Goal: Task Accomplishment & Management: Use online tool/utility

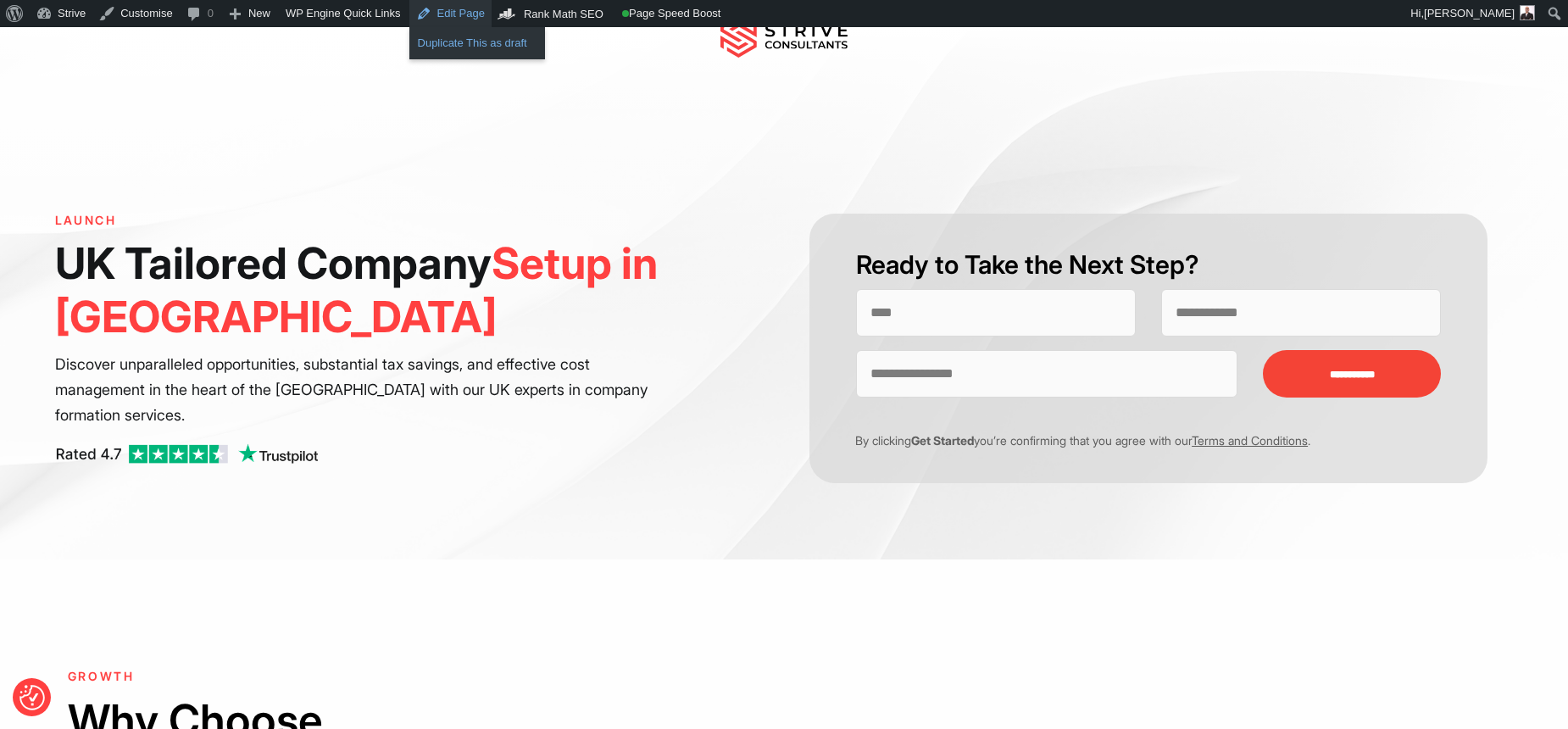
click at [468, 46] on link "Duplicate This as draft" at bounding box center [477, 43] width 136 height 22
click at [521, 14] on link "Edit Page" at bounding box center [491, 14] width 82 height 28
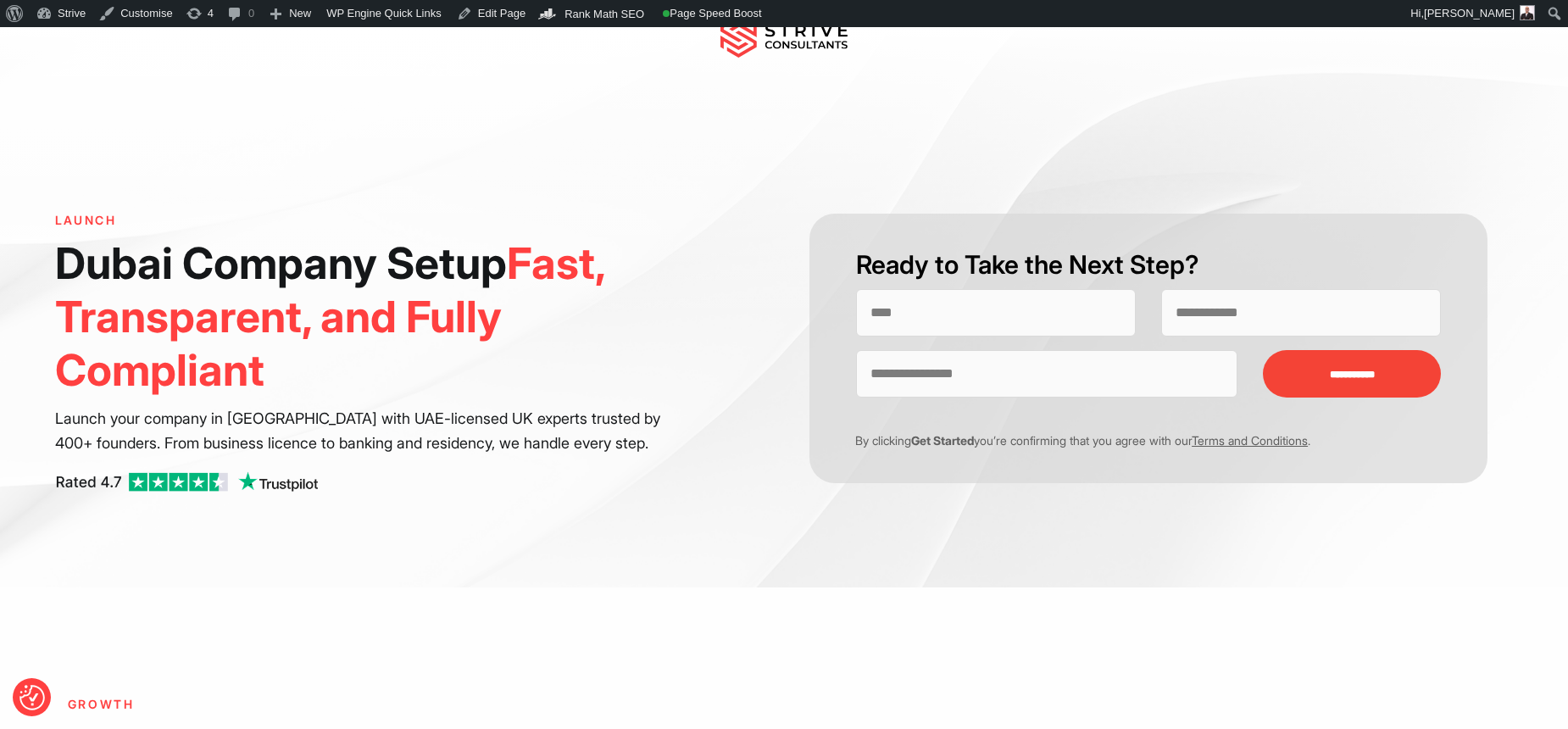
click at [449, 273] on h1 "Dubai Company Setup Fast, Transparent, and Fully Compliant" at bounding box center [369, 316] width 627 height 161
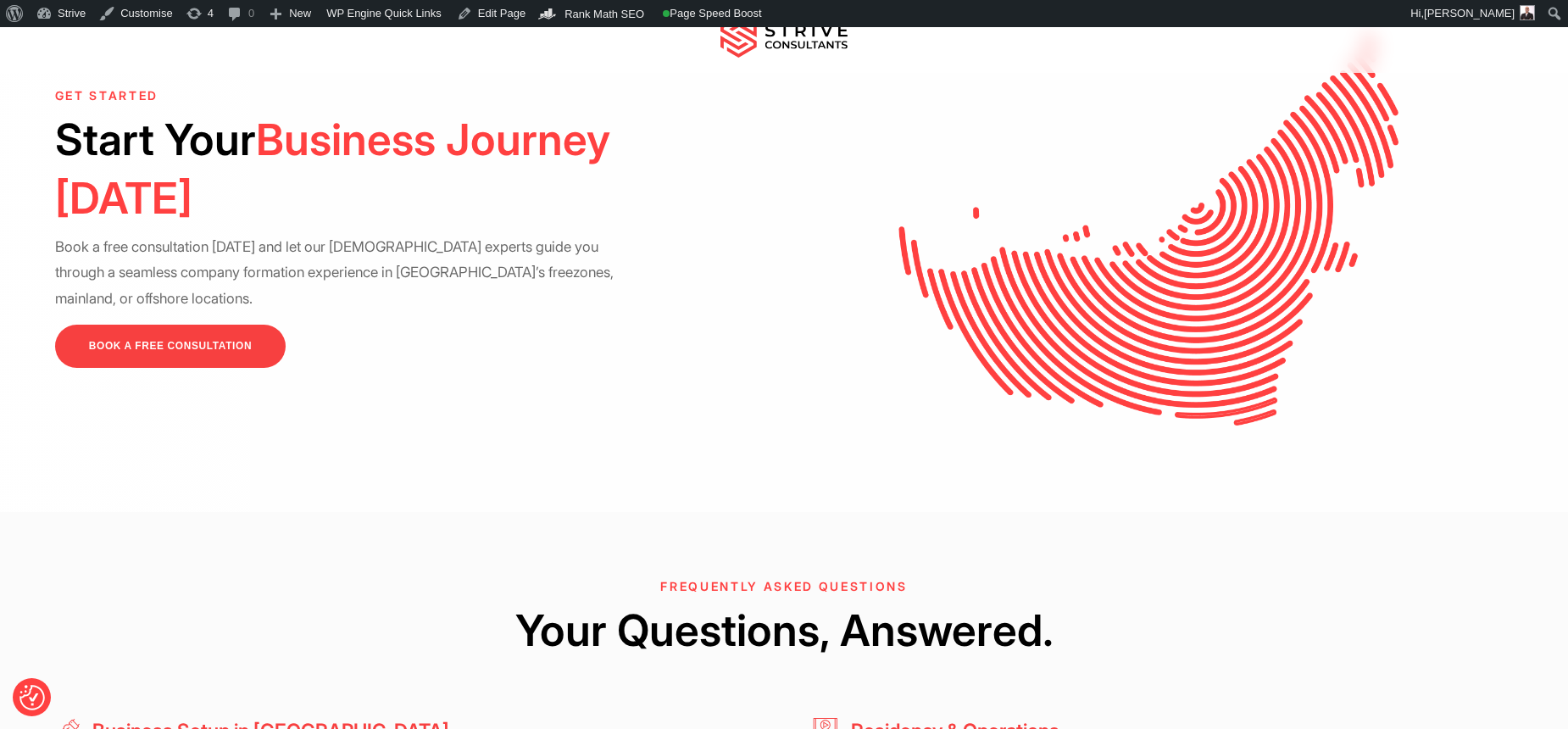
scroll to position [3838, 0]
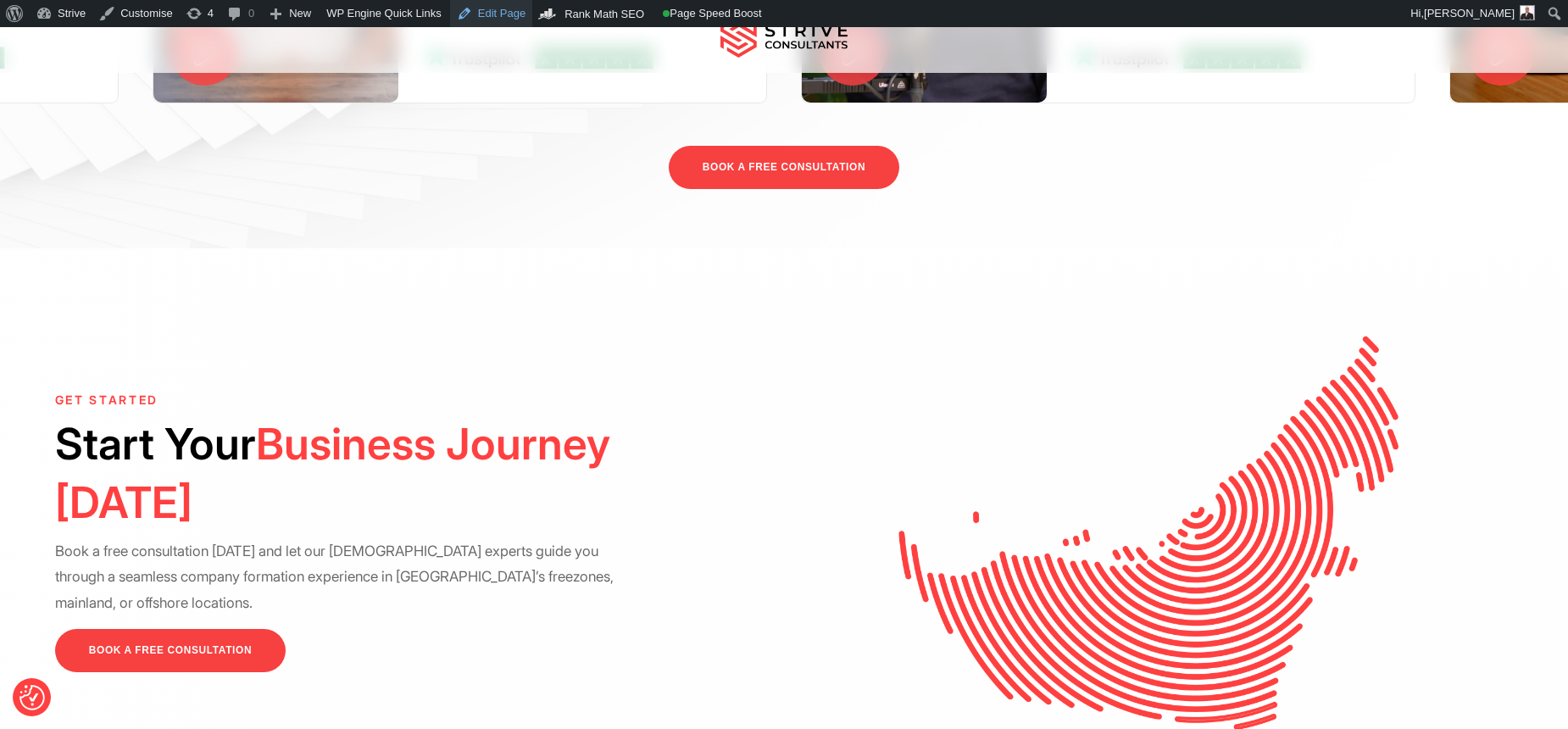
click at [488, 26] on link "Edit Page" at bounding box center [491, 14] width 82 height 28
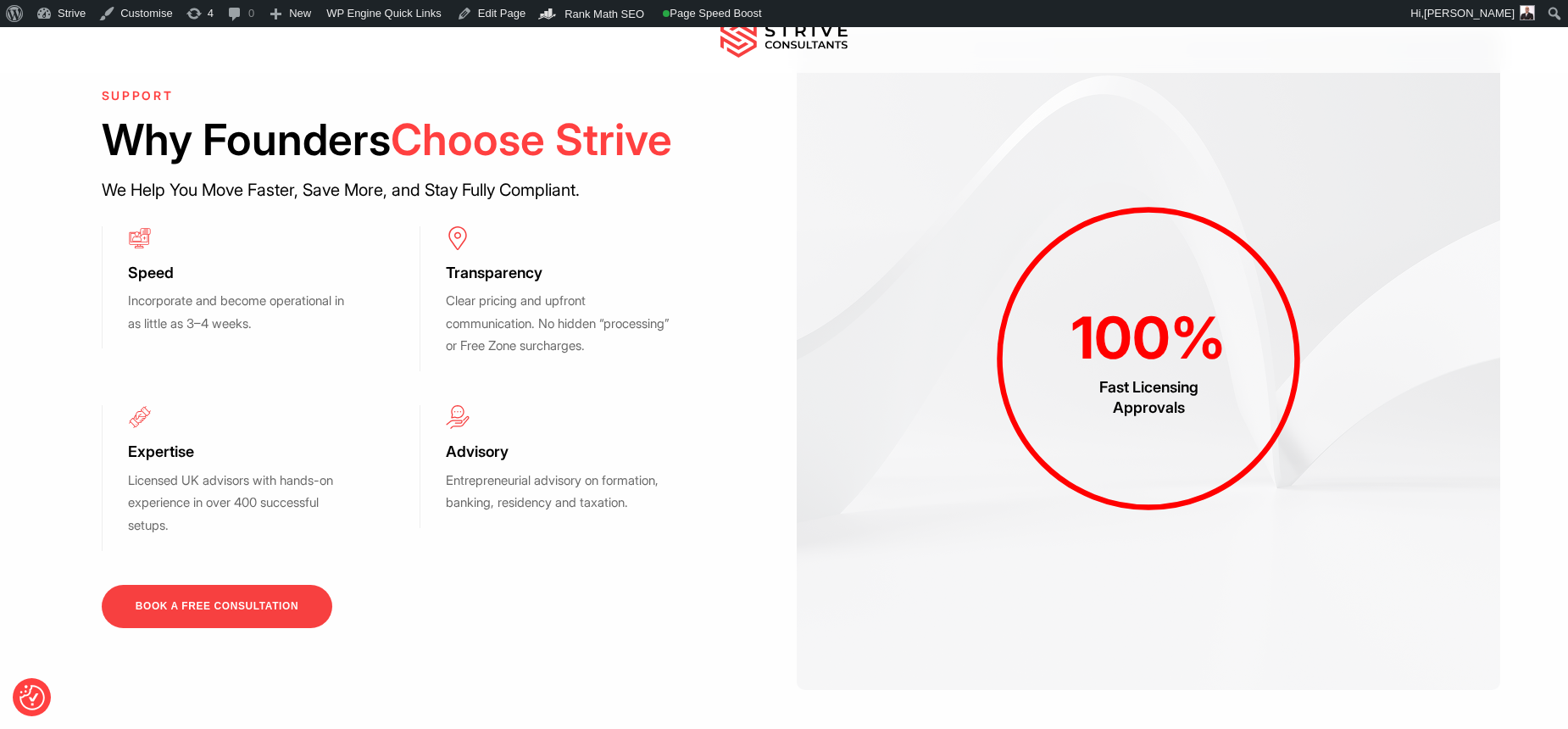
scroll to position [1927, 0]
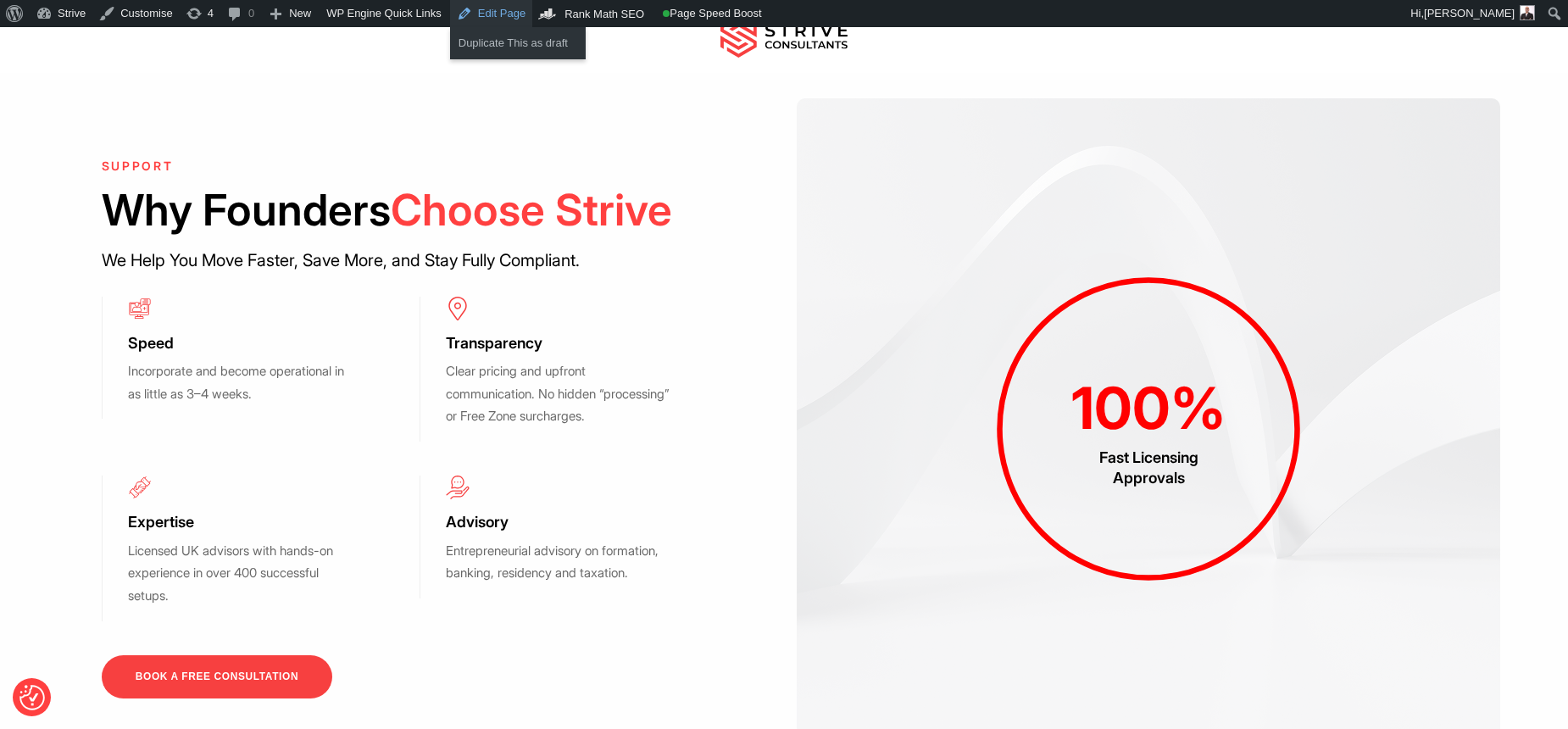
click at [517, 20] on link "Edit Page" at bounding box center [491, 14] width 82 height 28
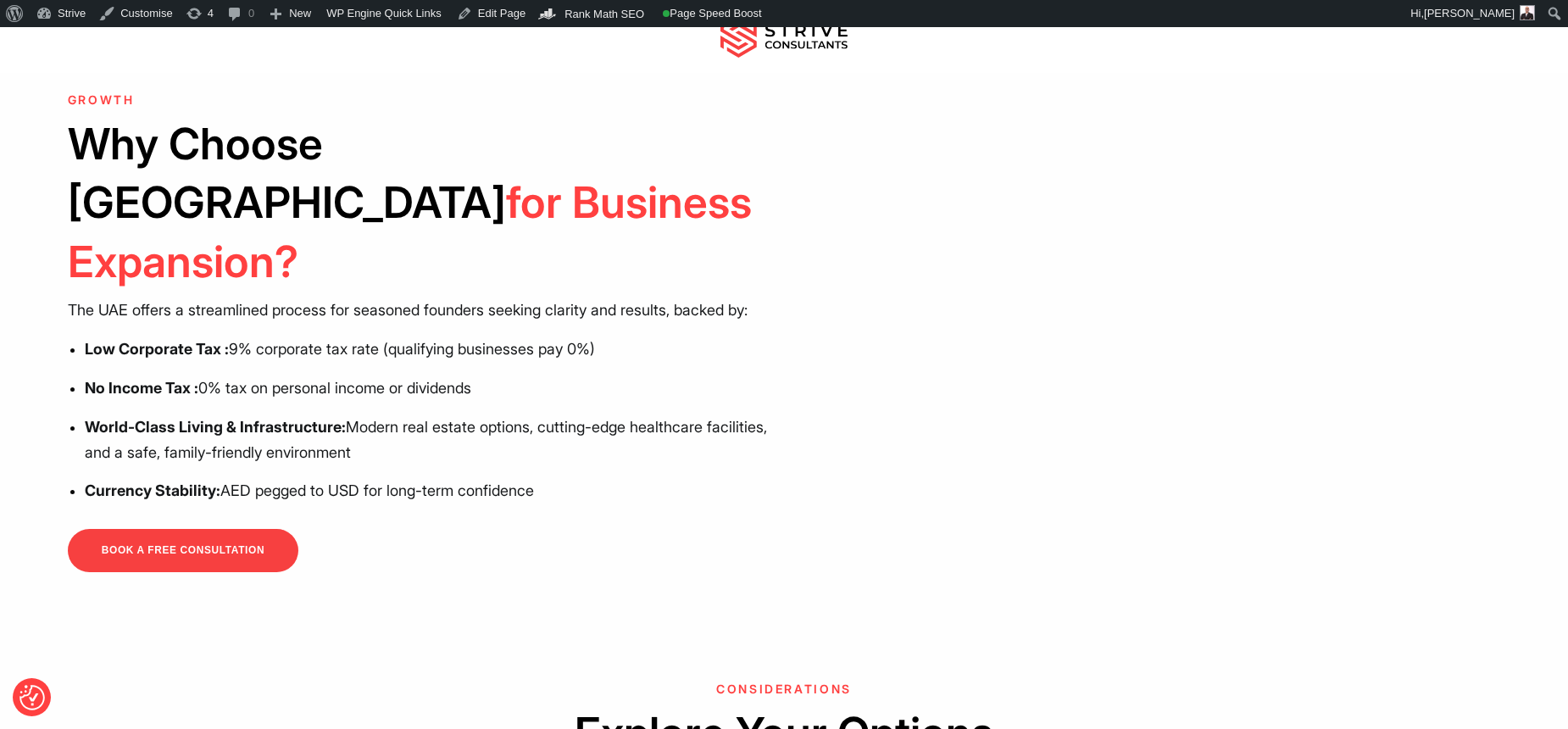
scroll to position [415, 0]
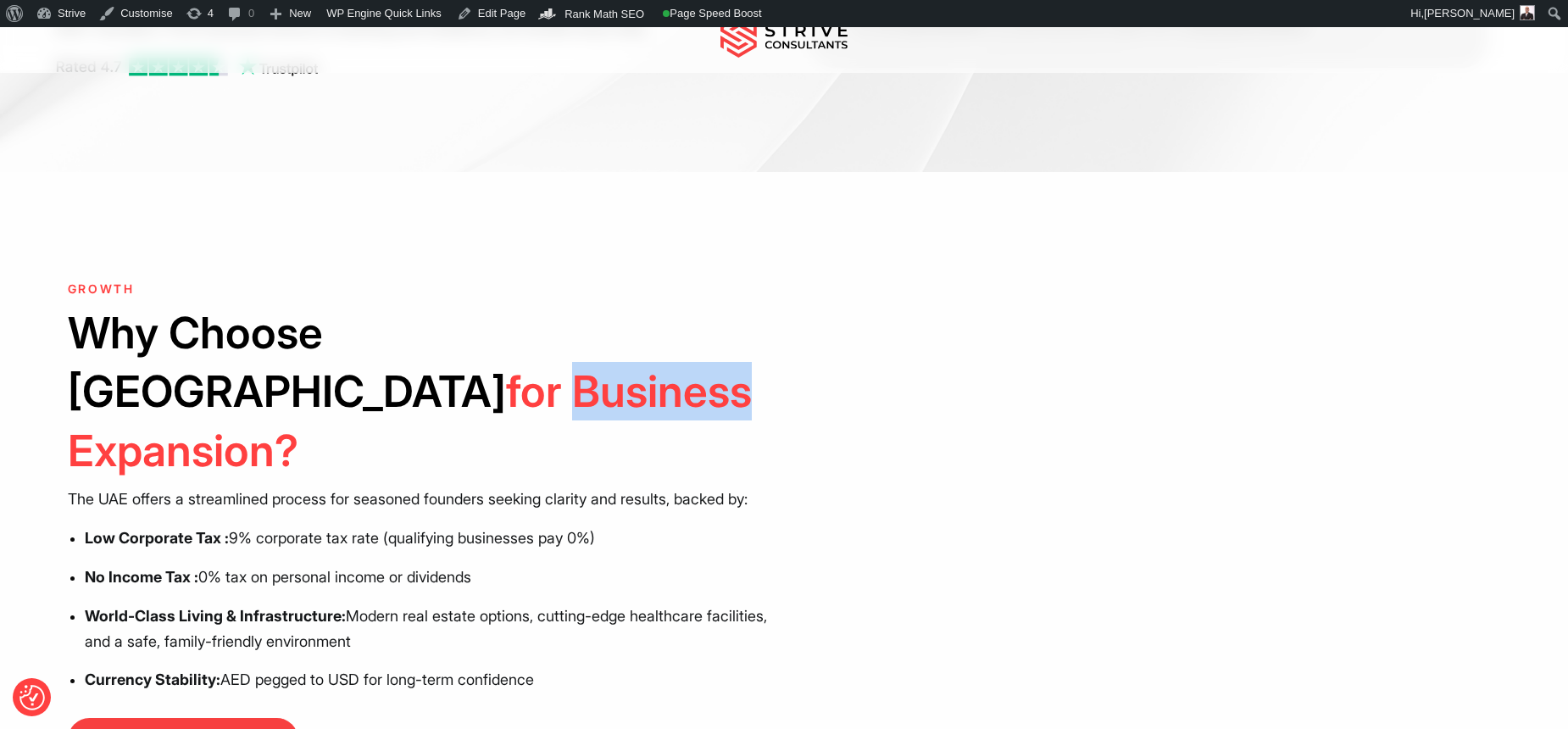
drag, startPoint x: 577, startPoint y: 344, endPoint x: 497, endPoint y: 483, distance: 160.4
click at [558, 487] on p "The UAE offers a streamlined process for seasoned founders seeking clarity and …" at bounding box center [420, 499] width 705 height 26
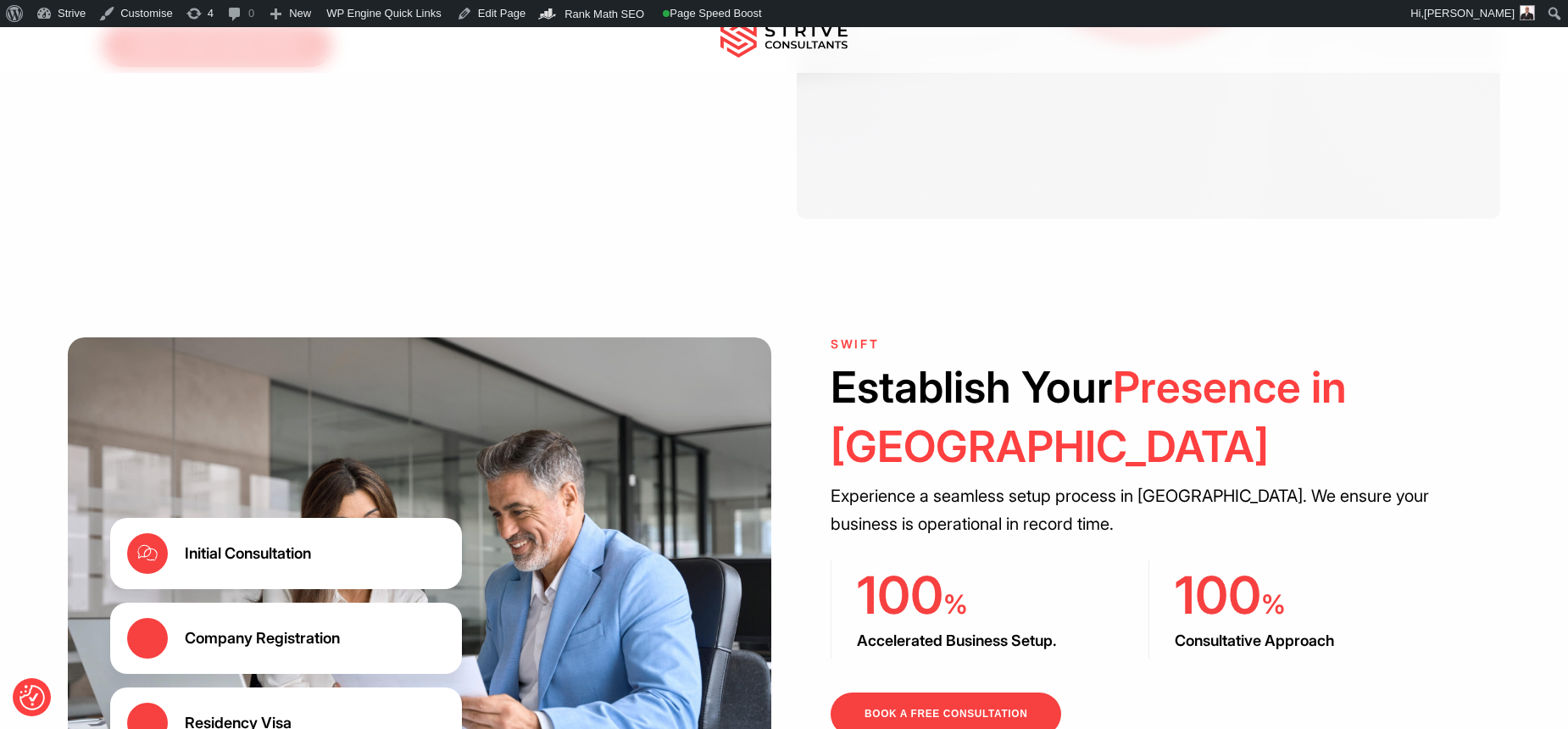
scroll to position [2527, 0]
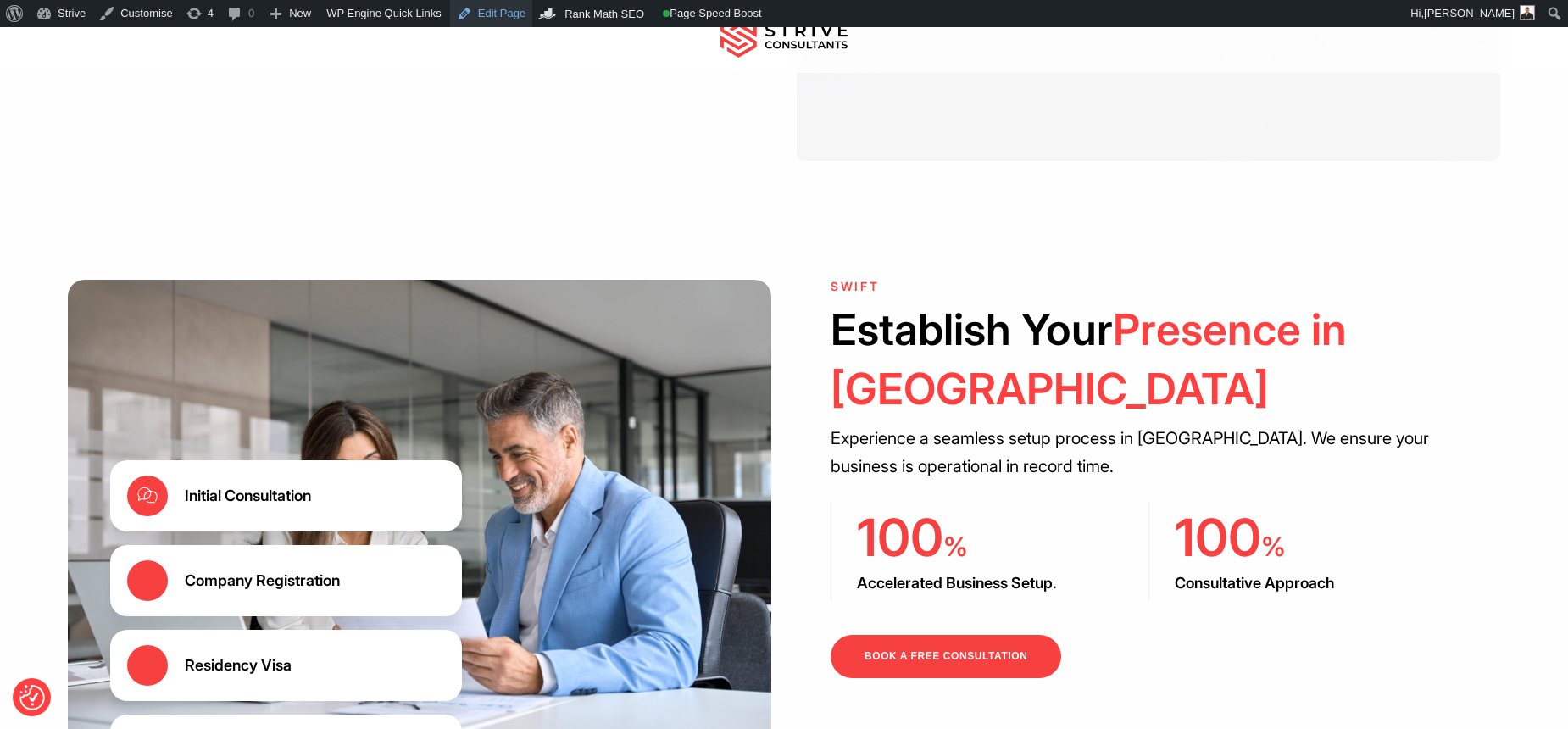
click at [493, 14] on link "Edit Page" at bounding box center [491, 14] width 82 height 28
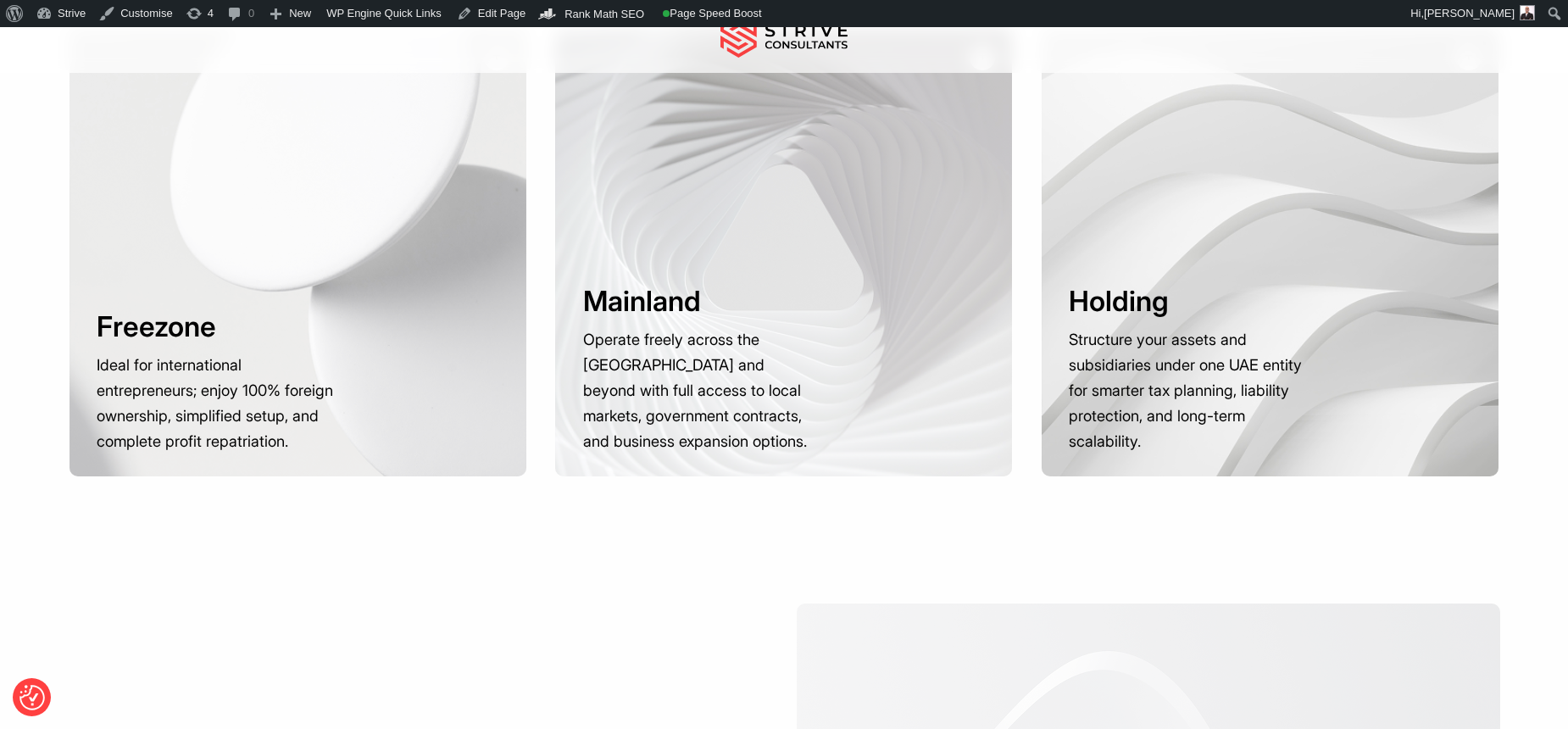
scroll to position [1426, 0]
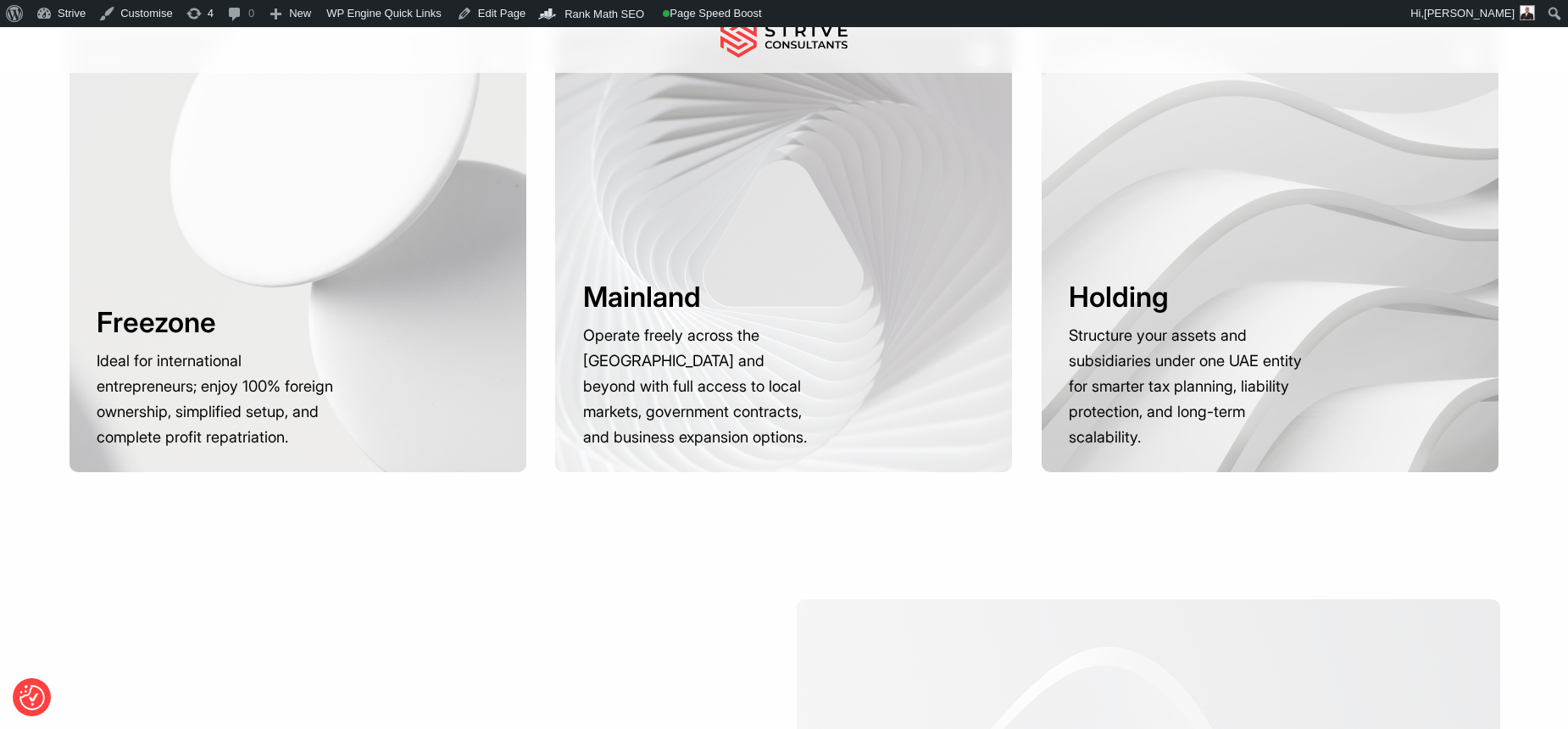
click at [217, 243] on div at bounding box center [298, 248] width 457 height 449
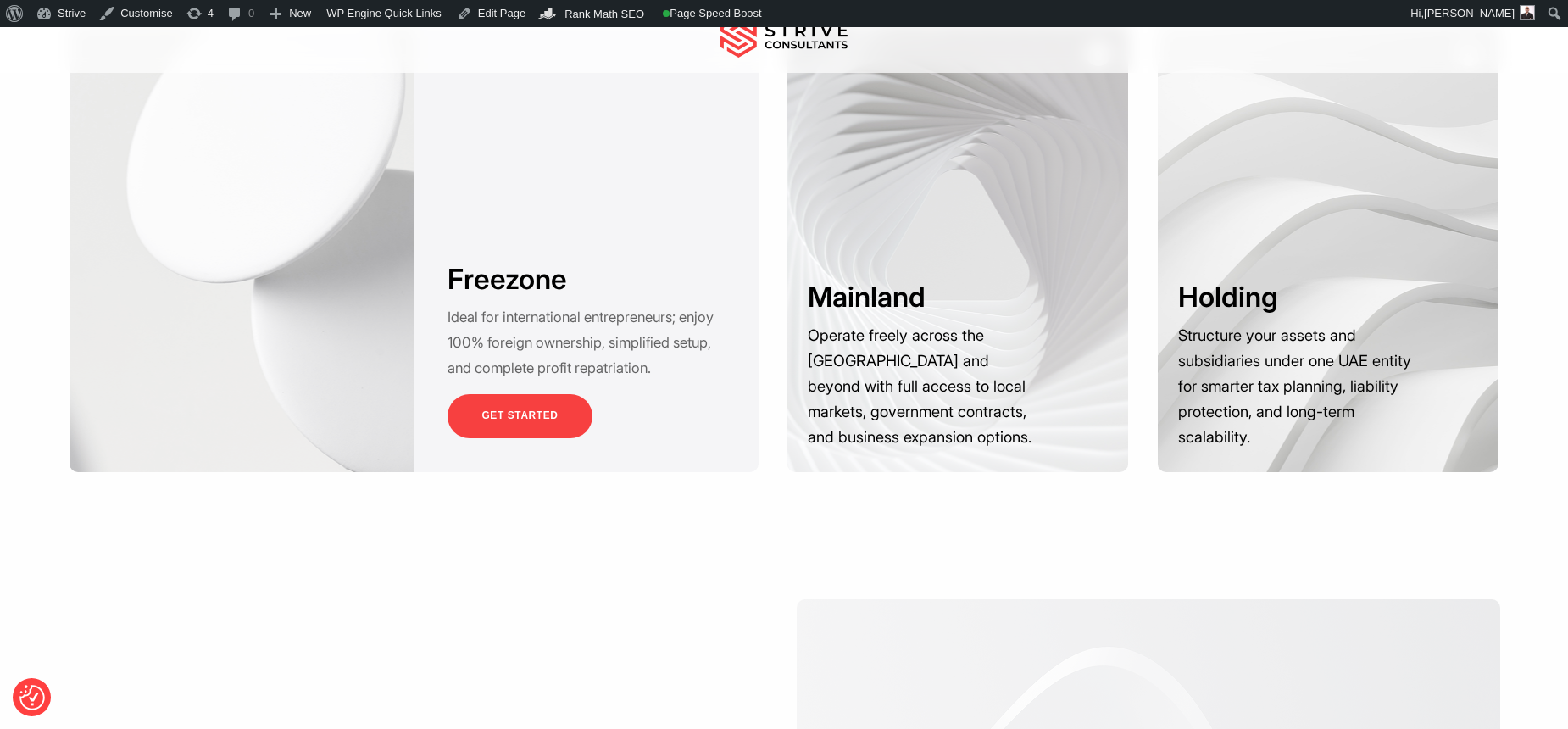
click at [248, 476] on div "Considerations Explore Your Options Navigate the complexities of different setu…" at bounding box center [784, 179] width 1568 height 738
click at [339, 501] on div "Considerations Explore Your Options Navigate the complexities of different setu…" at bounding box center [784, 179] width 1568 height 738
click at [316, 180] on div at bounding box center [241, 248] width 344 height 449
click at [989, 322] on p "Operate freely across the [GEOGRAPHIC_DATA] and beyond with full access to loca…" at bounding box center [926, 386] width 237 height 128
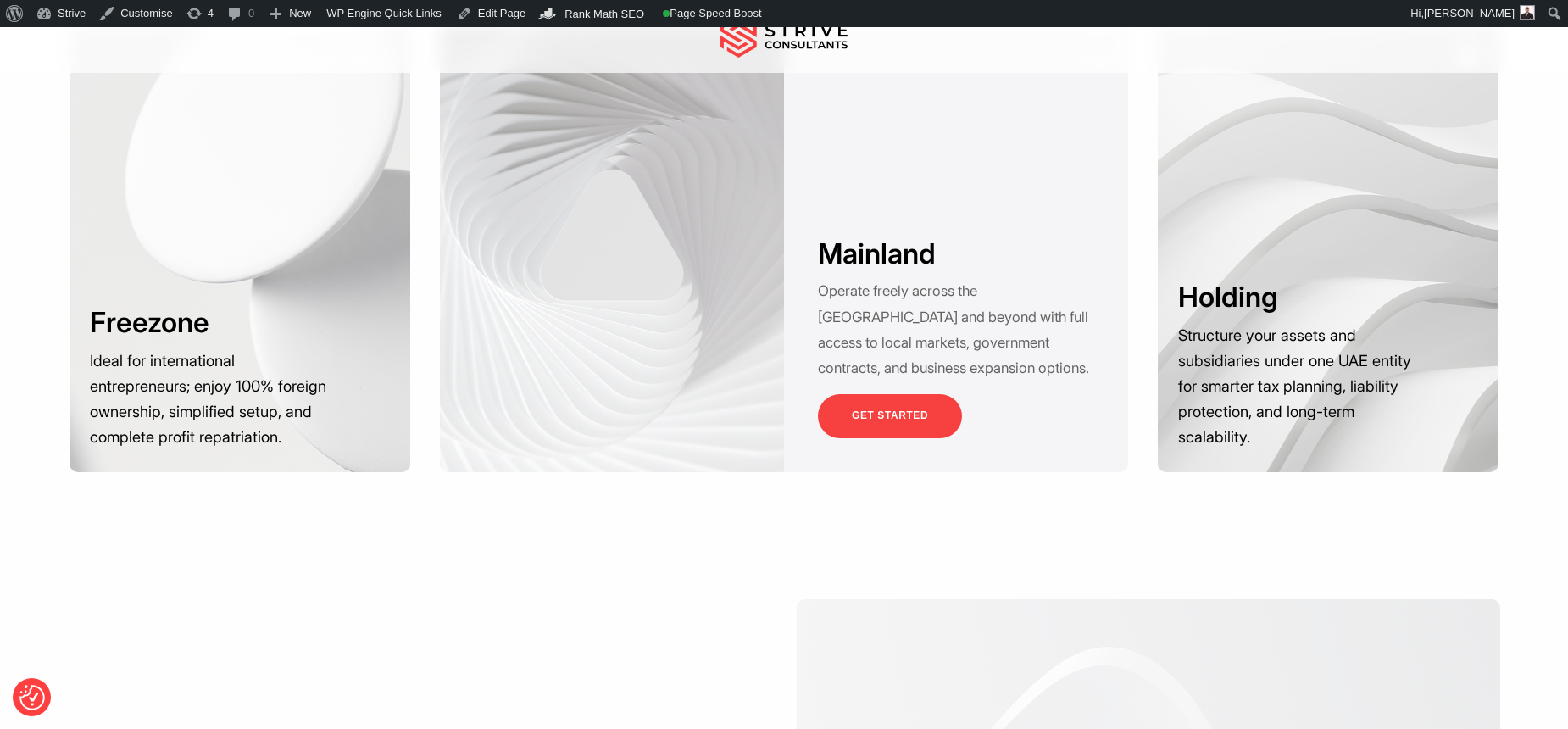
click at [1349, 363] on p "Structure your assets and subsidiaries under one UAE entity for smarter tax pla…" at bounding box center [1296, 386] width 237 height 128
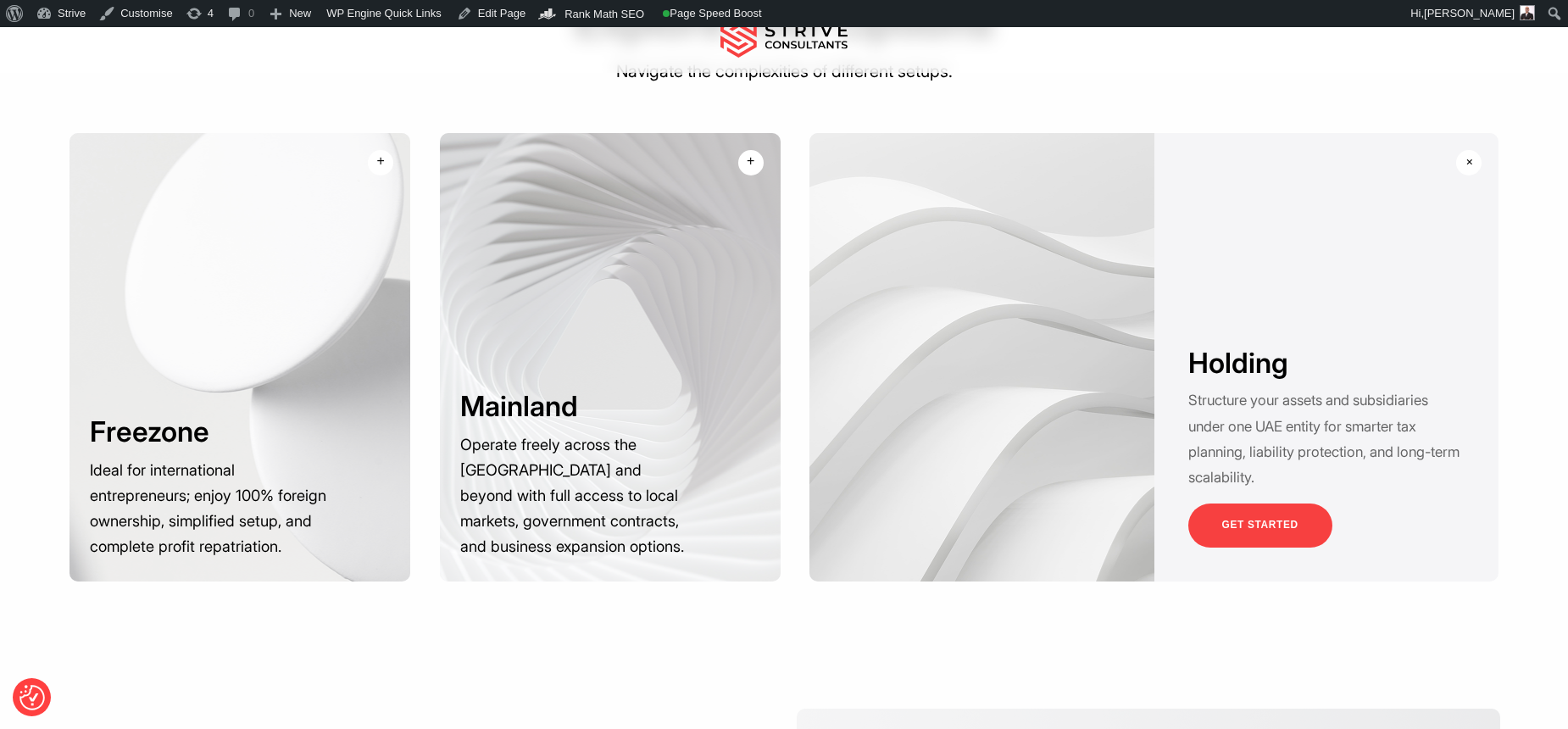
scroll to position [1296, 0]
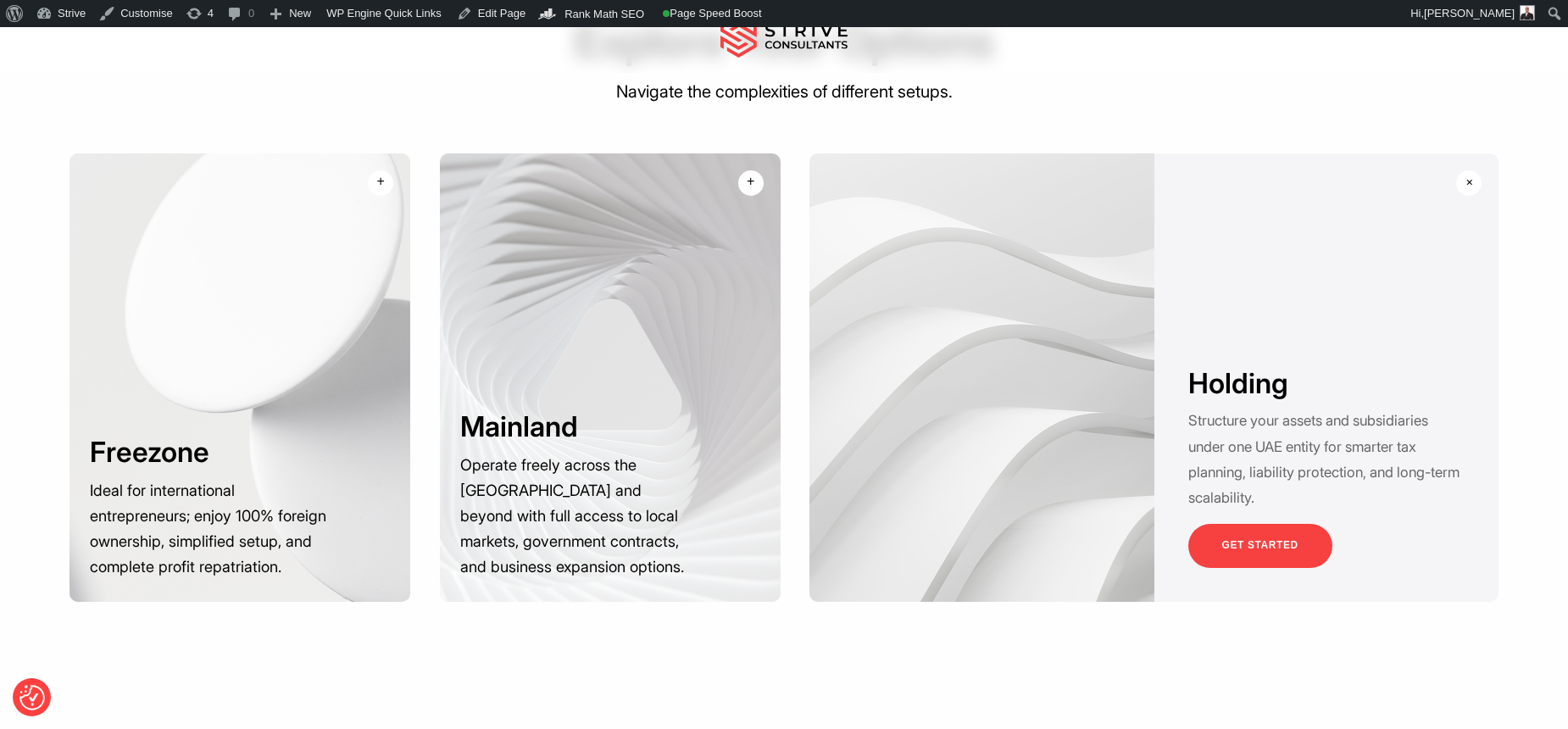
click at [1281, 289] on div "Holding Structure your assets and subsidiaries under one UAE entity for smarter…" at bounding box center [1154, 378] width 689 height 449
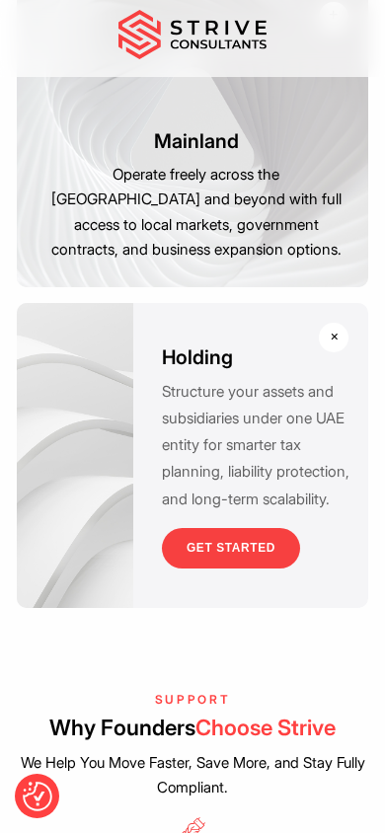
scroll to position [2348, 0]
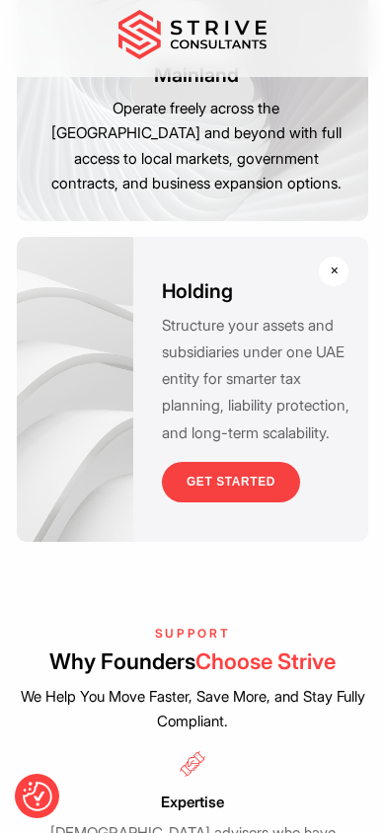
click at [333, 282] on div "+" at bounding box center [335, 270] width 24 height 24
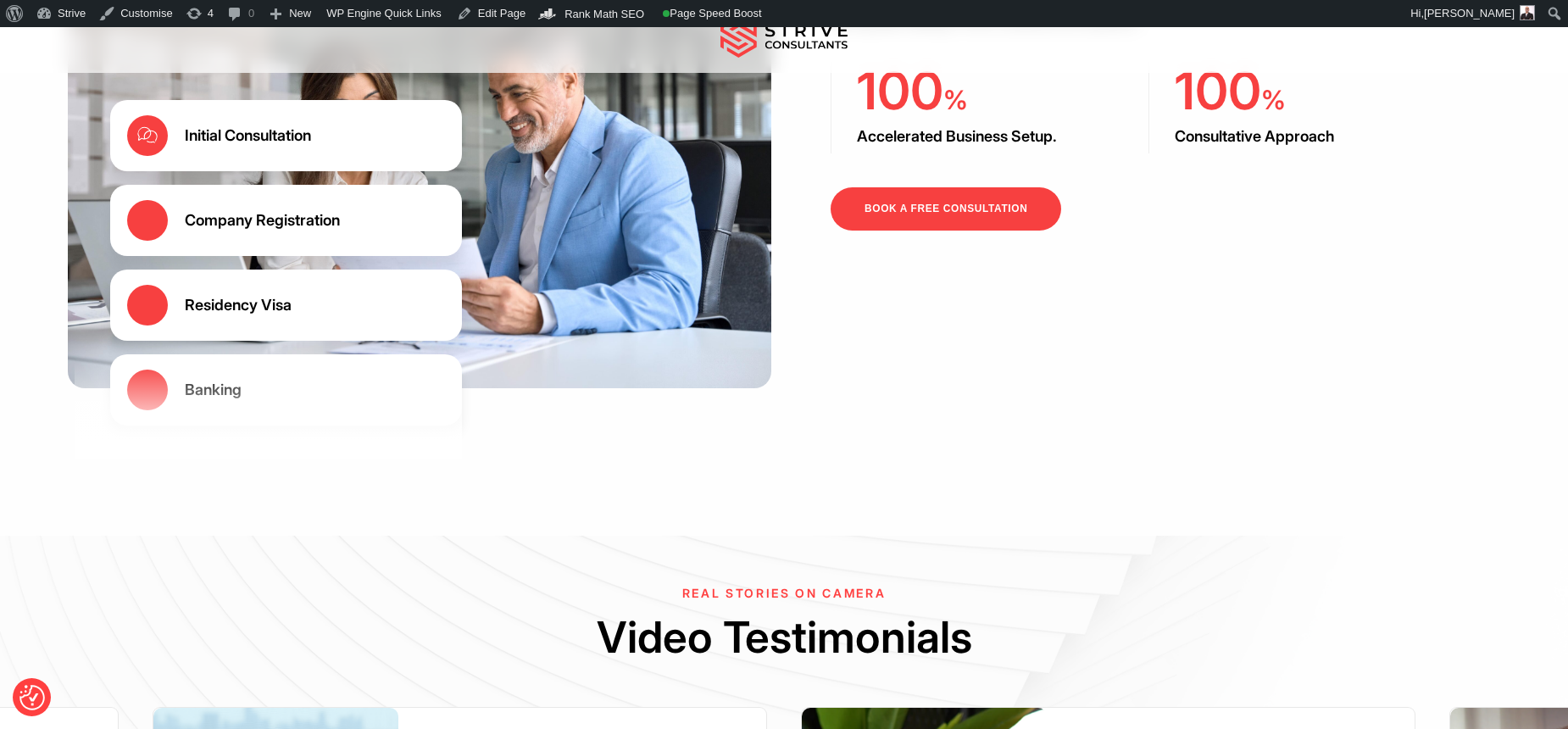
scroll to position [2559, 0]
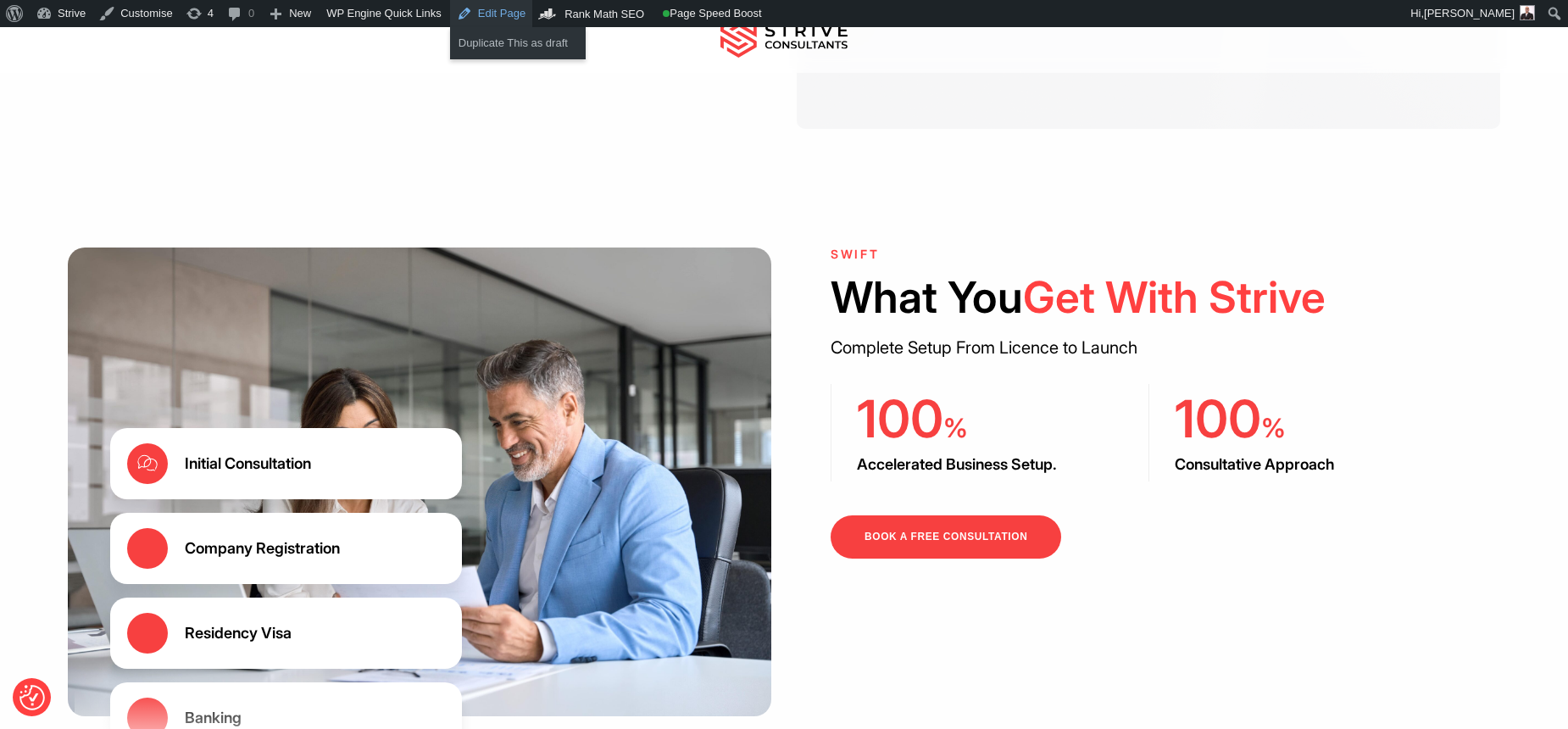
click at [496, 6] on link "Edit Page" at bounding box center [491, 14] width 82 height 28
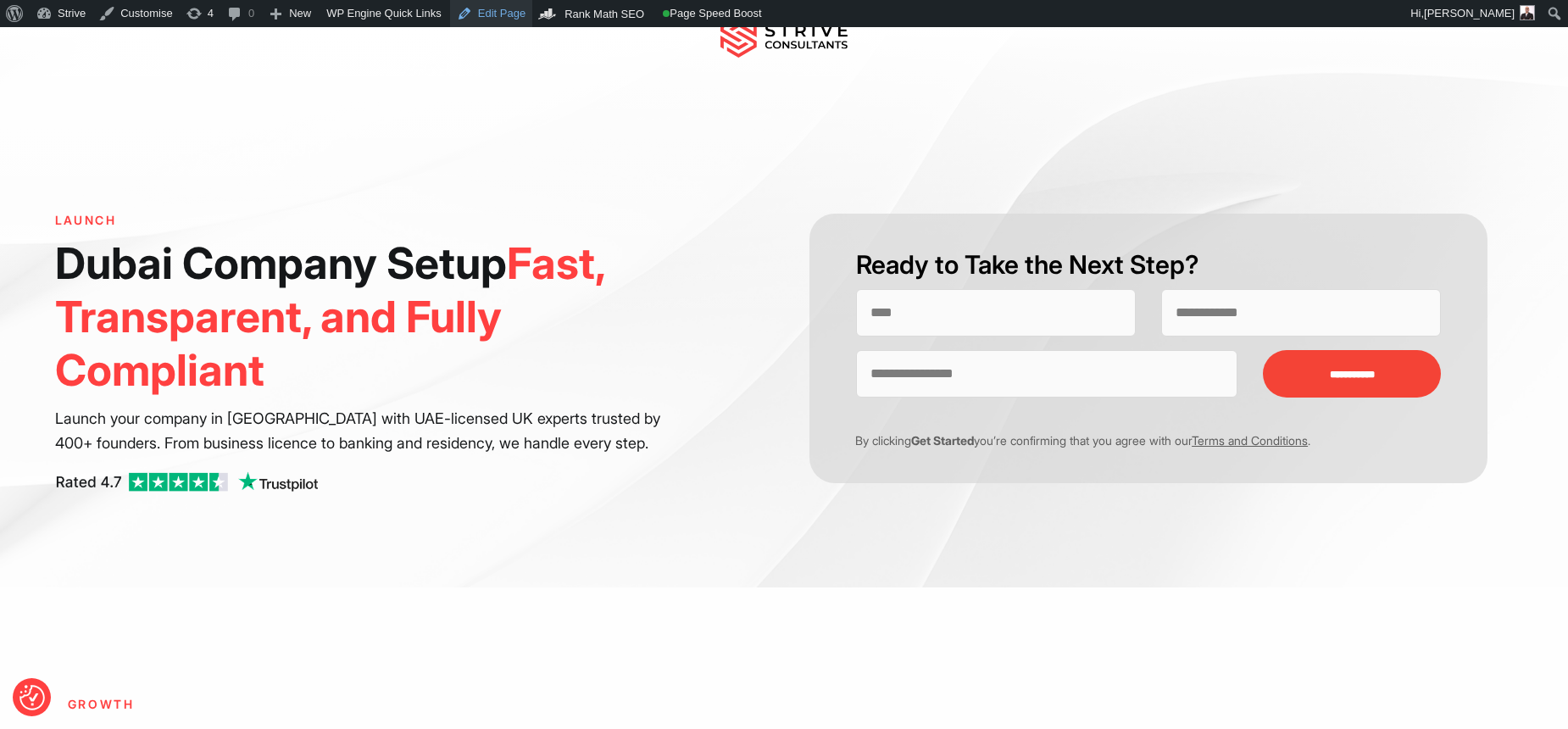
click at [502, 19] on link "Edit Page" at bounding box center [491, 14] width 82 height 28
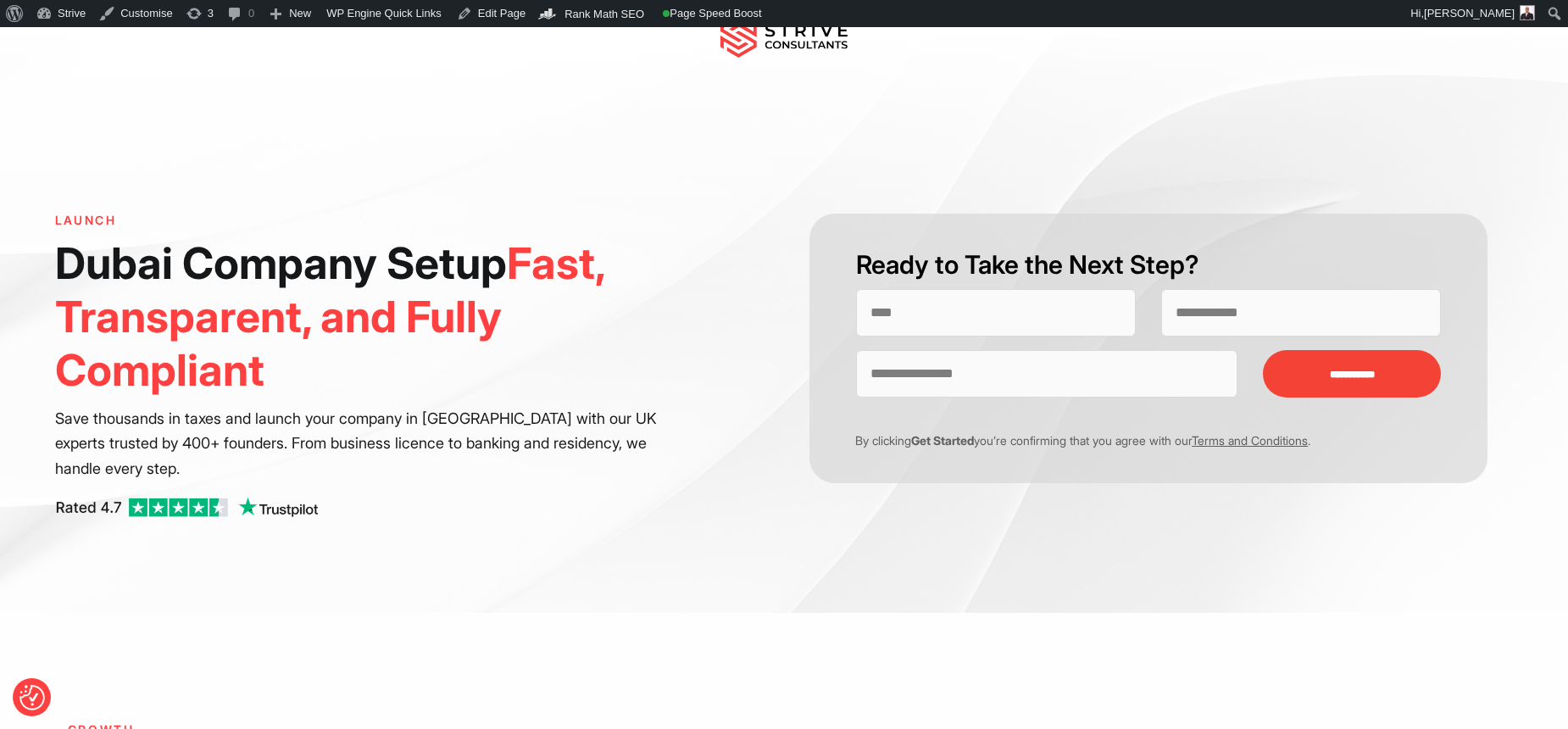
click at [61, 214] on h6 "LAUNCH" at bounding box center [369, 221] width 627 height 15
drag, startPoint x: 53, startPoint y: 214, endPoint x: 299, endPoint y: 442, distance: 335.4
click at [305, 446] on div "LAUNCH Dubai Company Setup Fast, Transparent, and Fully Compliant Save thousand…" at bounding box center [419, 376] width 729 height 323
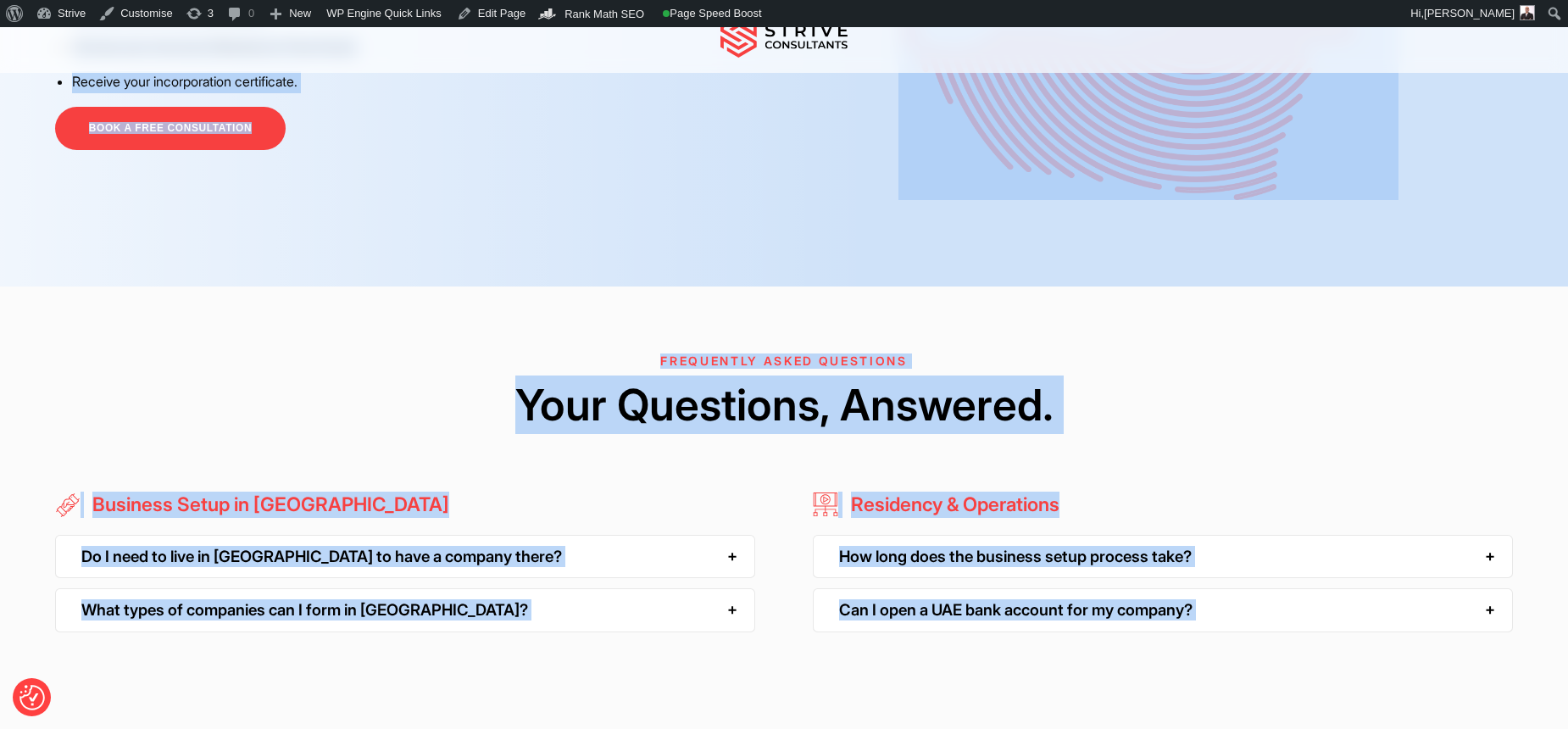
scroll to position [4627, 0]
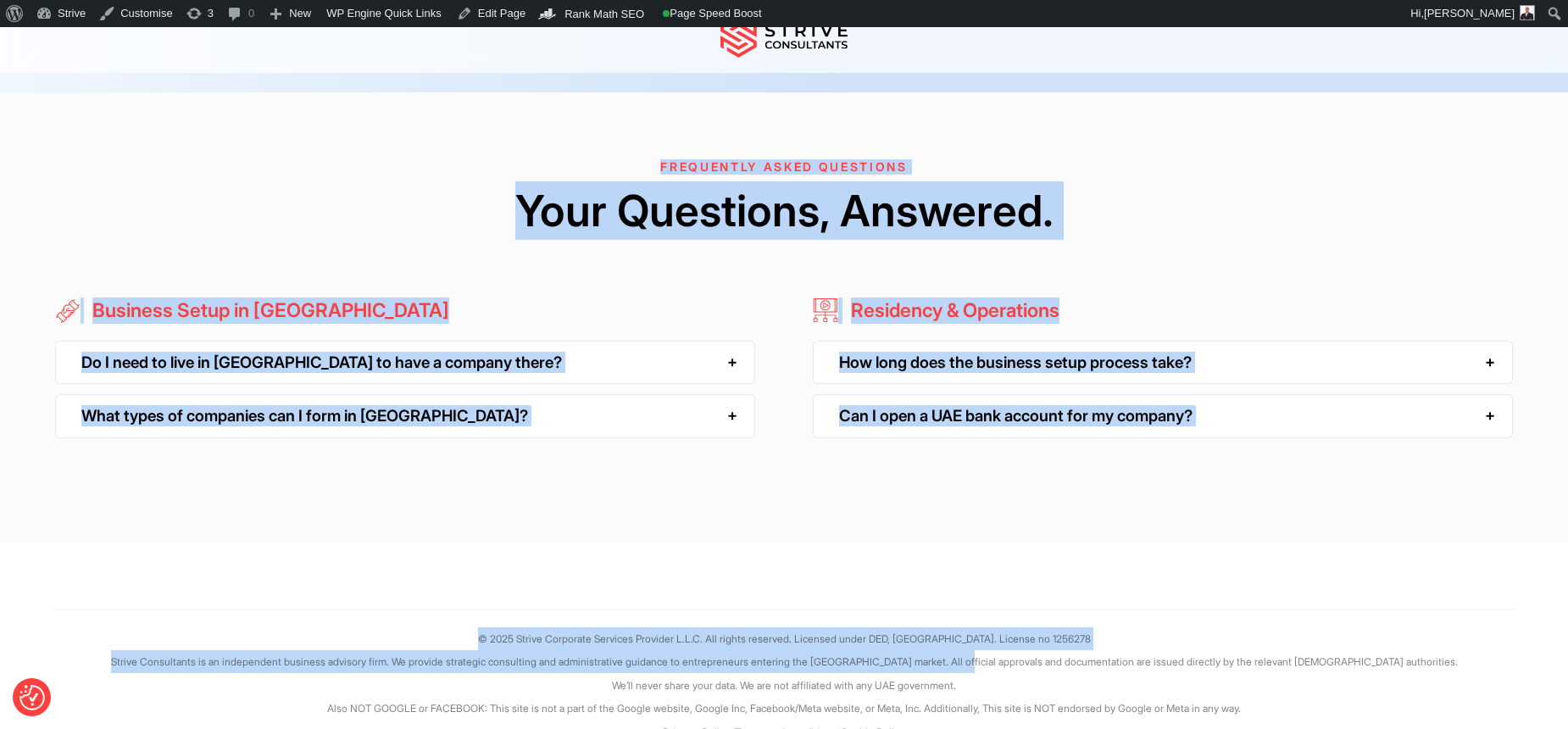
drag, startPoint x: 56, startPoint y: 219, endPoint x: 1266, endPoint y: 411, distance: 1225.1
copy div "LOREMI Dolor Sitamet Conse Adip, Elitseddoei, tem Incid Utlaboree Dolo magnaali…"
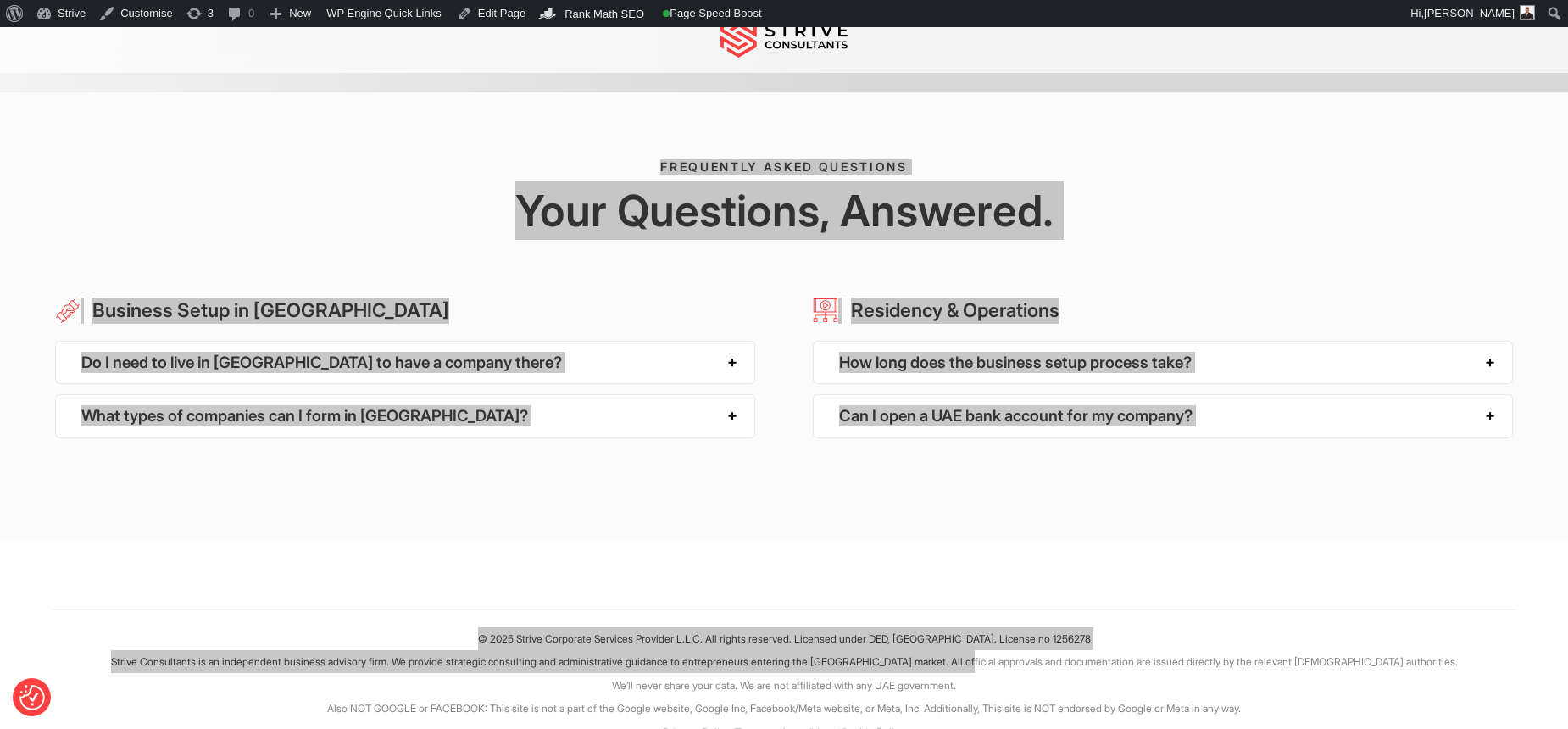
scroll to position [4579, 0]
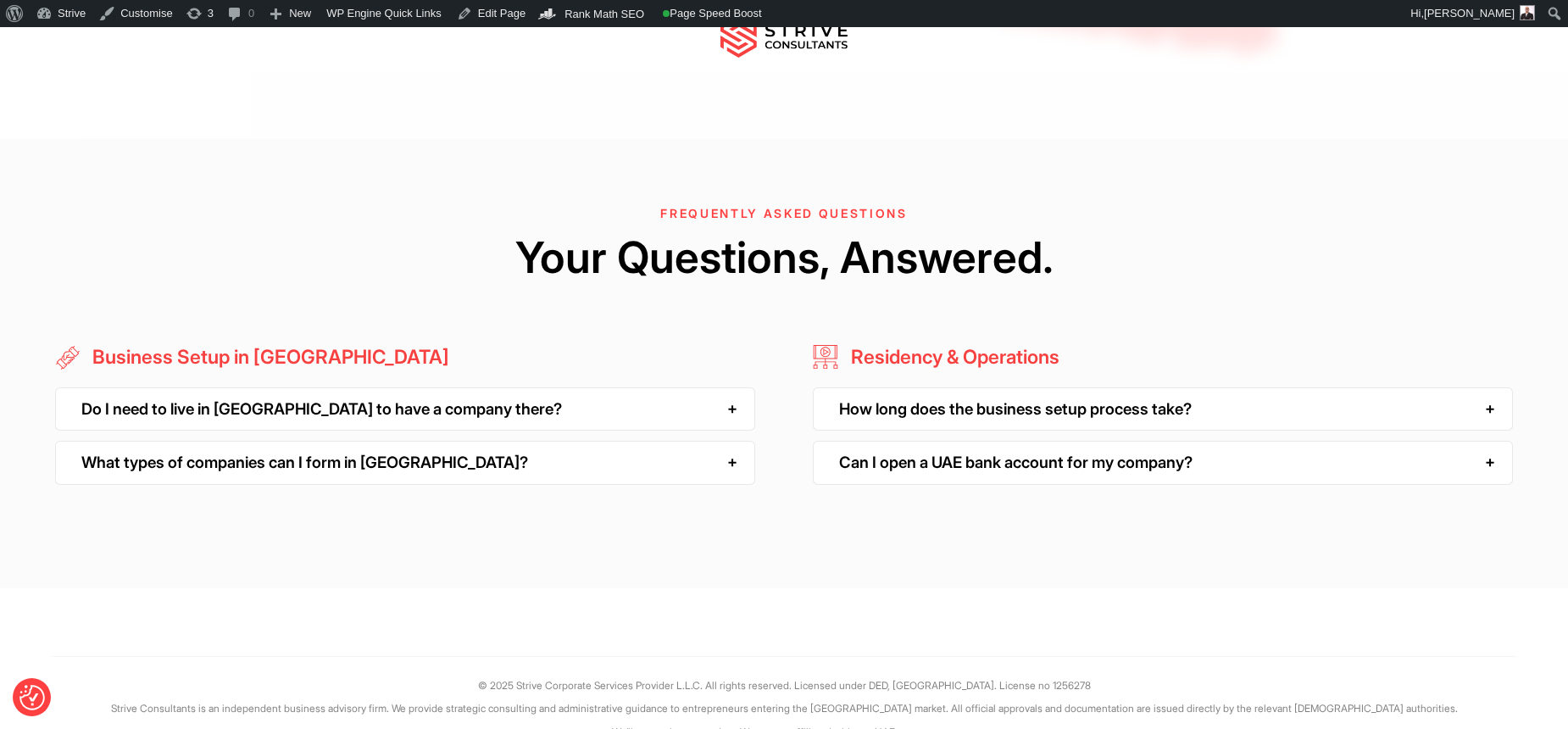
click at [924, 273] on div "FREQUENTLY ASKED QUESTIONS Your Questions, Answered." at bounding box center [784, 267] width 1568 height 120
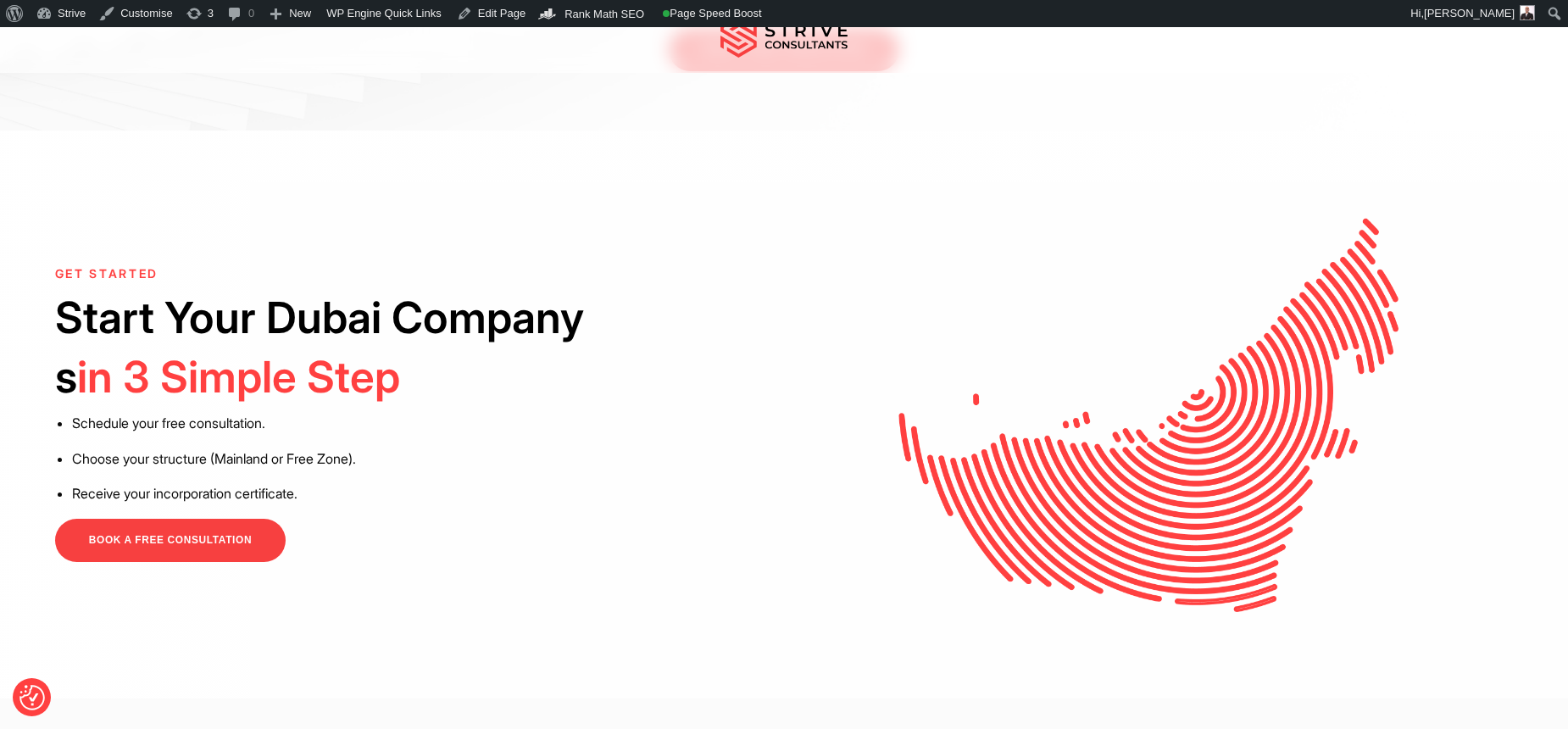
scroll to position [3897, 0]
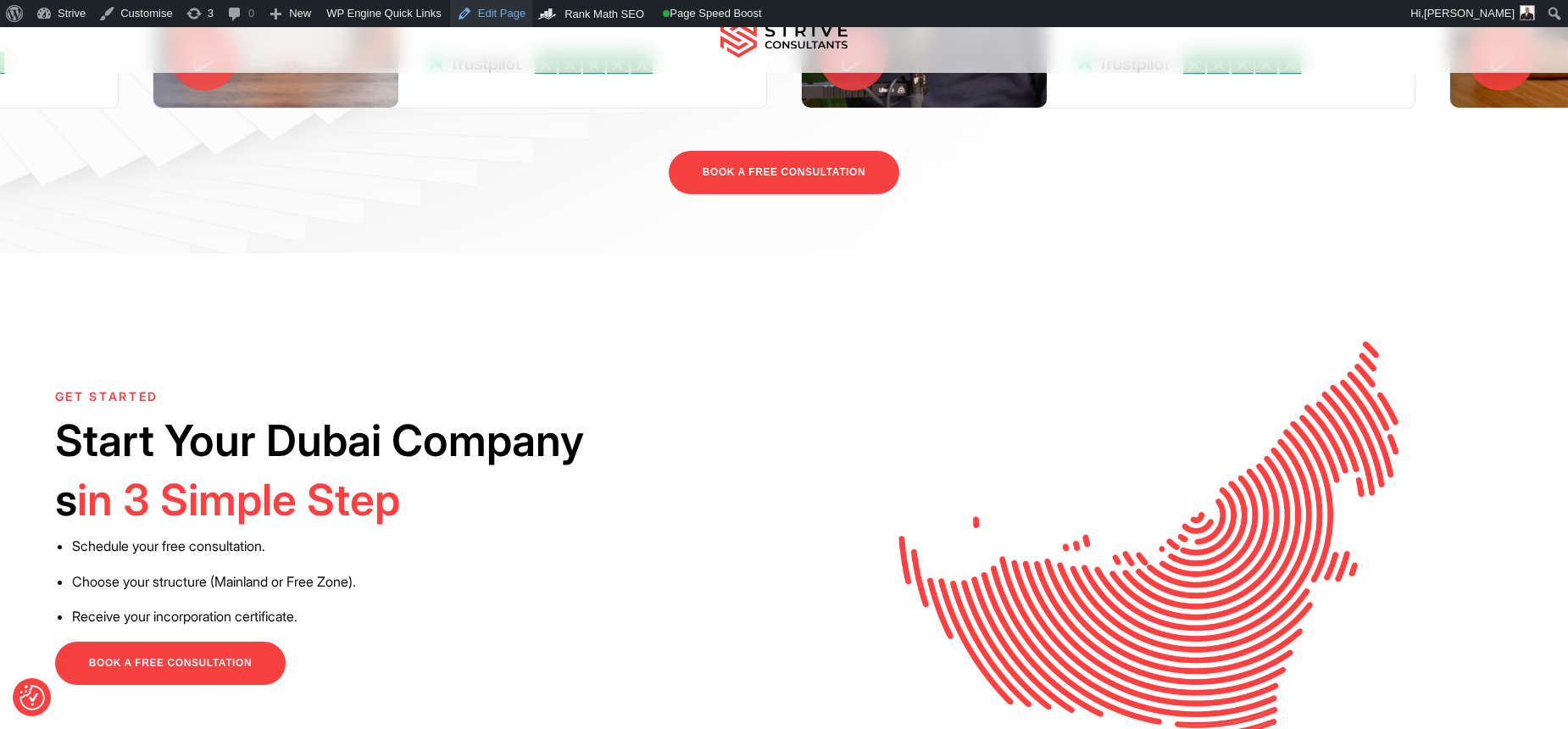
click at [514, 15] on link "Edit Page" at bounding box center [491, 14] width 82 height 28
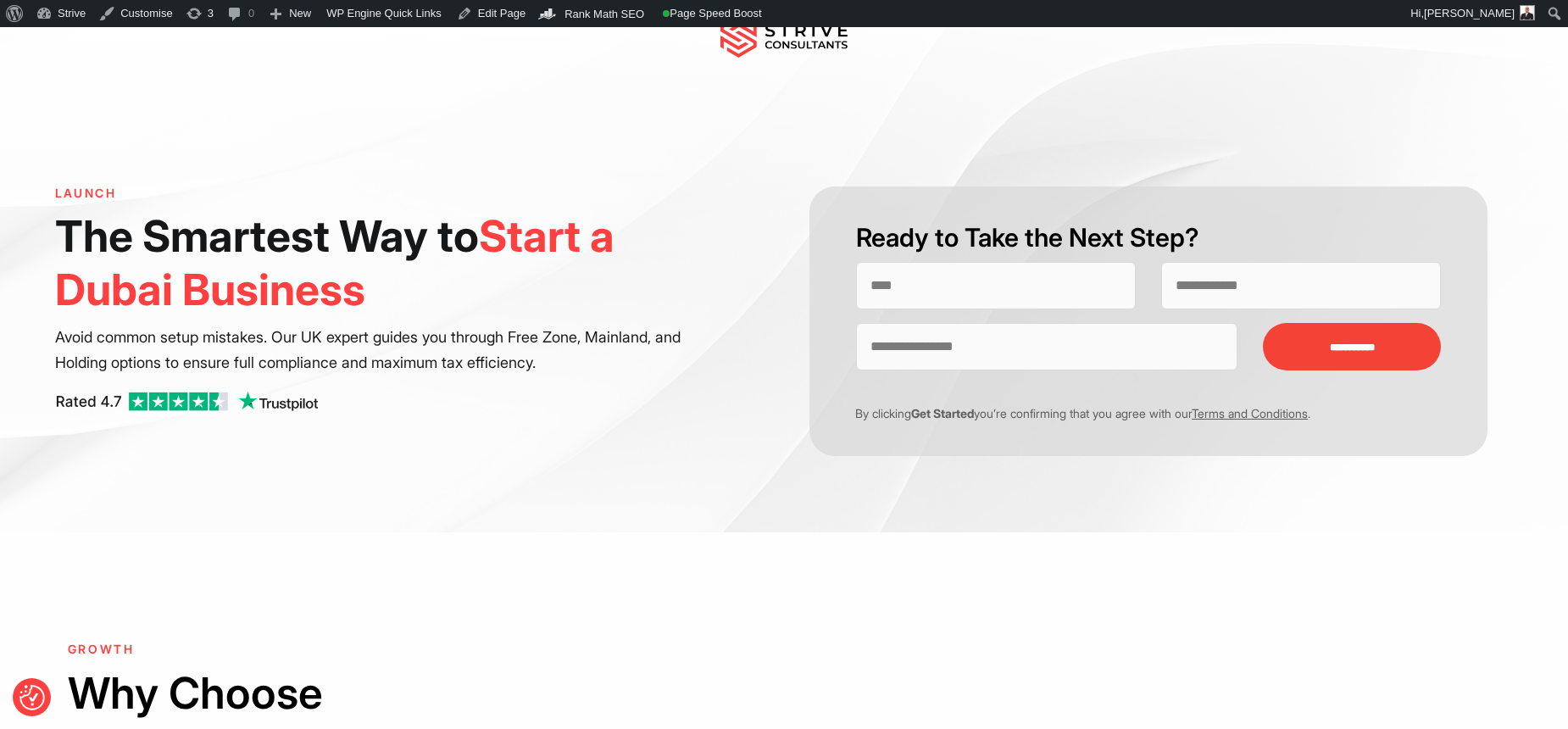
scroll to position [52, 0]
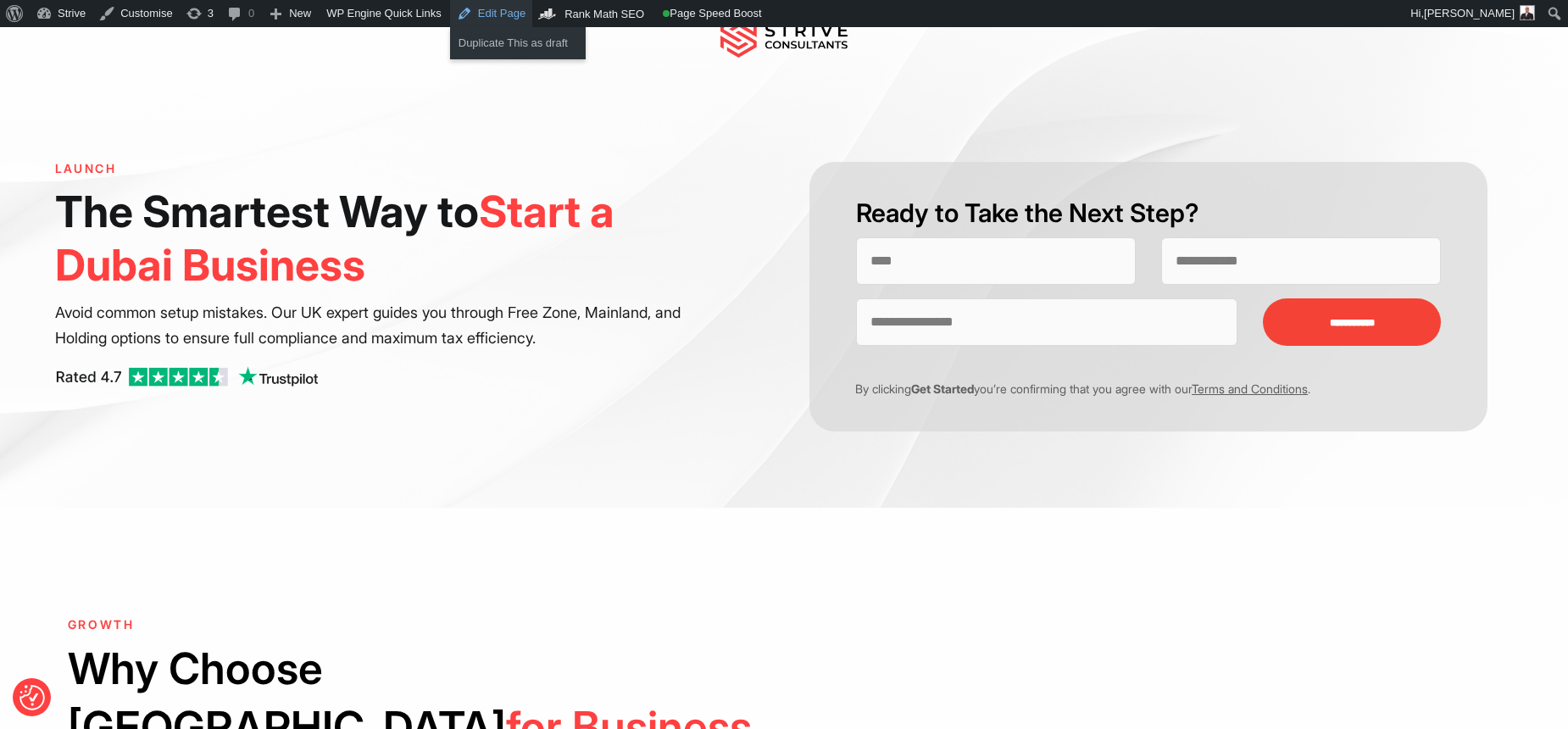
click at [510, 19] on link "Edit Page" at bounding box center [491, 14] width 82 height 28
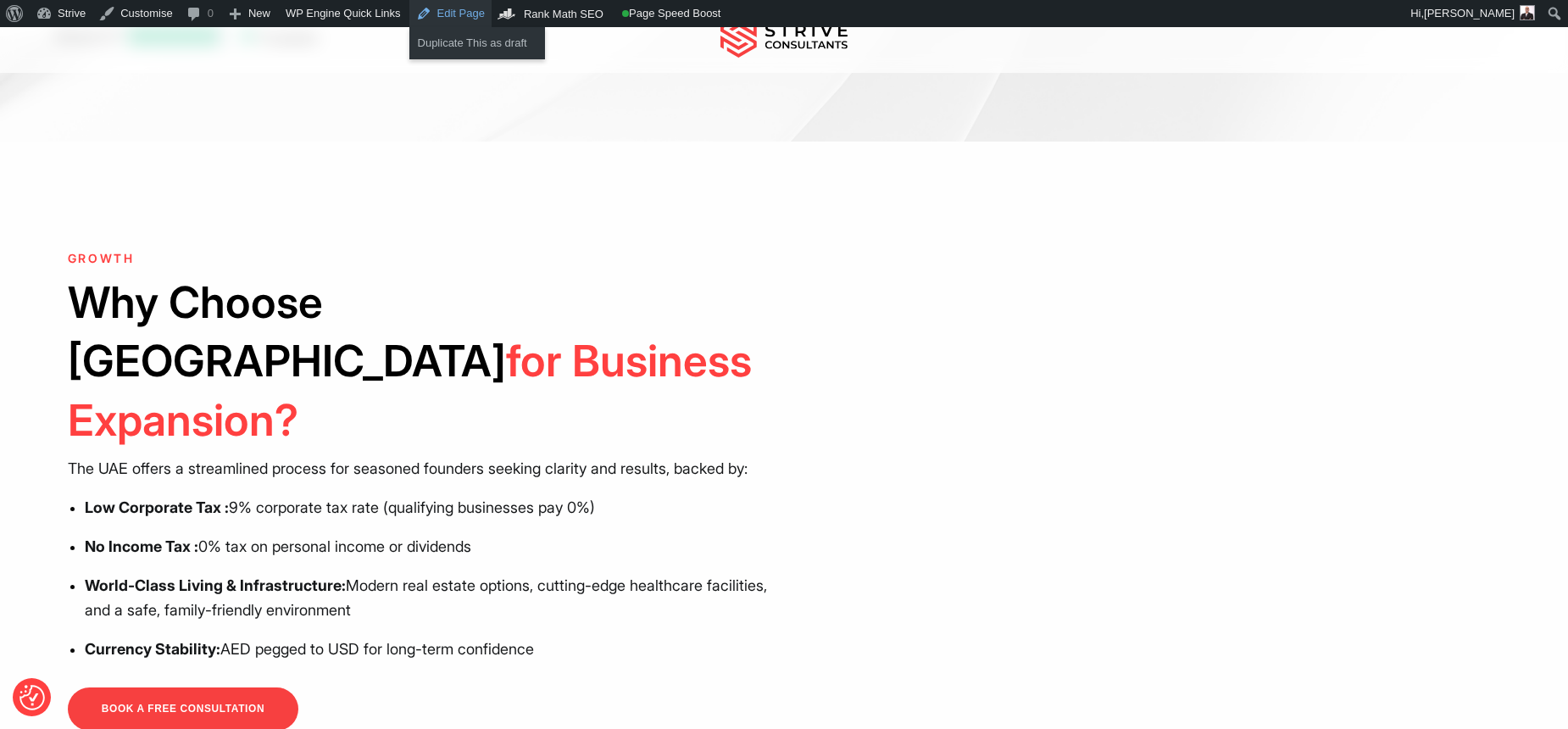
click at [473, 15] on link "Edit Page" at bounding box center [450, 14] width 82 height 28
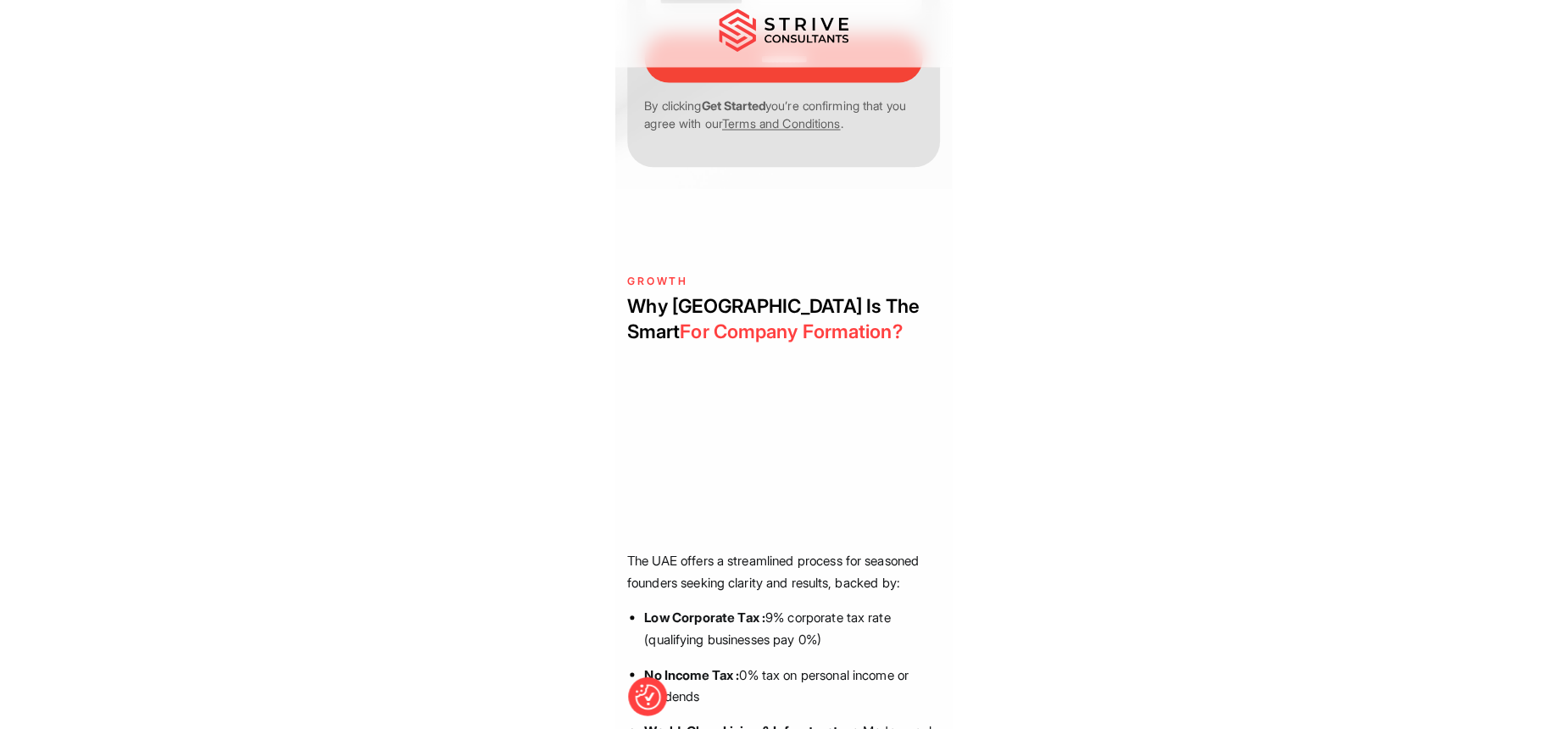
scroll to position [615, 0]
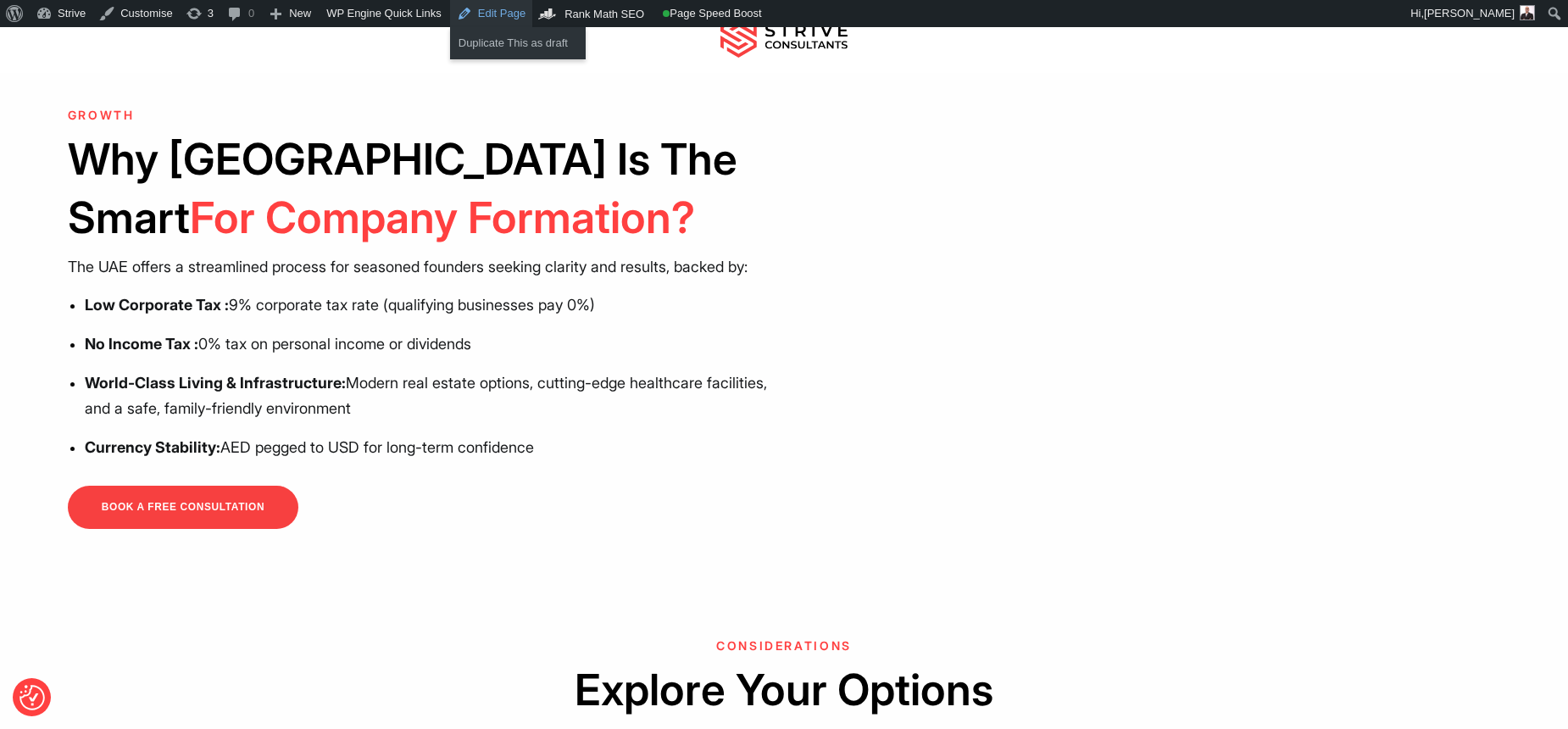
click at [472, 9] on link "Edit Page" at bounding box center [491, 14] width 82 height 28
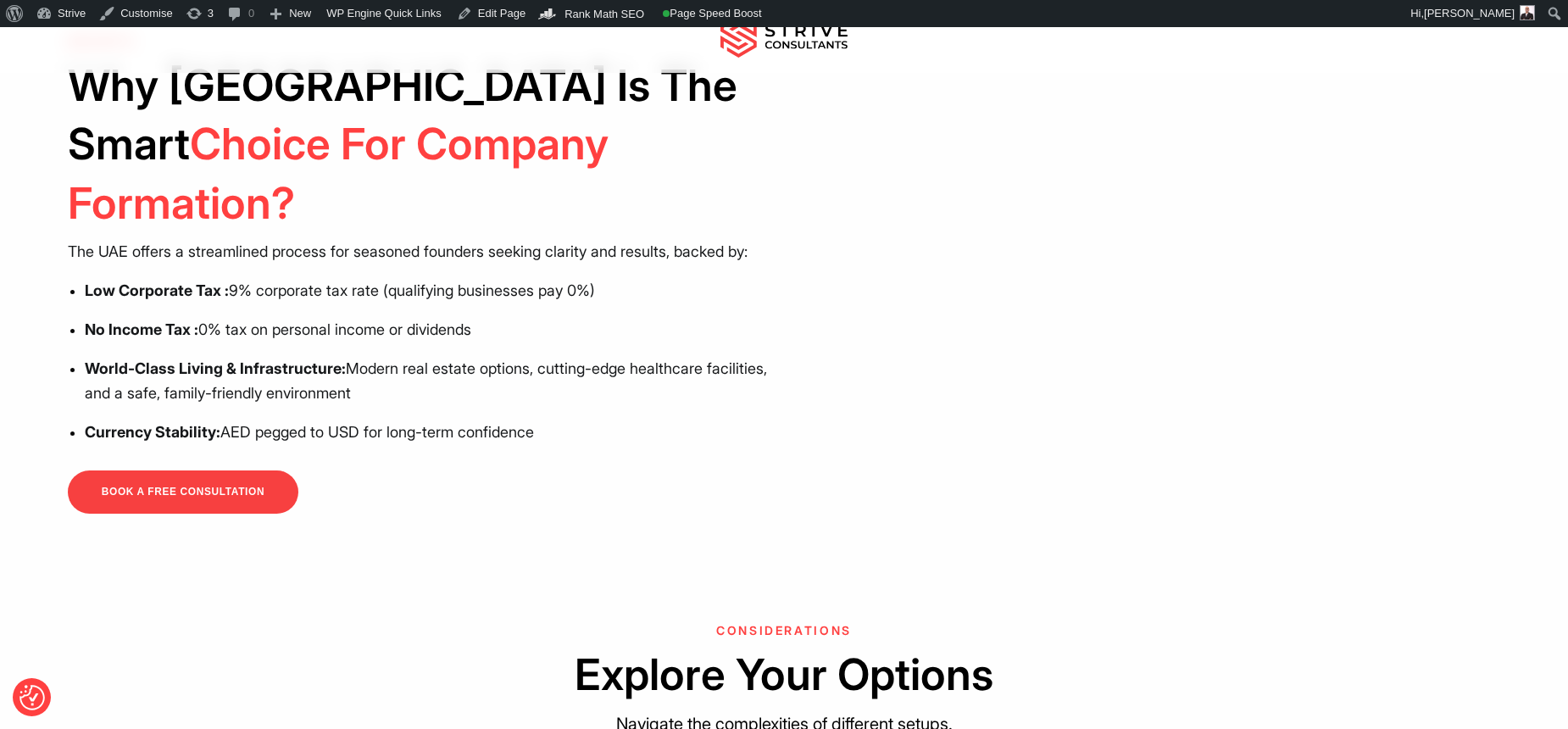
scroll to position [637, 0]
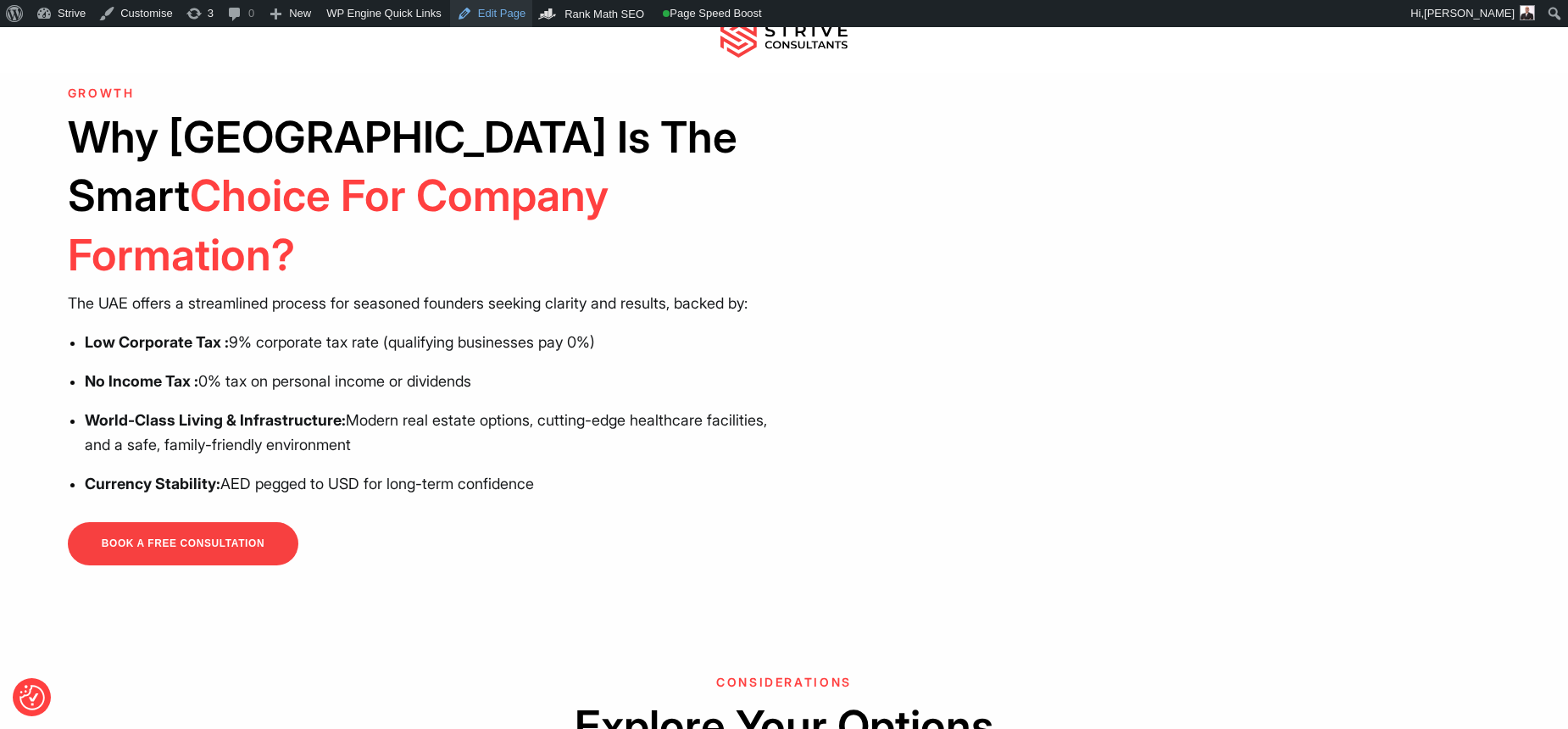
click at [507, 22] on link "Edit Page" at bounding box center [491, 14] width 82 height 28
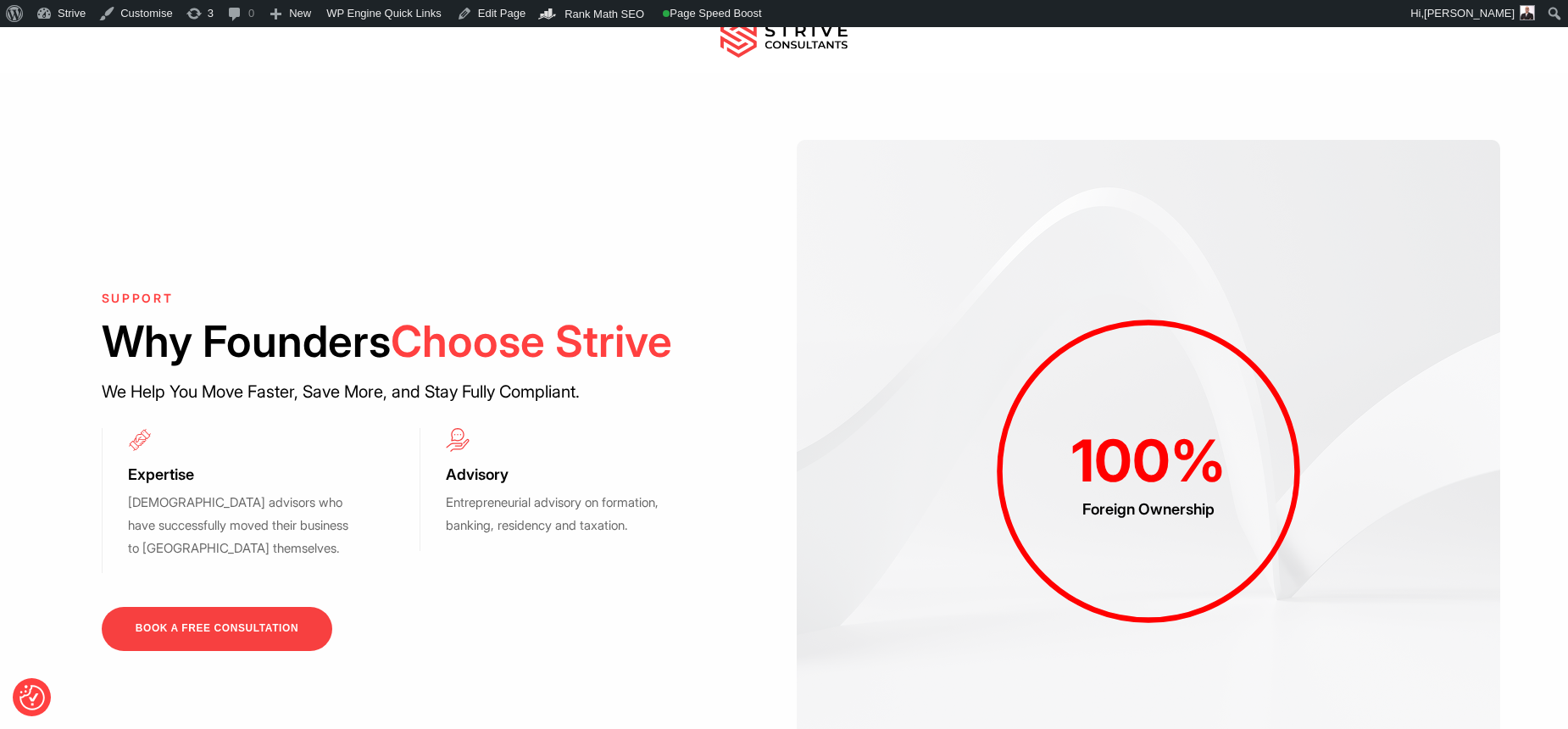
scroll to position [1853, 0]
click at [509, 21] on link "Edit Page" at bounding box center [491, 14] width 82 height 28
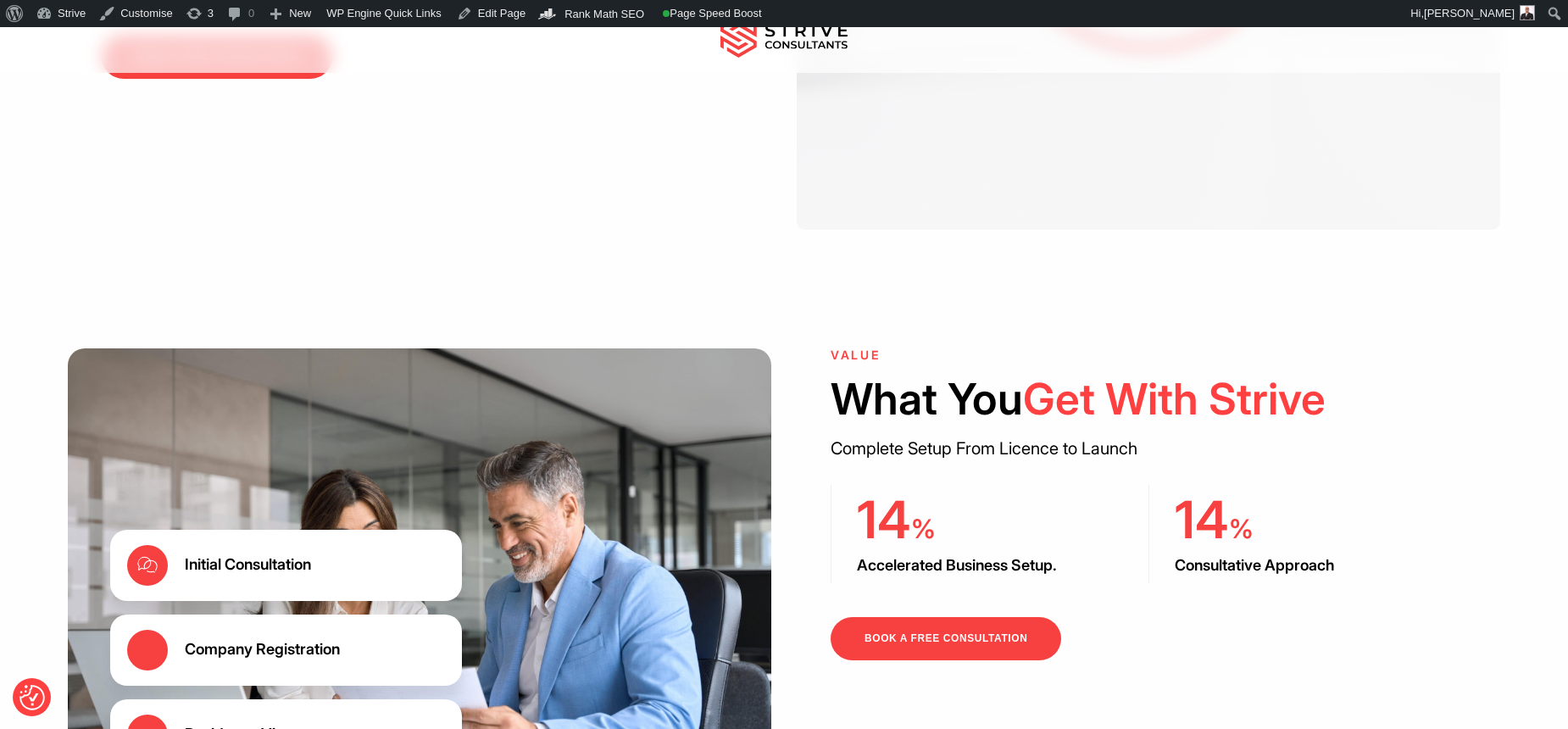
scroll to position [2428, 0]
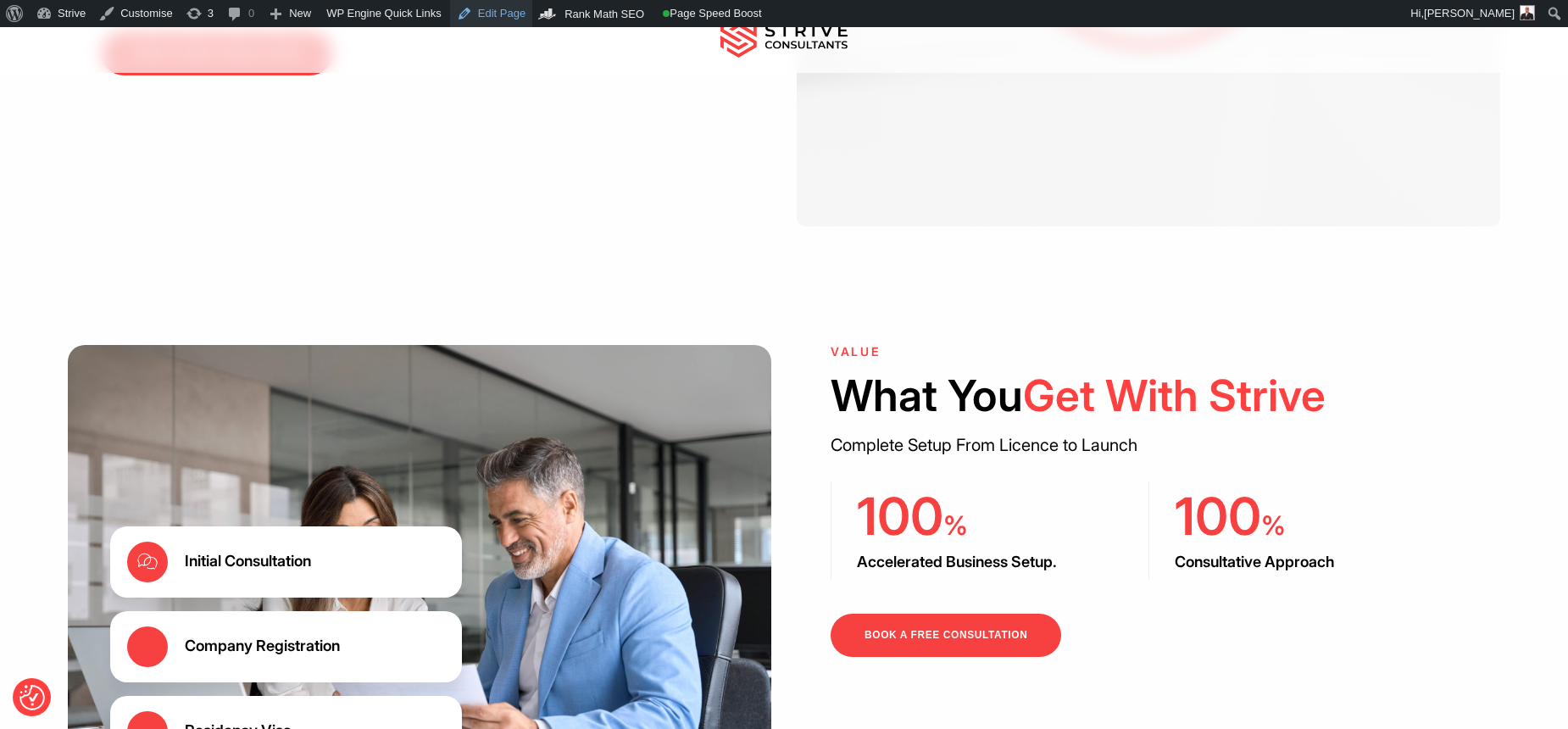
click at [494, 18] on link "Edit Page" at bounding box center [491, 14] width 82 height 28
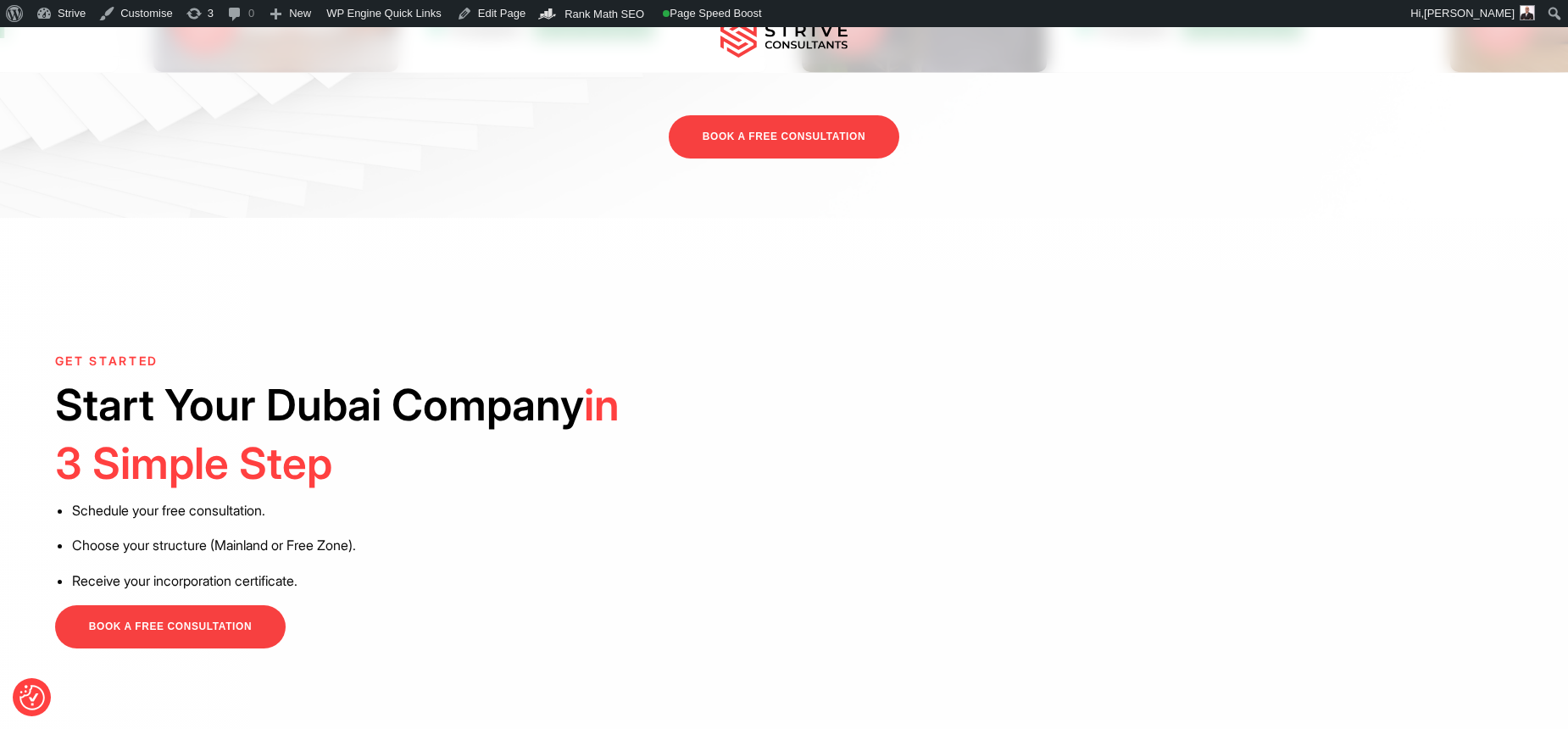
scroll to position [3839, 0]
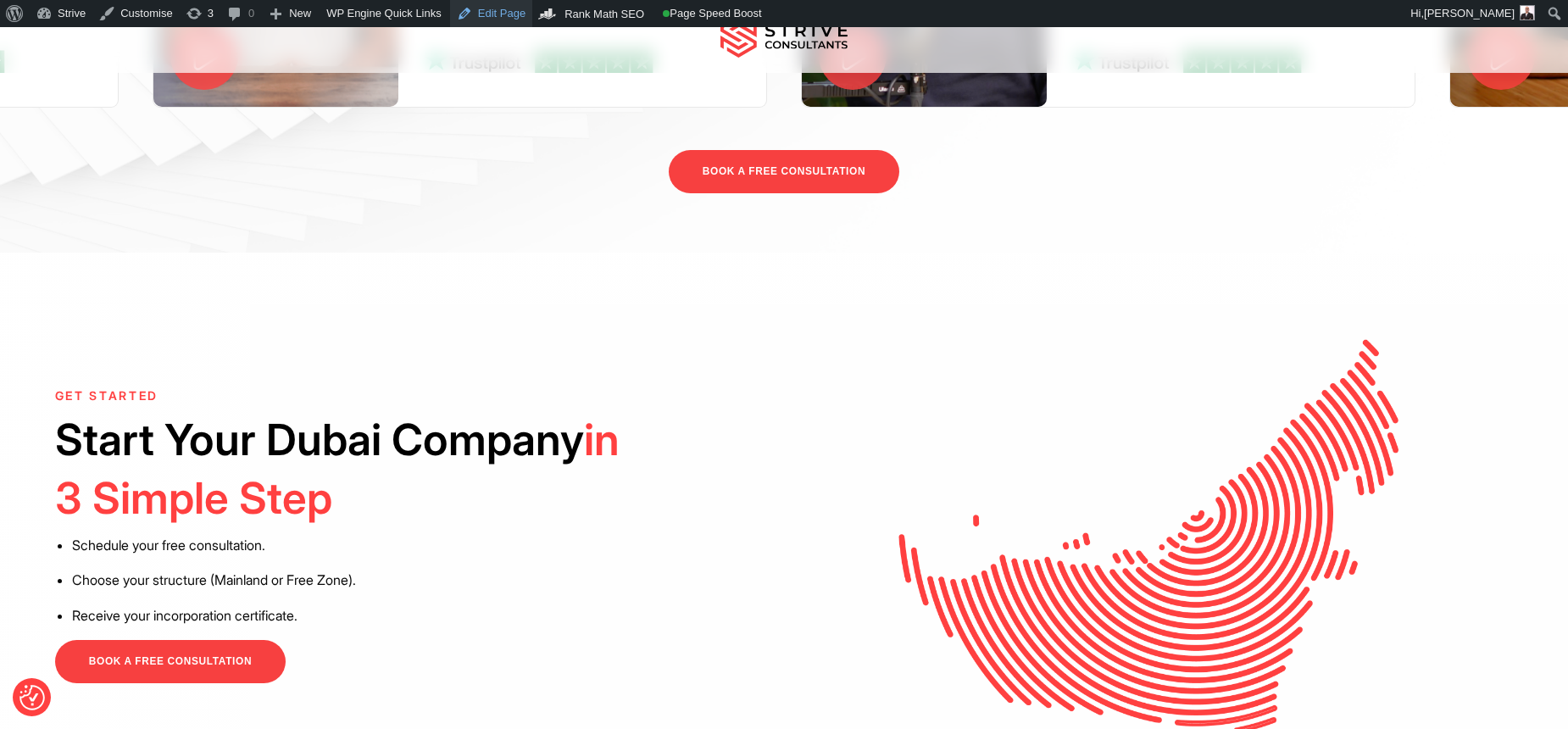
click at [501, 17] on link "Edit Page" at bounding box center [491, 14] width 82 height 28
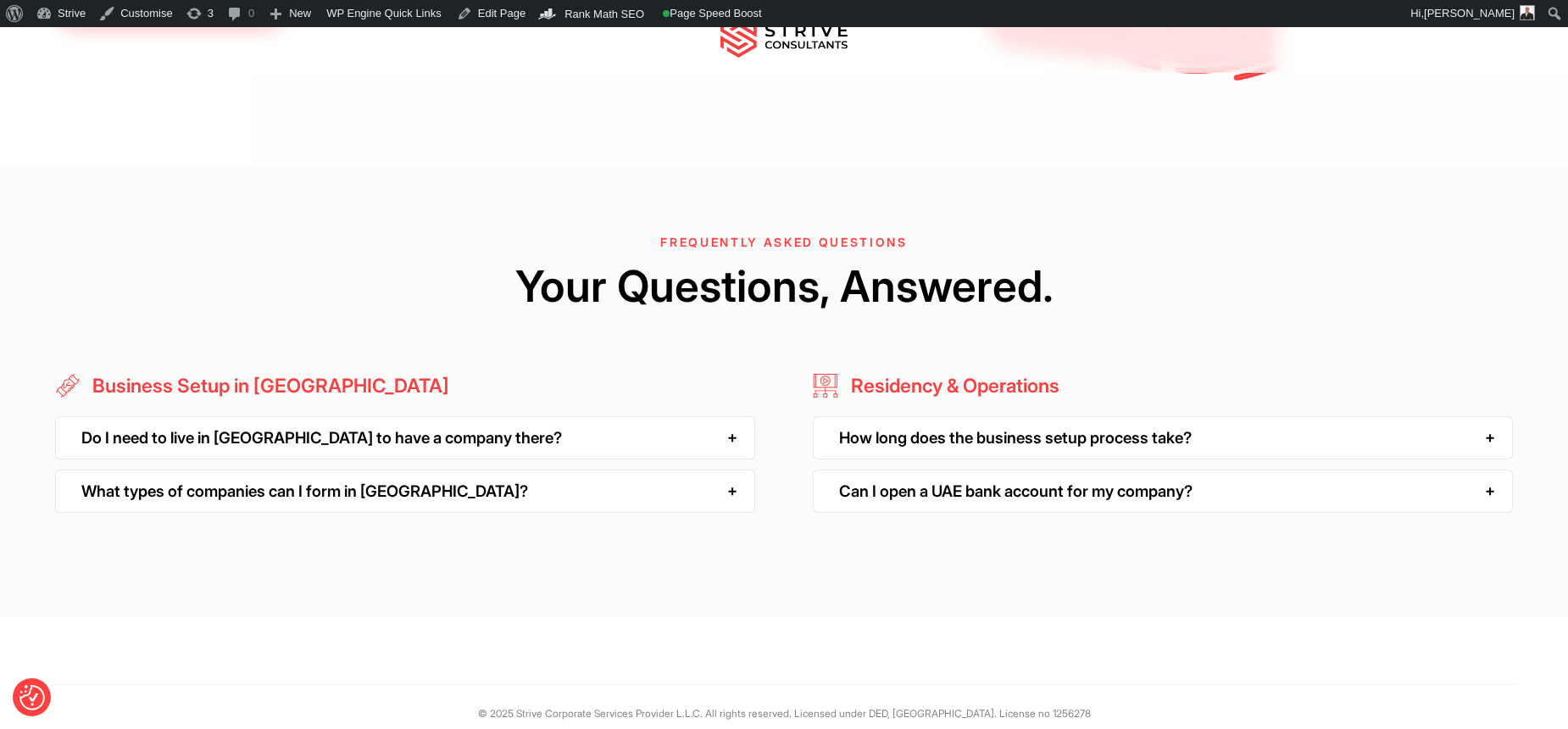
scroll to position [4627, 0]
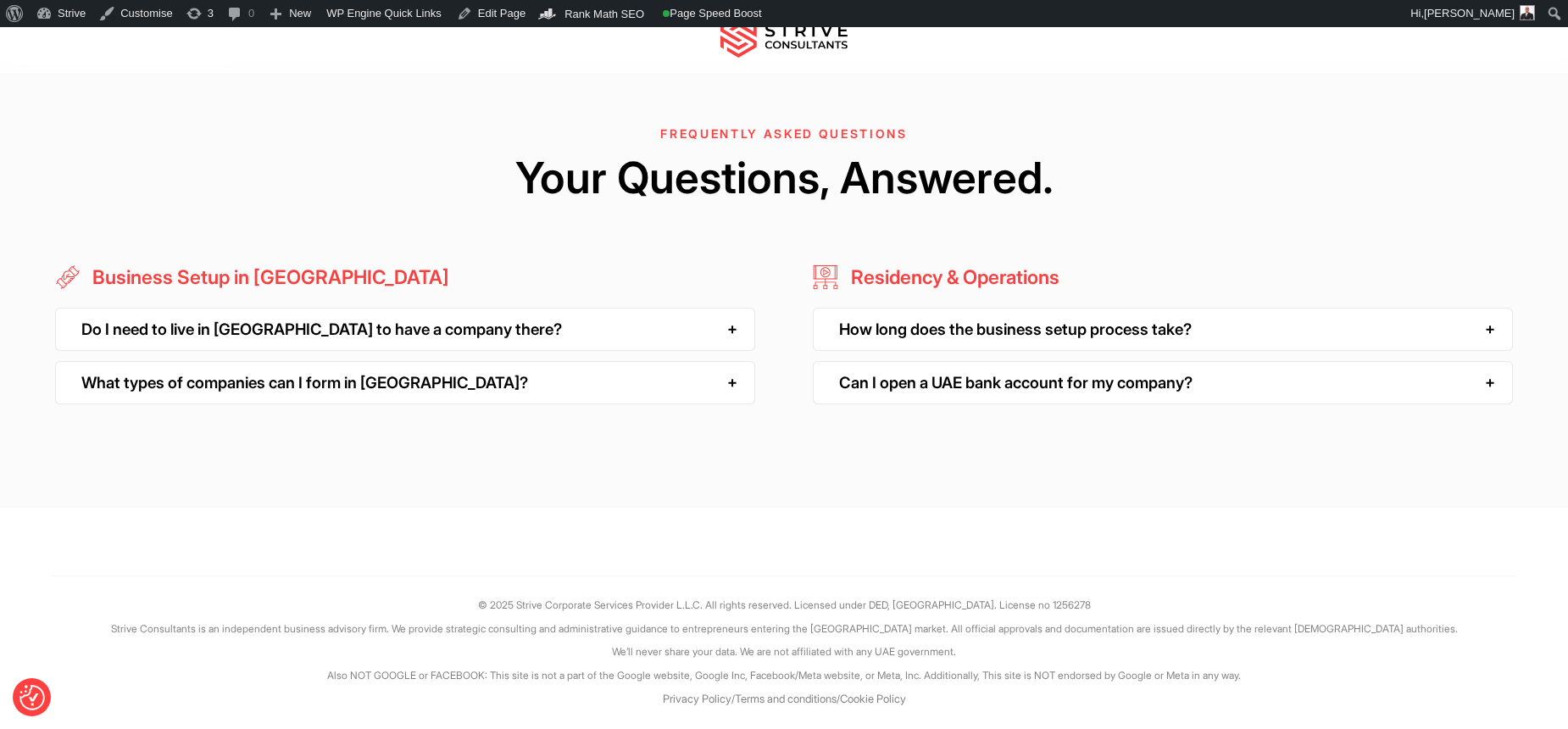
click at [440, 319] on div "Do I need to live in [GEOGRAPHIC_DATA] to have a company there?" at bounding box center [405, 329] width 700 height 43
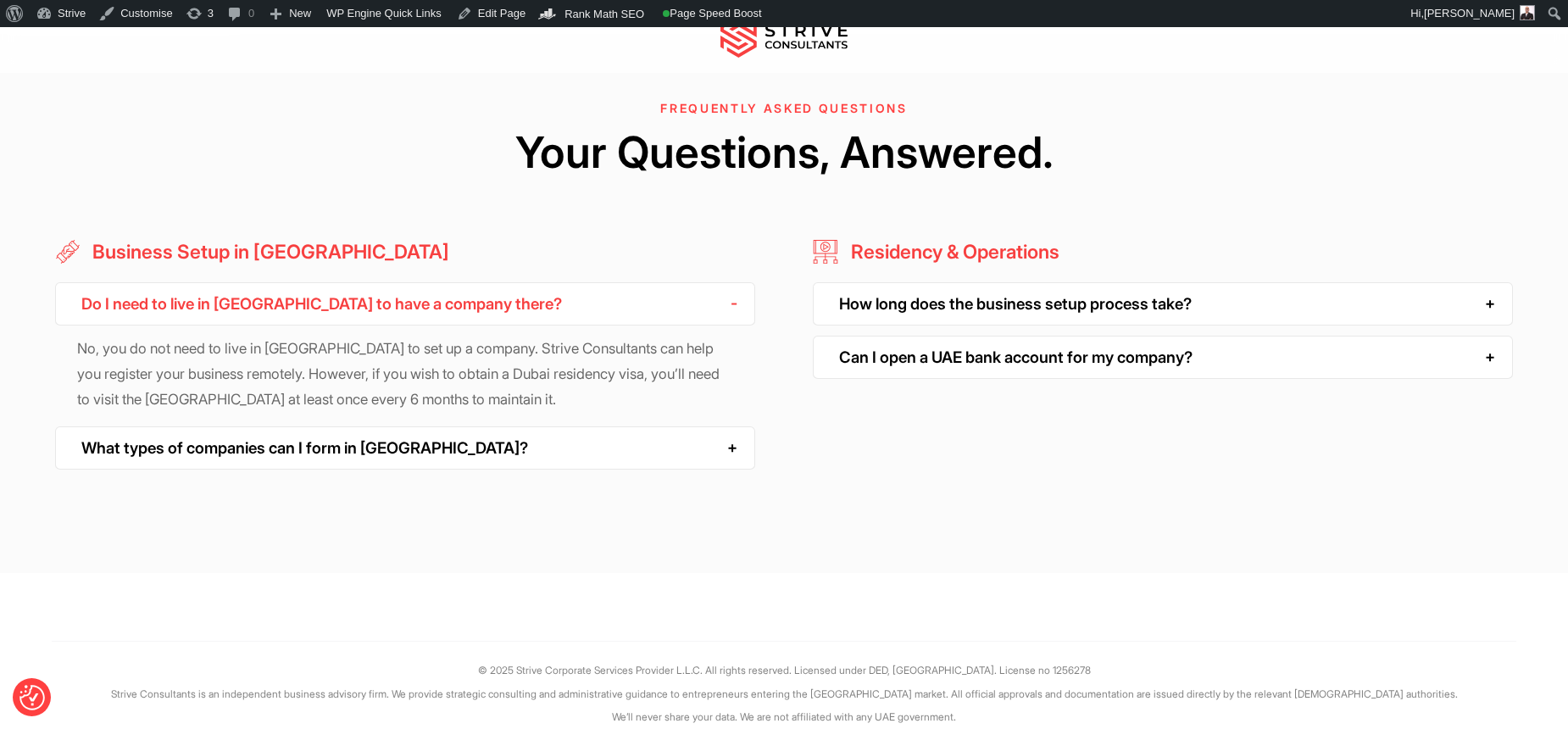
click at [440, 319] on div "Do I need to live in [GEOGRAPHIC_DATA] to have a company there?" at bounding box center [405, 303] width 700 height 43
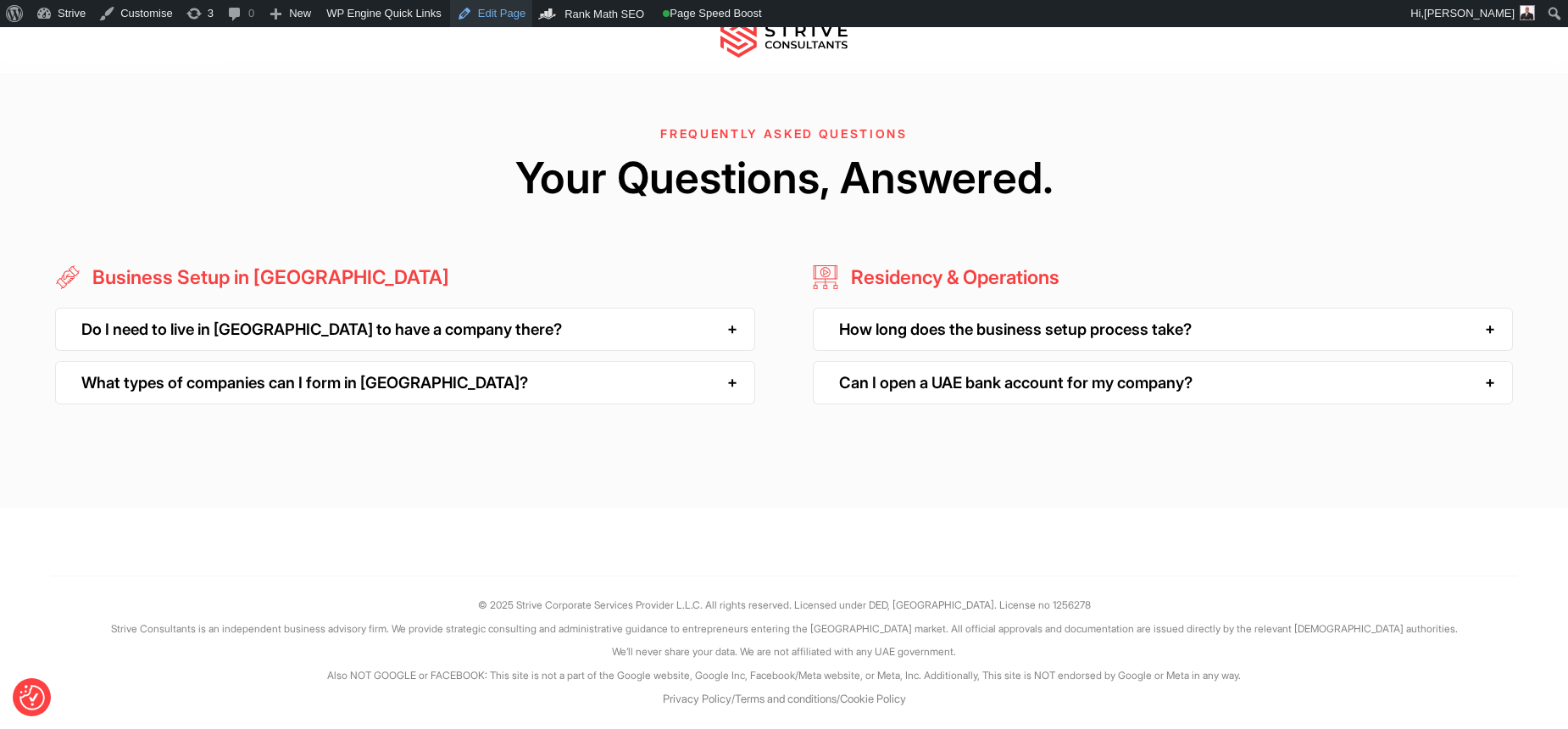
click at [490, 14] on link "Edit Page" at bounding box center [491, 14] width 82 height 28
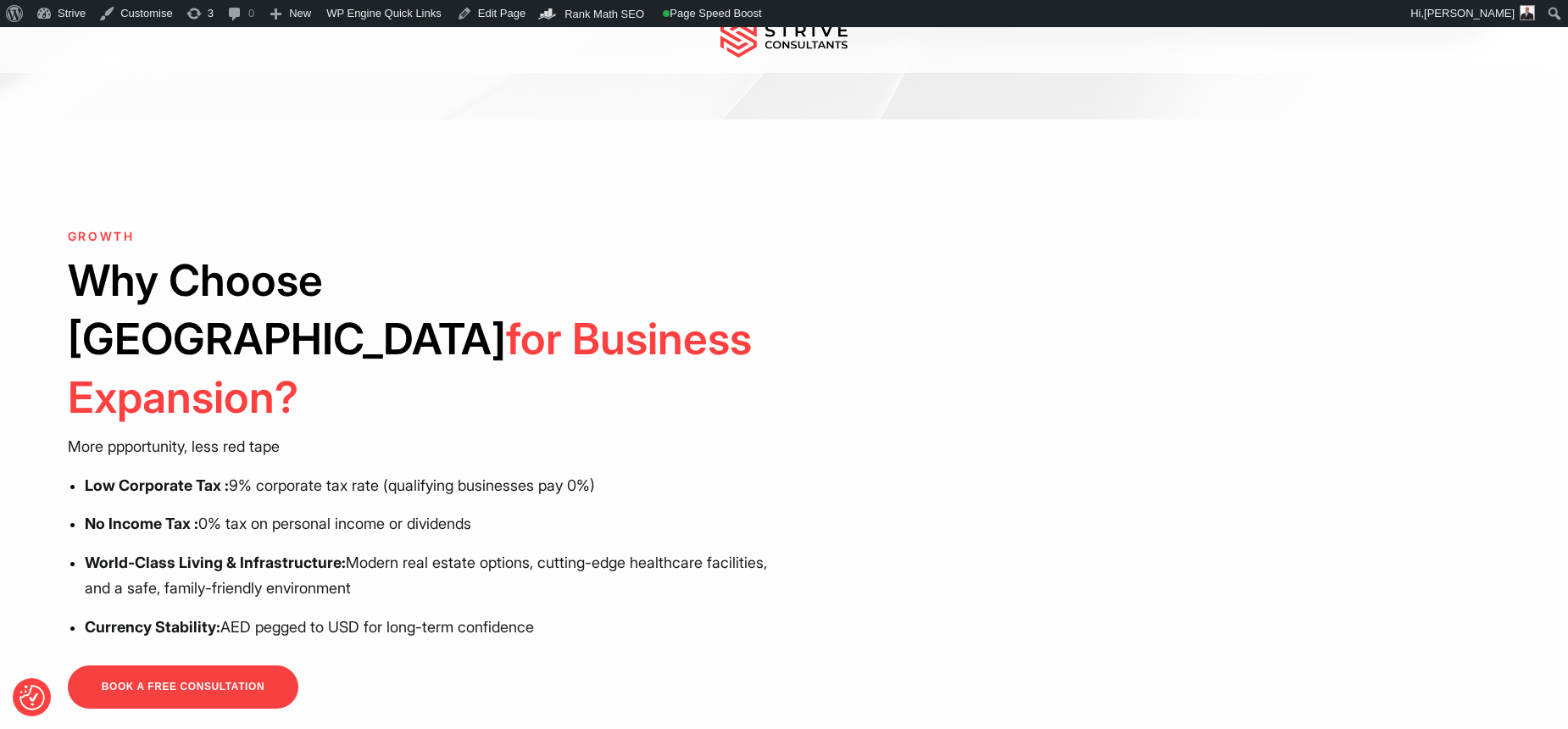
scroll to position [534, 0]
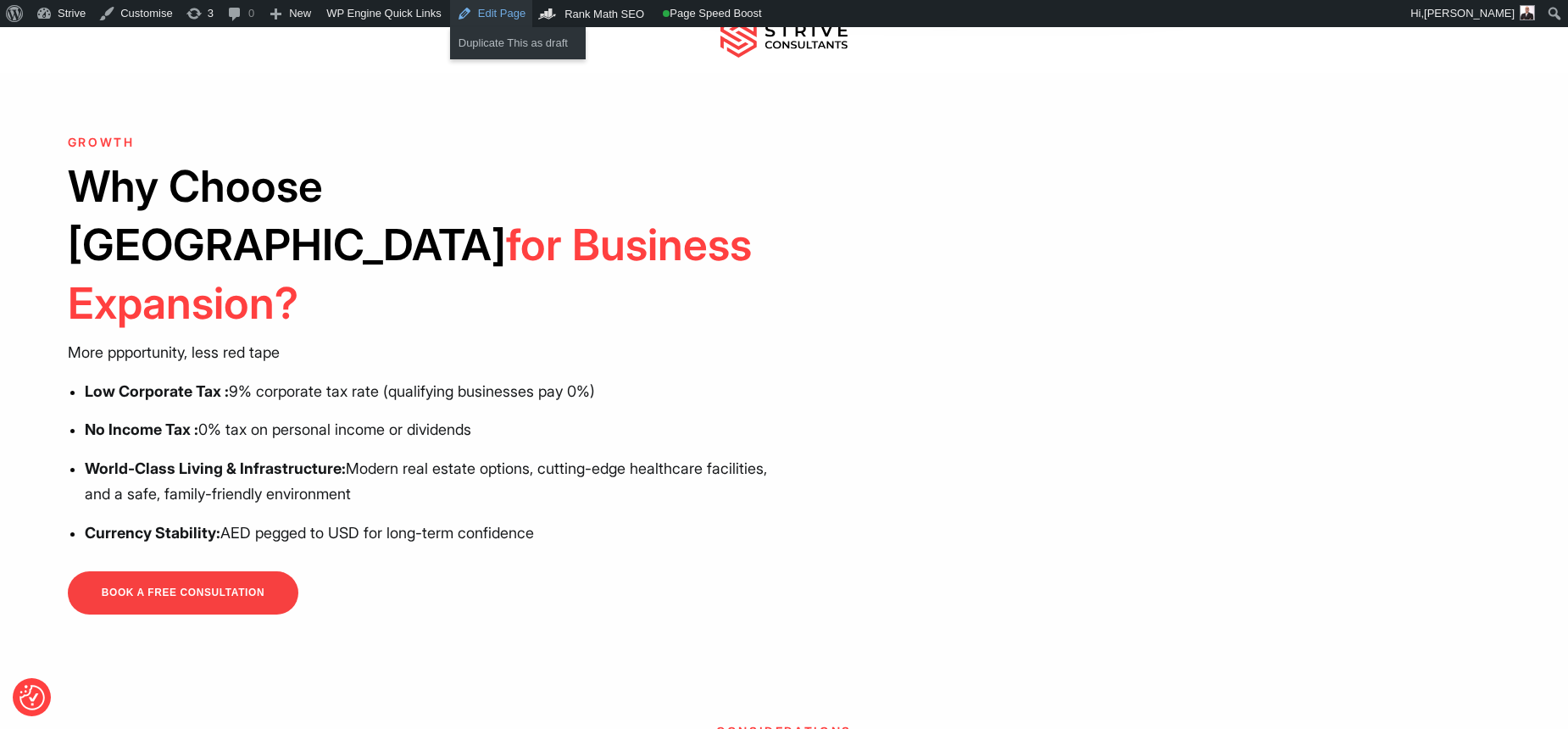
click at [495, 9] on link "Edit Page" at bounding box center [491, 14] width 82 height 28
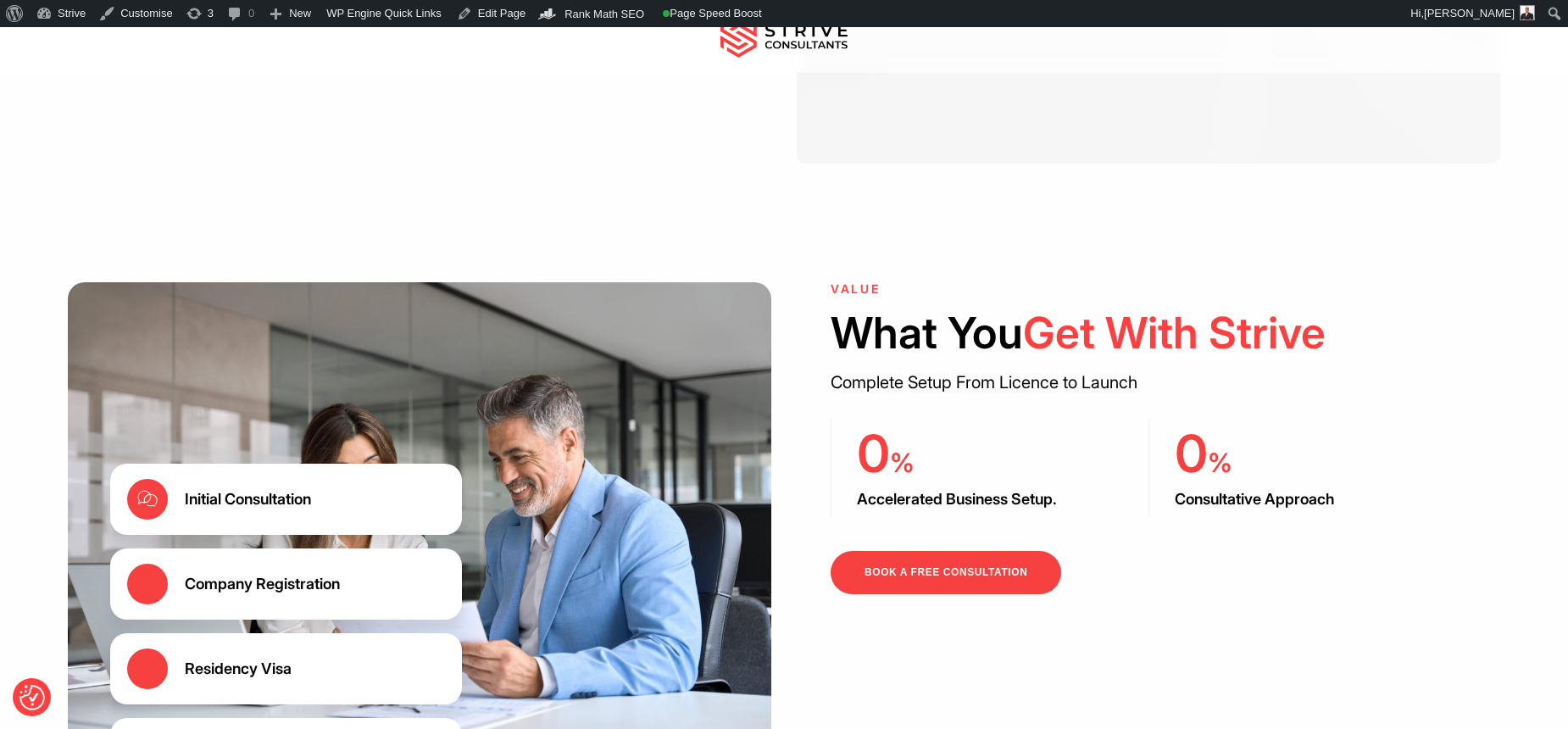
scroll to position [2515, 0]
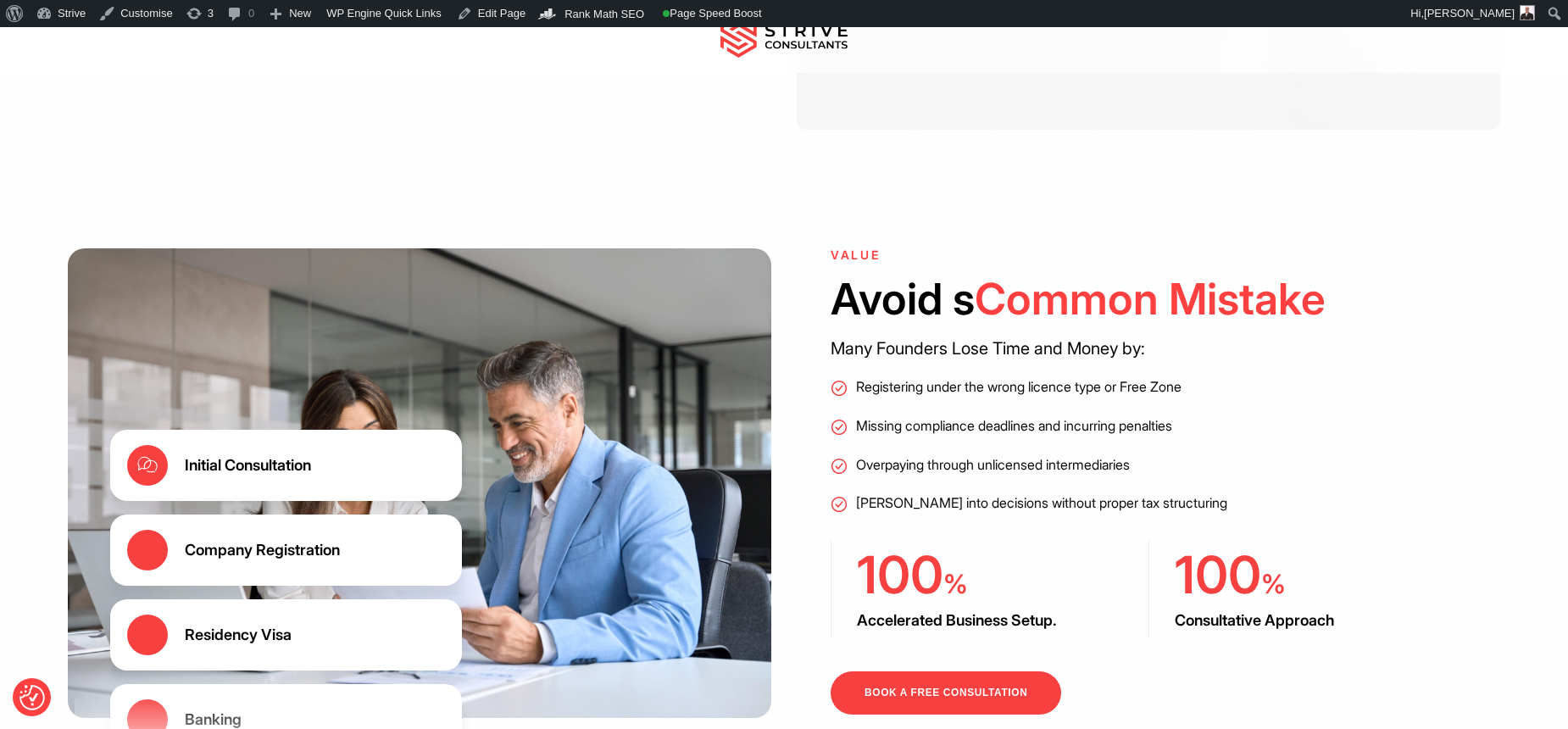
scroll to position [2508, 0]
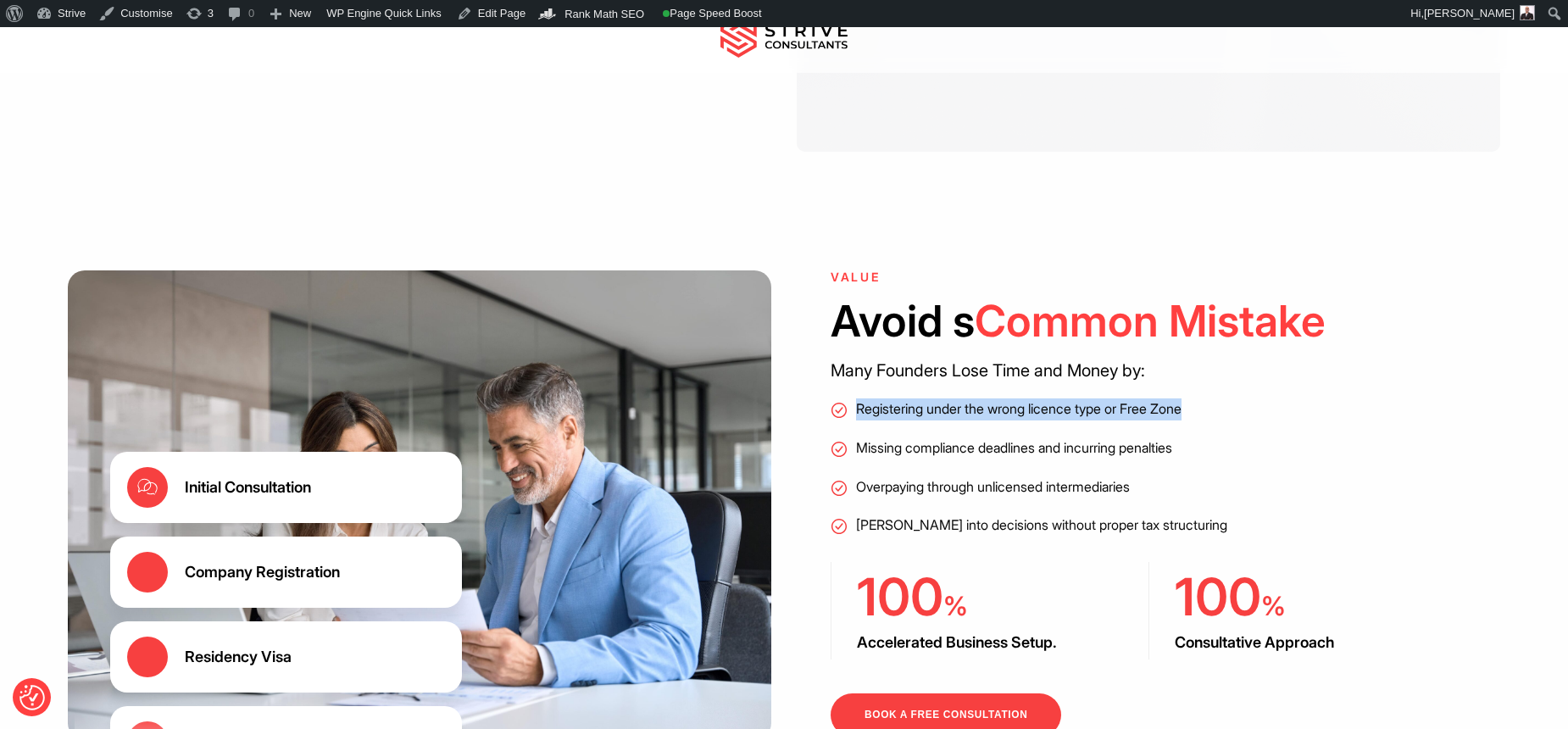
drag, startPoint x: 857, startPoint y: 343, endPoint x: 1203, endPoint y: 346, distance: 346.0
click at [1203, 399] on li "Registering under the wrong licence type or Free Zone" at bounding box center [1149, 410] width 636 height 22
click at [1204, 399] on li "Registering under the wrong licence type or Free Zone" at bounding box center [1149, 410] width 636 height 22
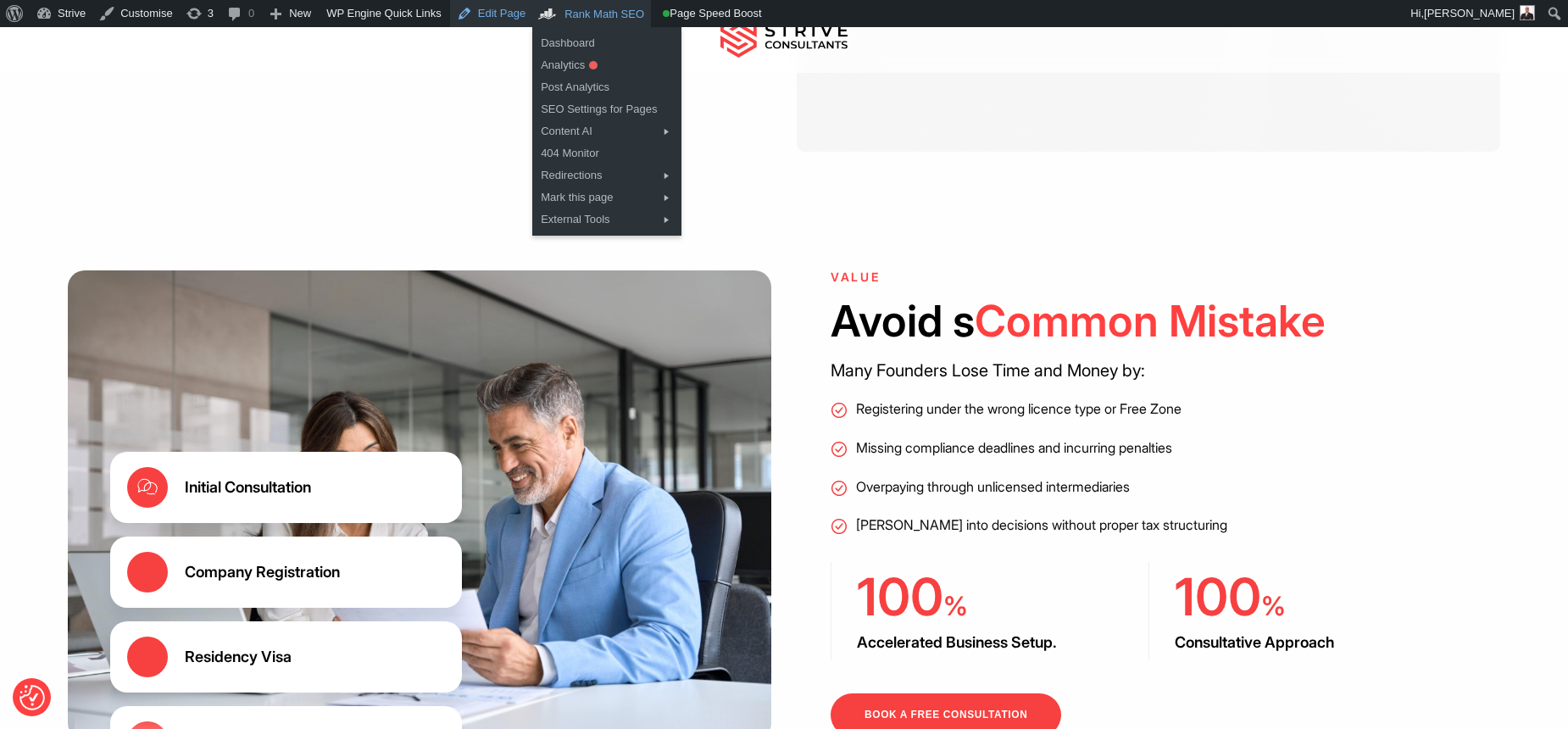
click at [532, 13] on link "Edit Page" at bounding box center [491, 14] width 82 height 28
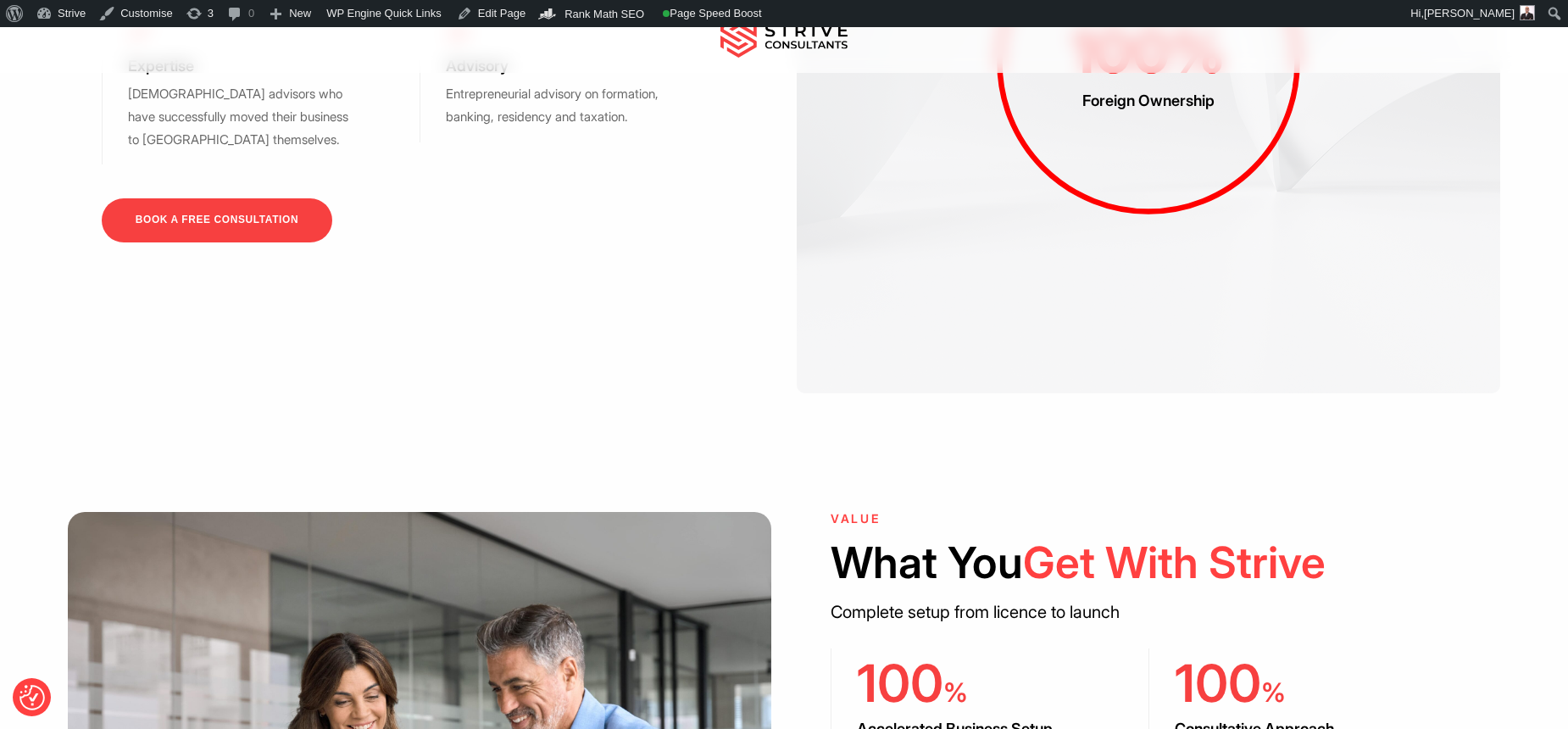
scroll to position [2280, 0]
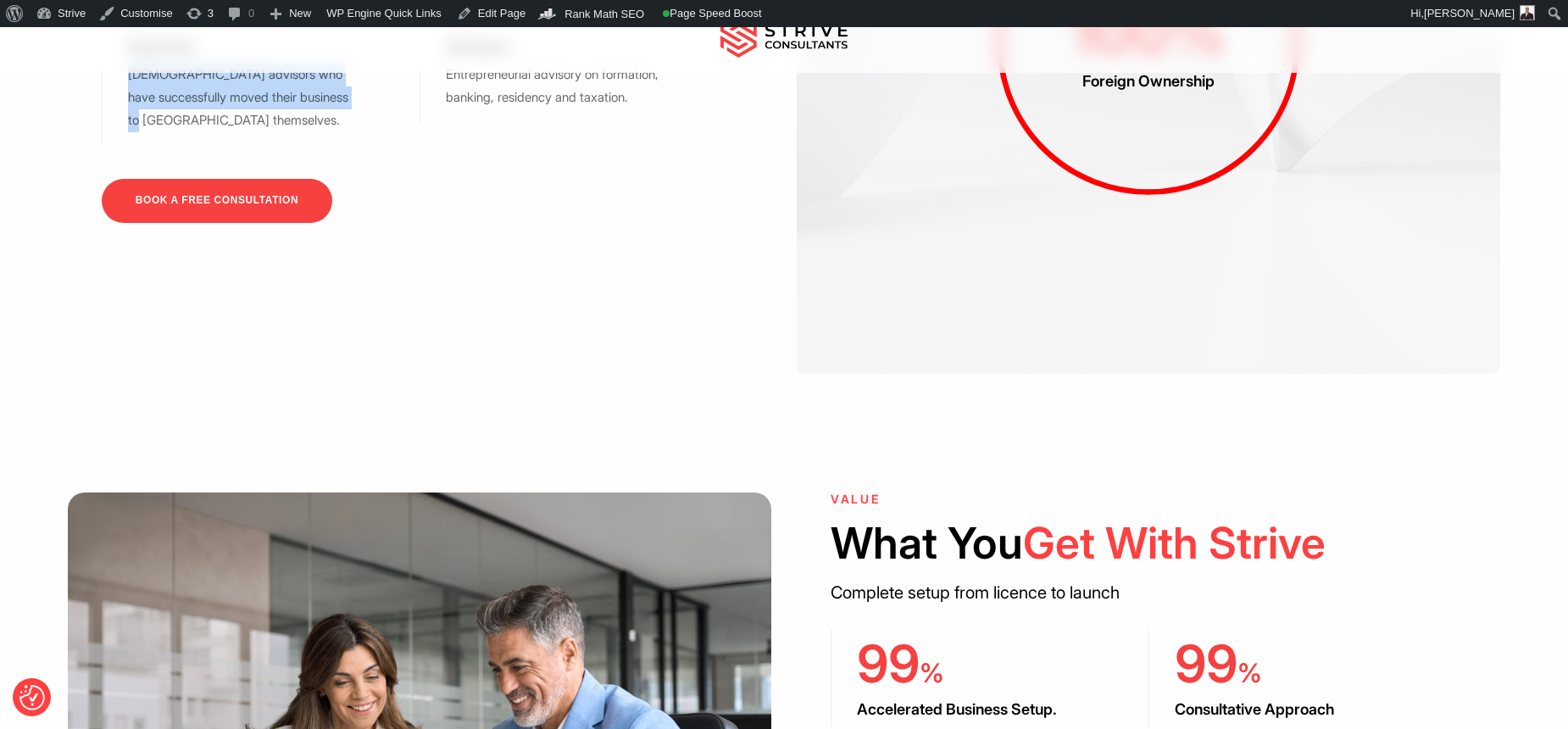
drag, startPoint x: 212, startPoint y: 158, endPoint x: 126, endPoint y: 106, distance: 100.5
click at [126, 106] on div "Expertise UK advisors who have successfully moved their business to UAE themsel…" at bounding box center [260, 73] width 318 height 146
copy p "[DEMOGRAPHIC_DATA] advisors who have successfully moved their business to [GEOG…"
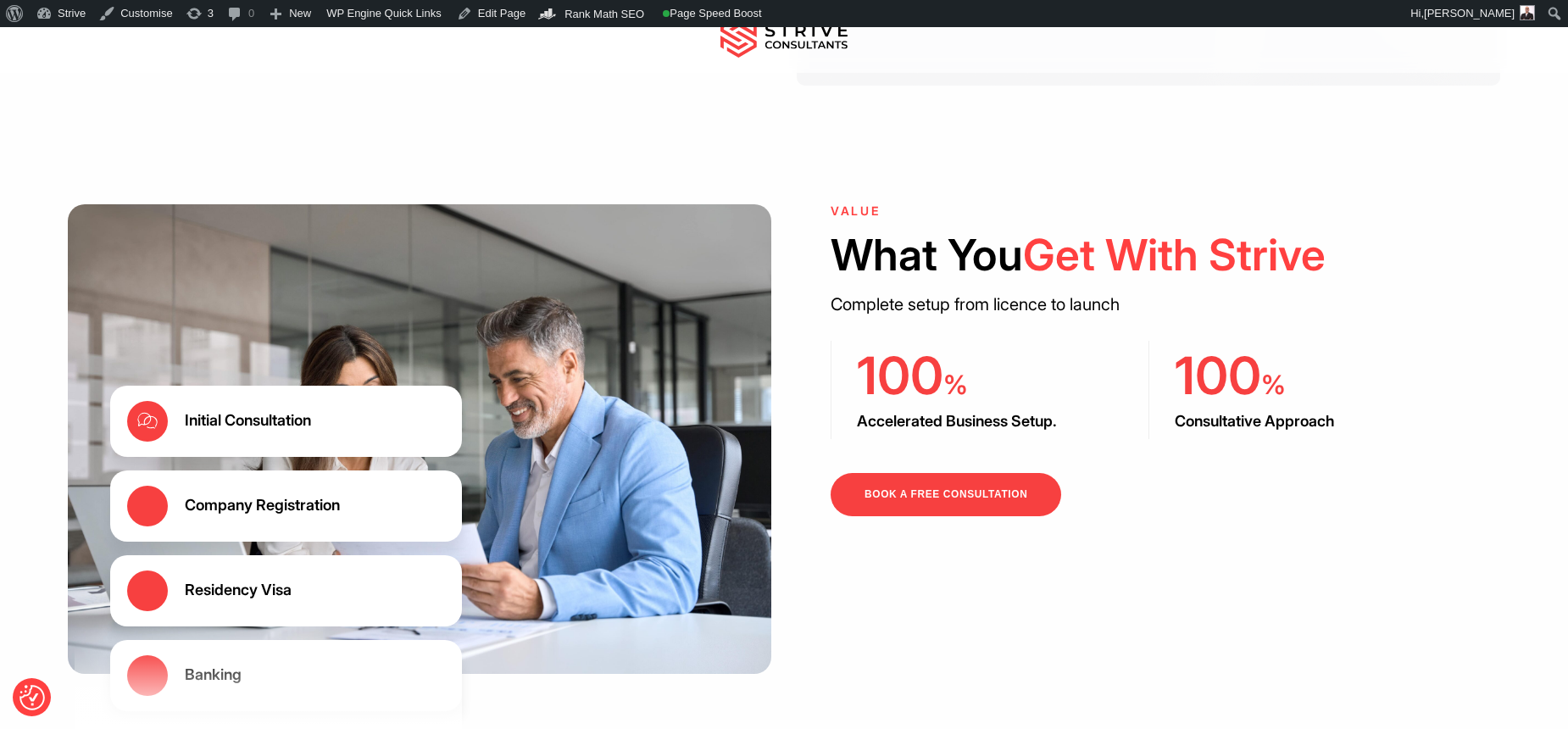
scroll to position [2649, 0]
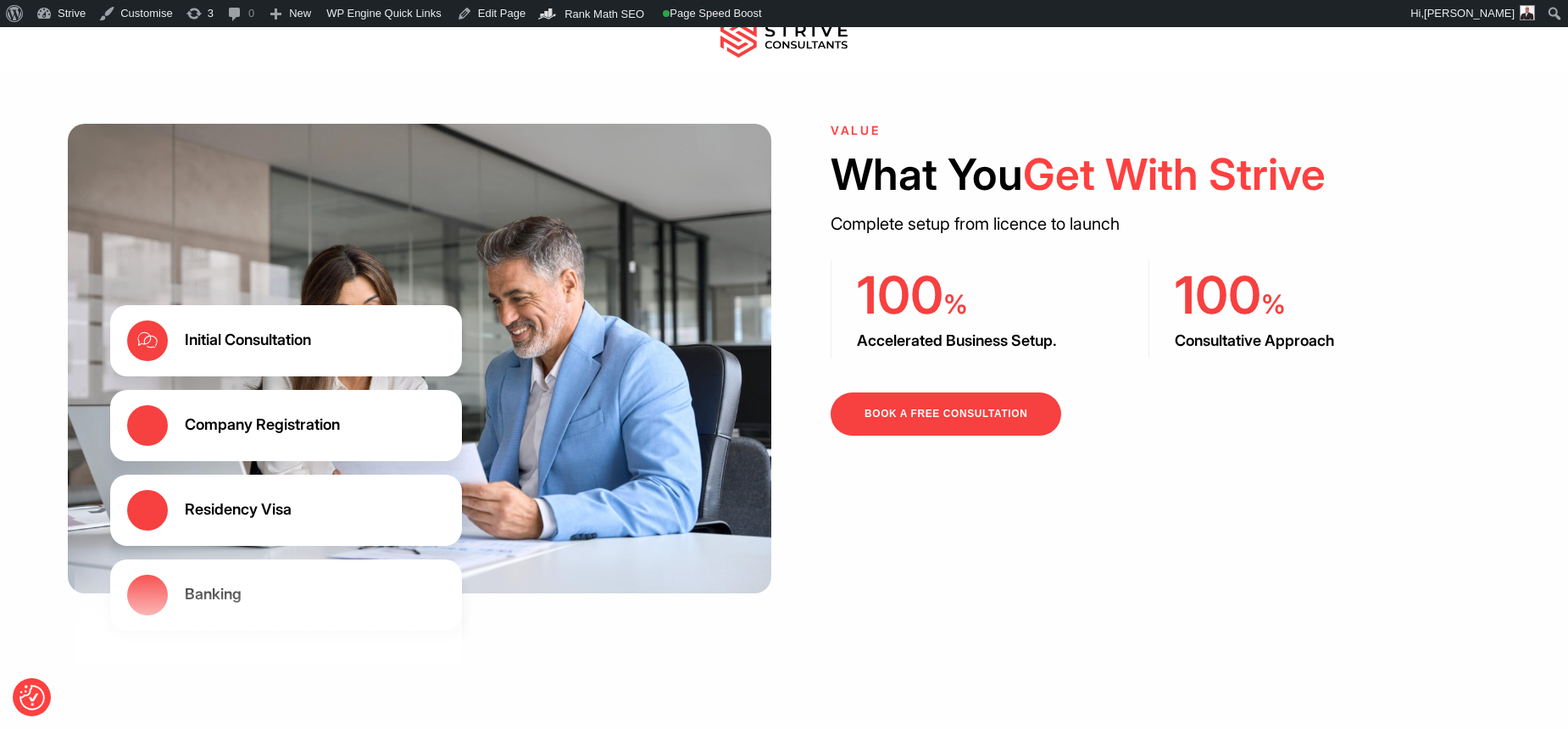
click at [1035, 238] on p "Complete setup from licence to launch" at bounding box center [1149, 224] width 636 height 28
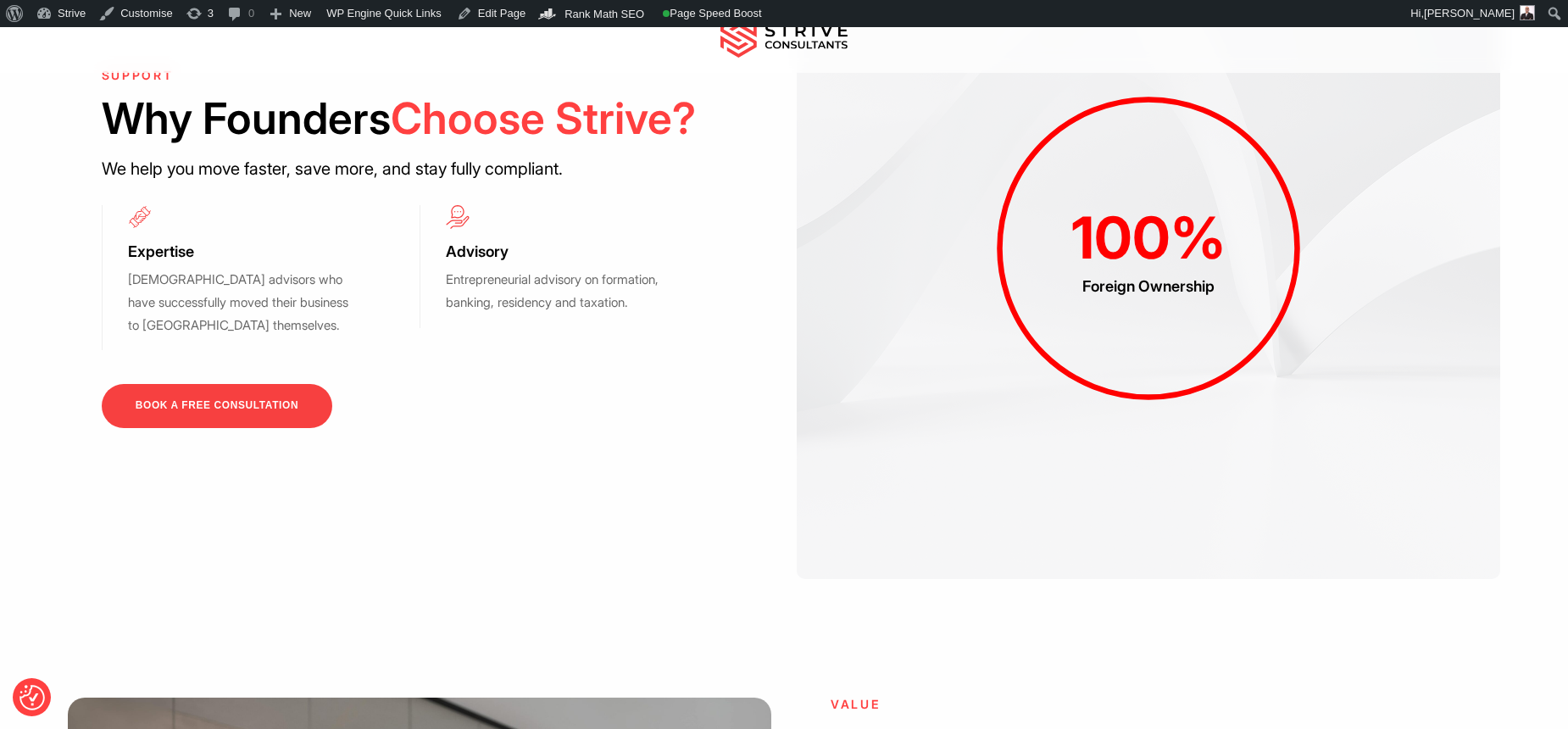
scroll to position [1983, 0]
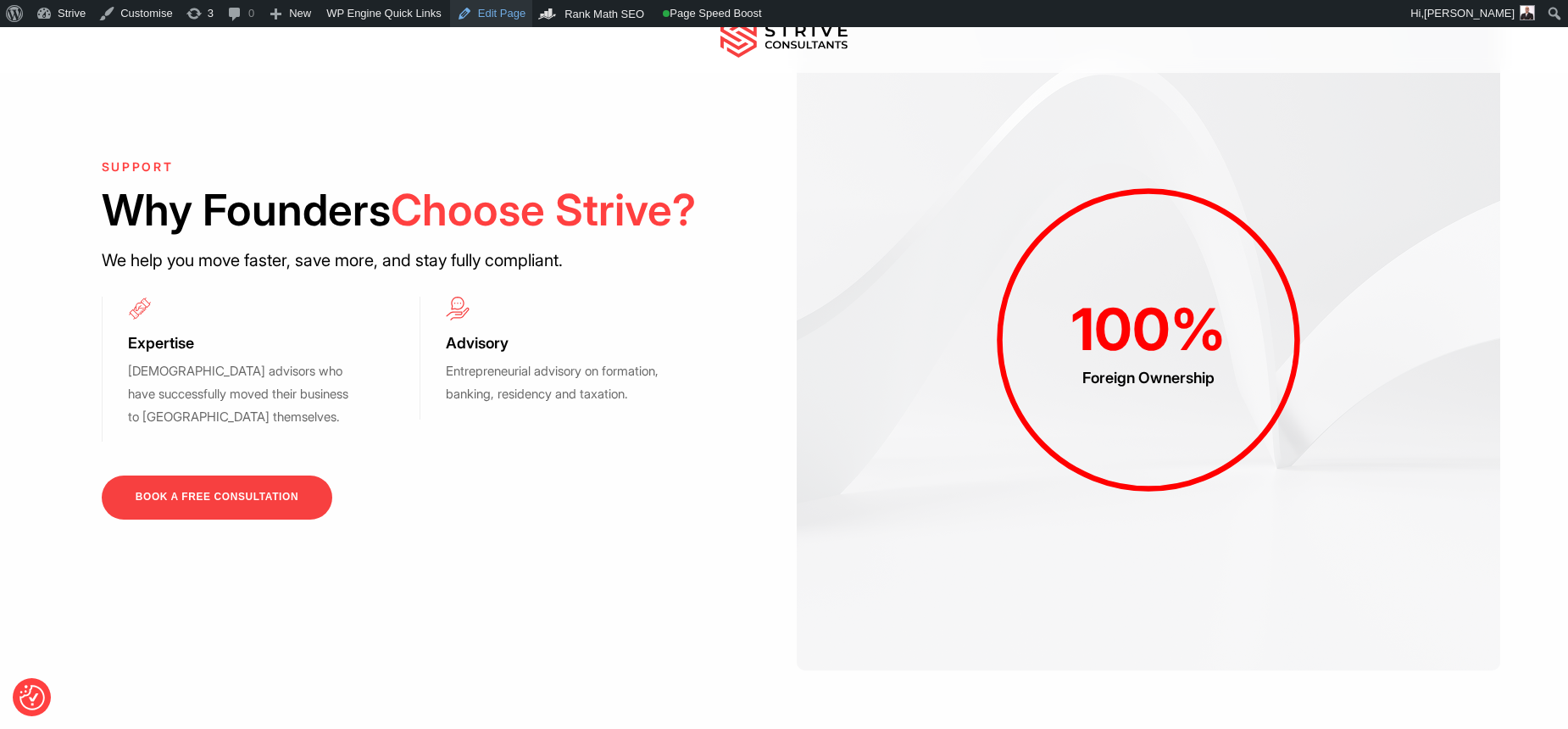
click at [497, 13] on link "Edit Page" at bounding box center [491, 14] width 82 height 28
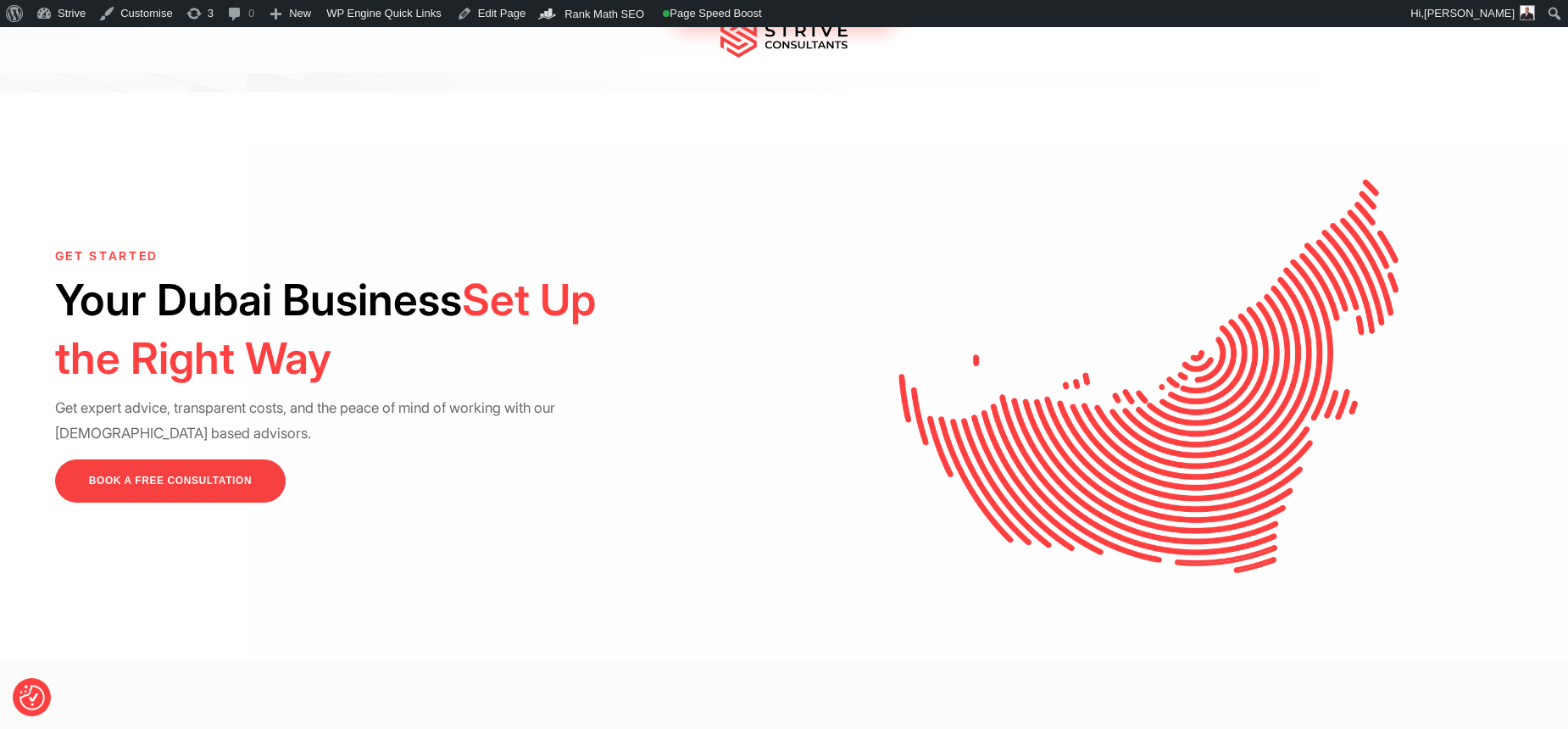
scroll to position [4006, 0]
click at [497, 21] on link "Edit Page" at bounding box center [491, 14] width 82 height 28
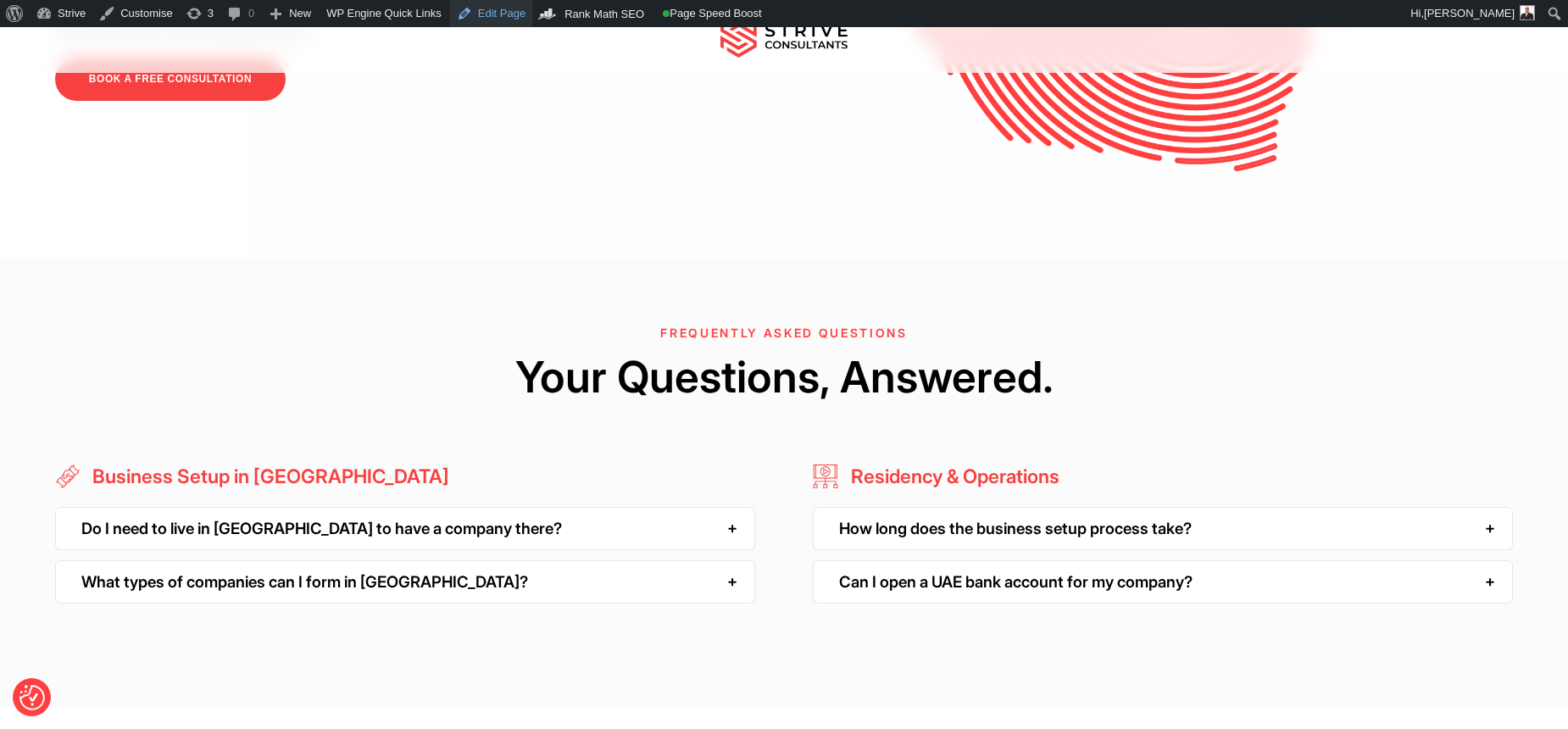
scroll to position [4548, 0]
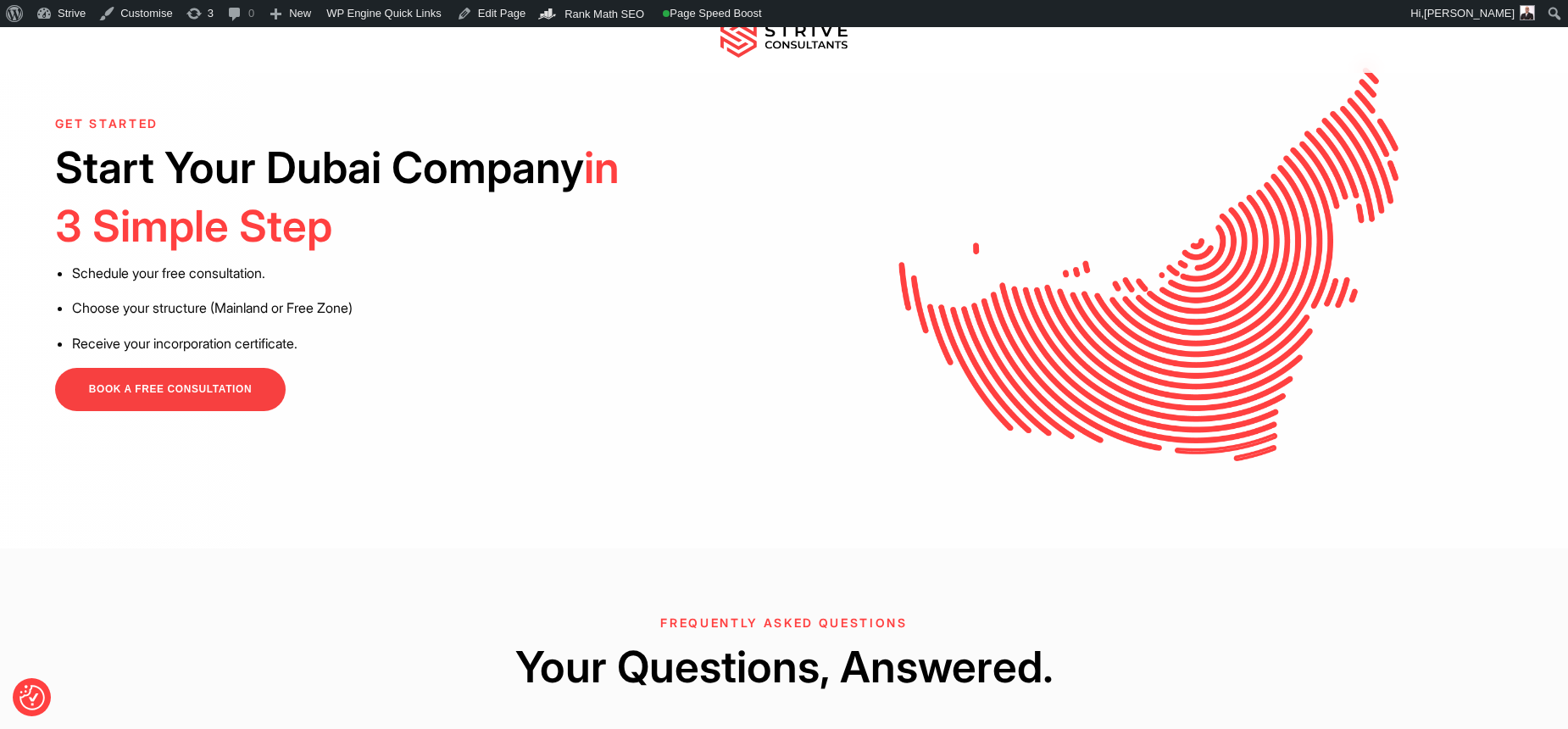
scroll to position [4115, 0]
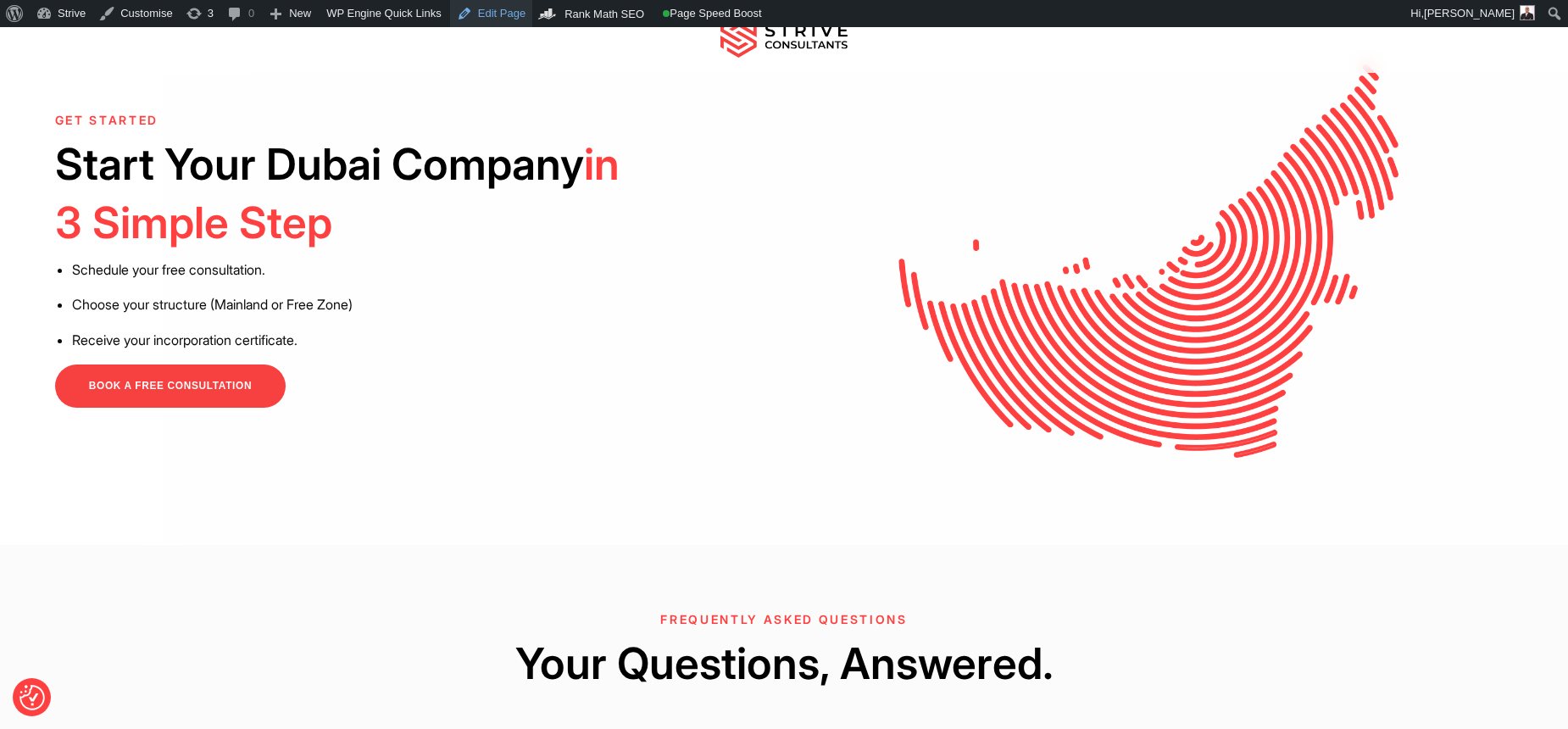
click at [490, 18] on link "Edit Page" at bounding box center [491, 14] width 82 height 28
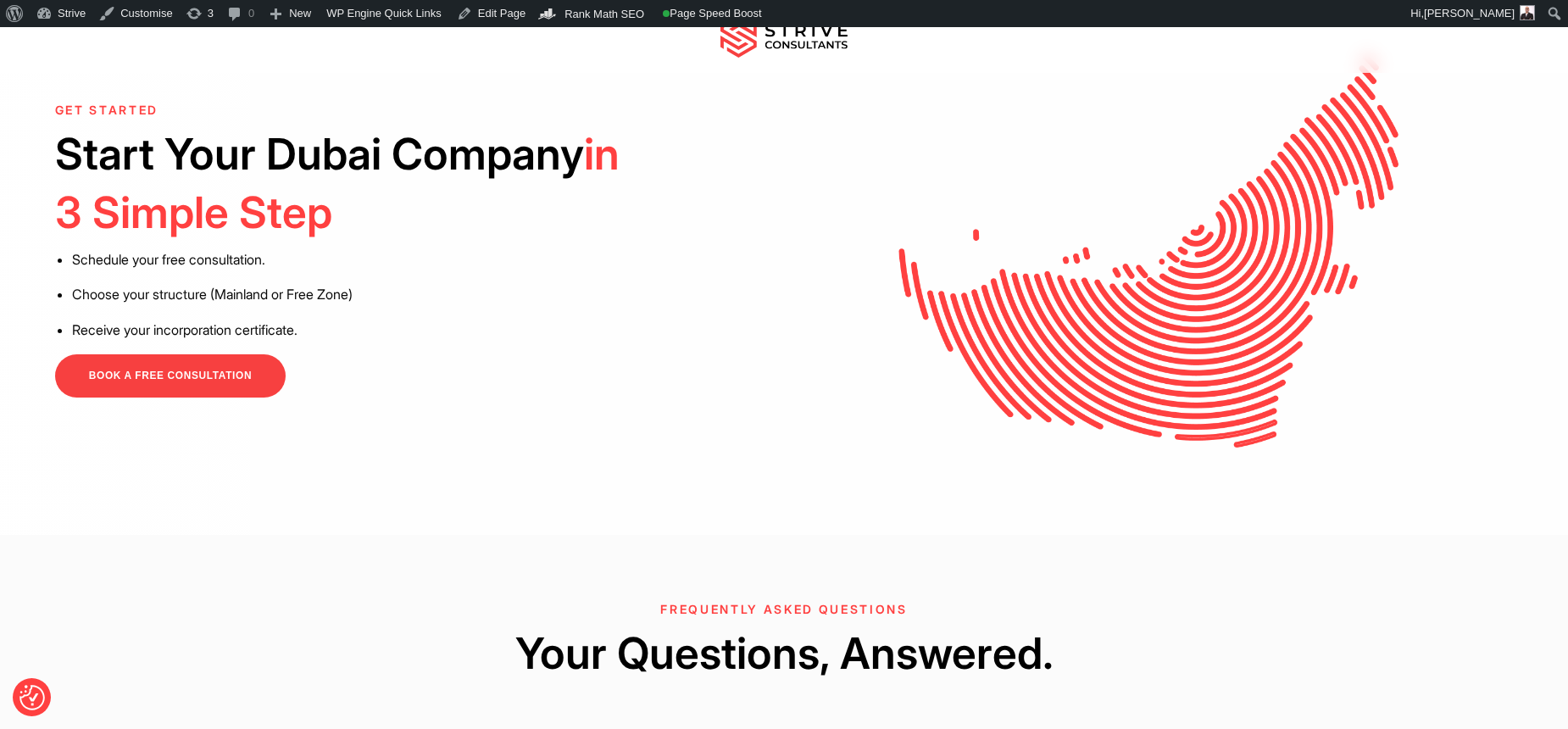
scroll to position [4129, 0]
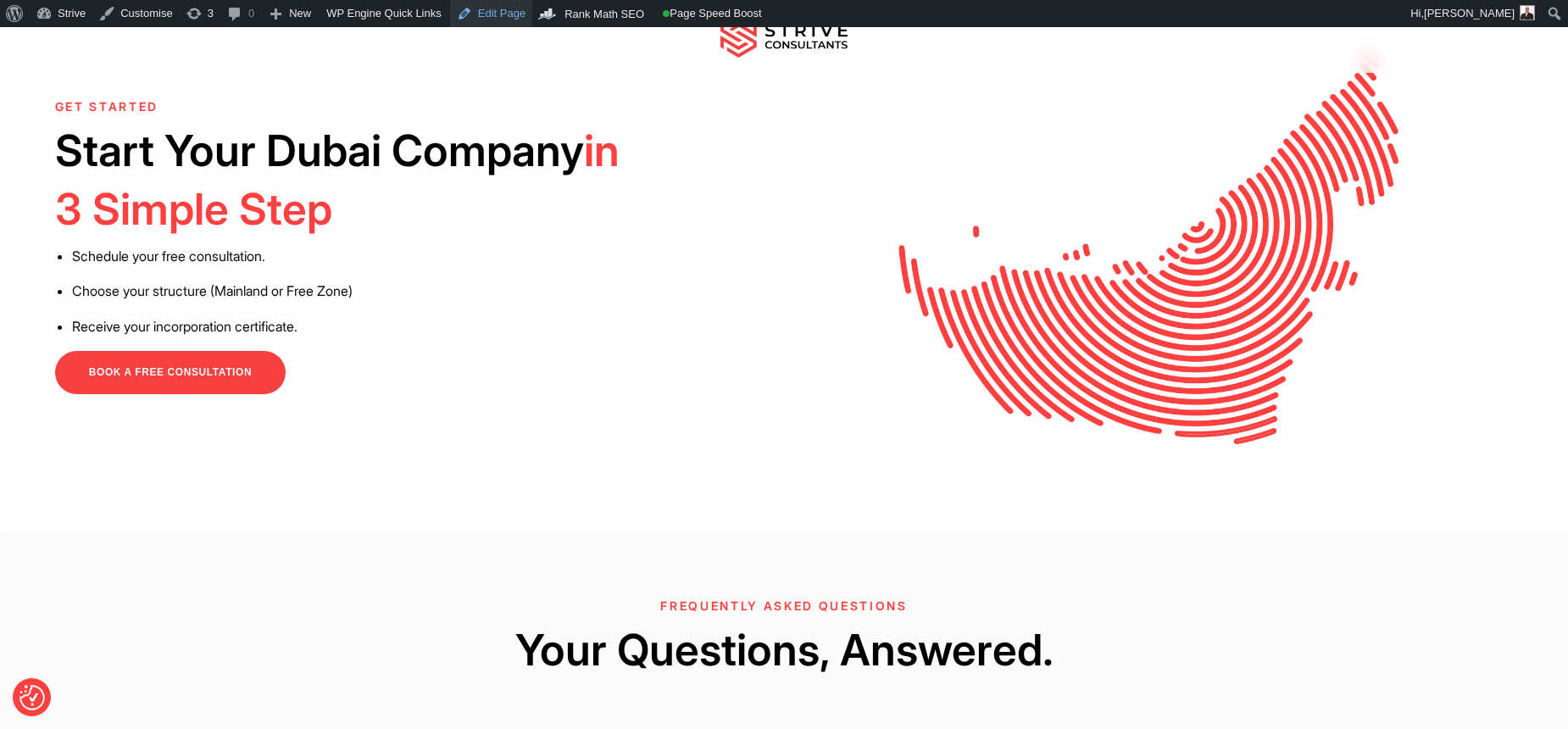
click at [518, 15] on link "Edit Page" at bounding box center [491, 14] width 82 height 28
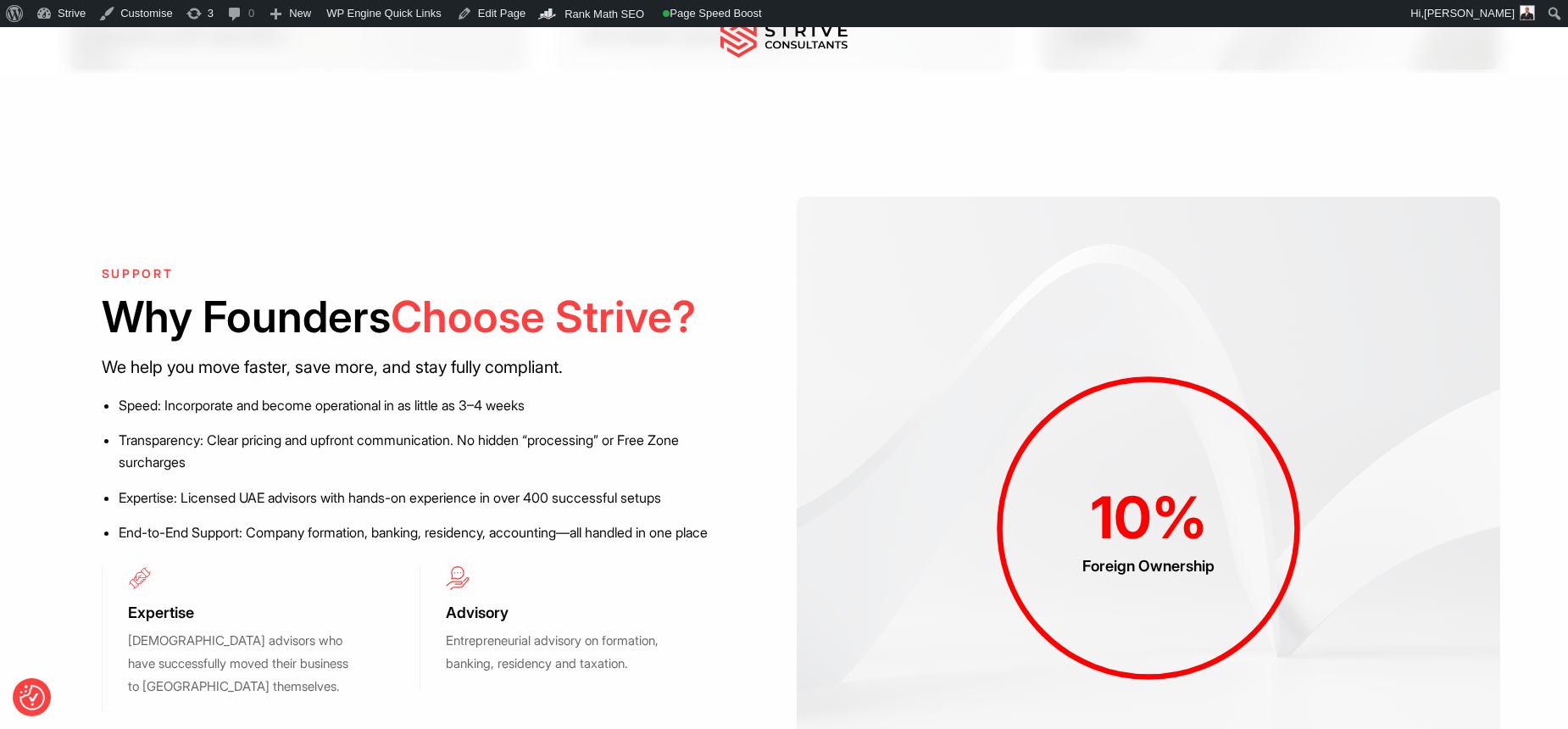
scroll to position [1883, 0]
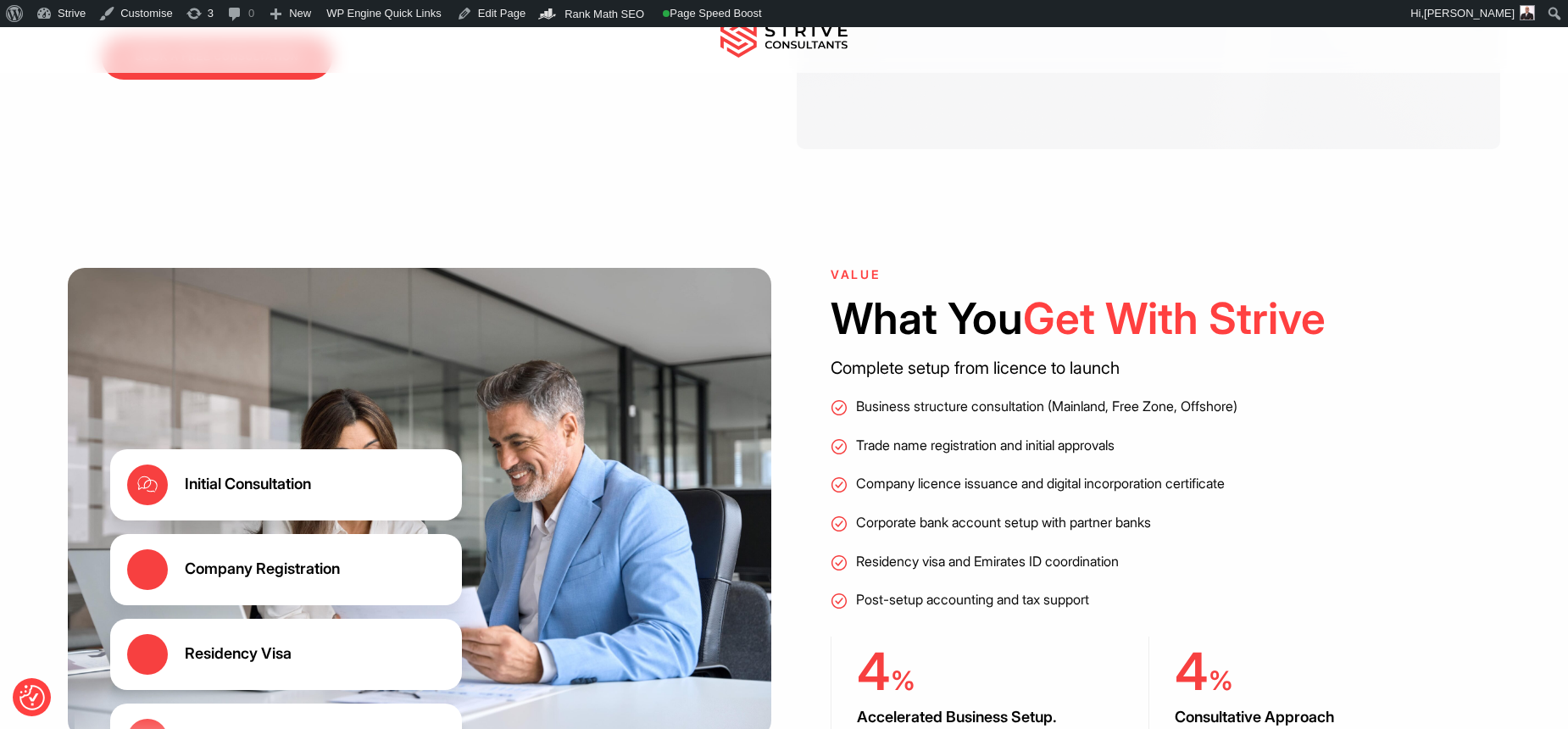
scroll to position [2547, 0]
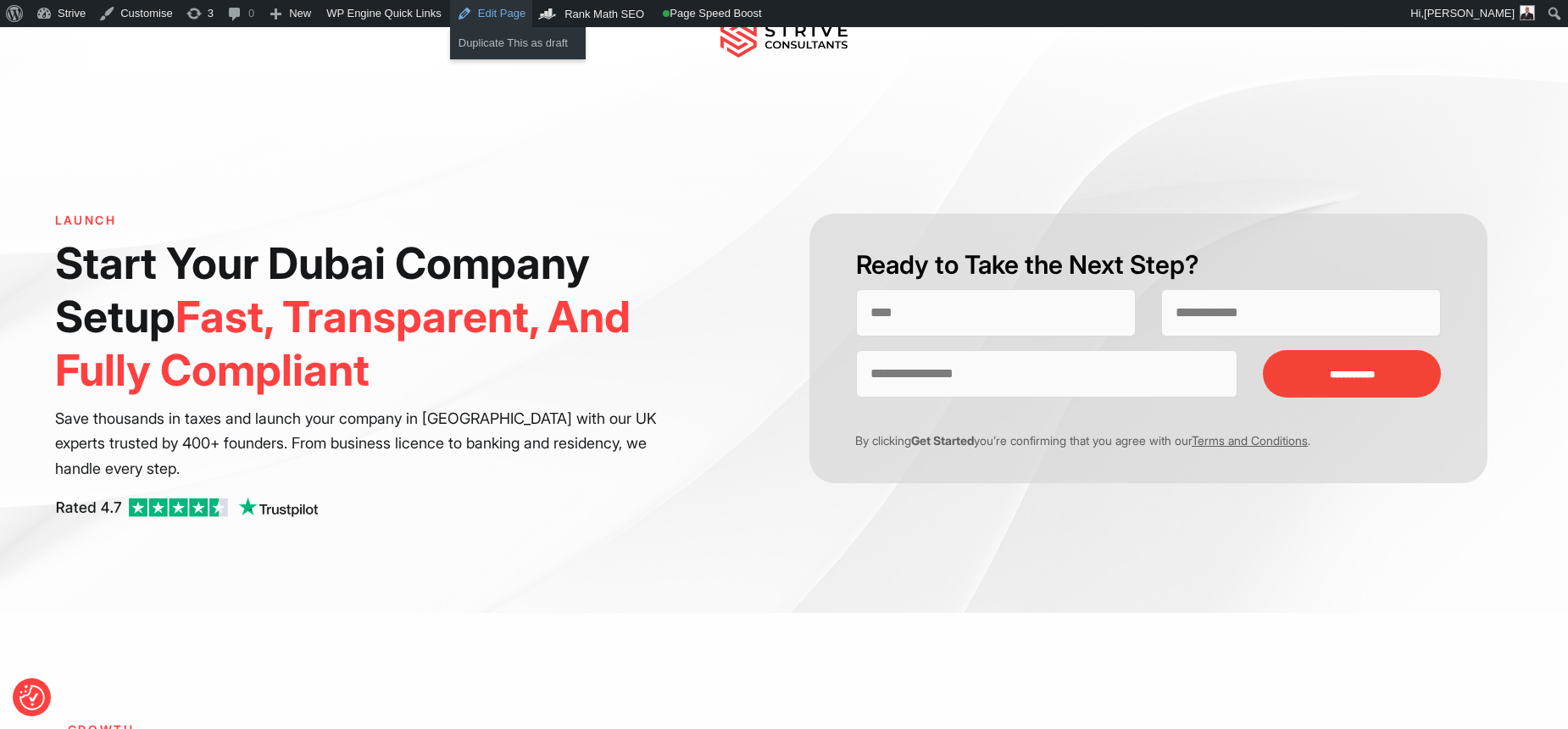
click at [503, 17] on link "Edit Page" at bounding box center [491, 14] width 82 height 28
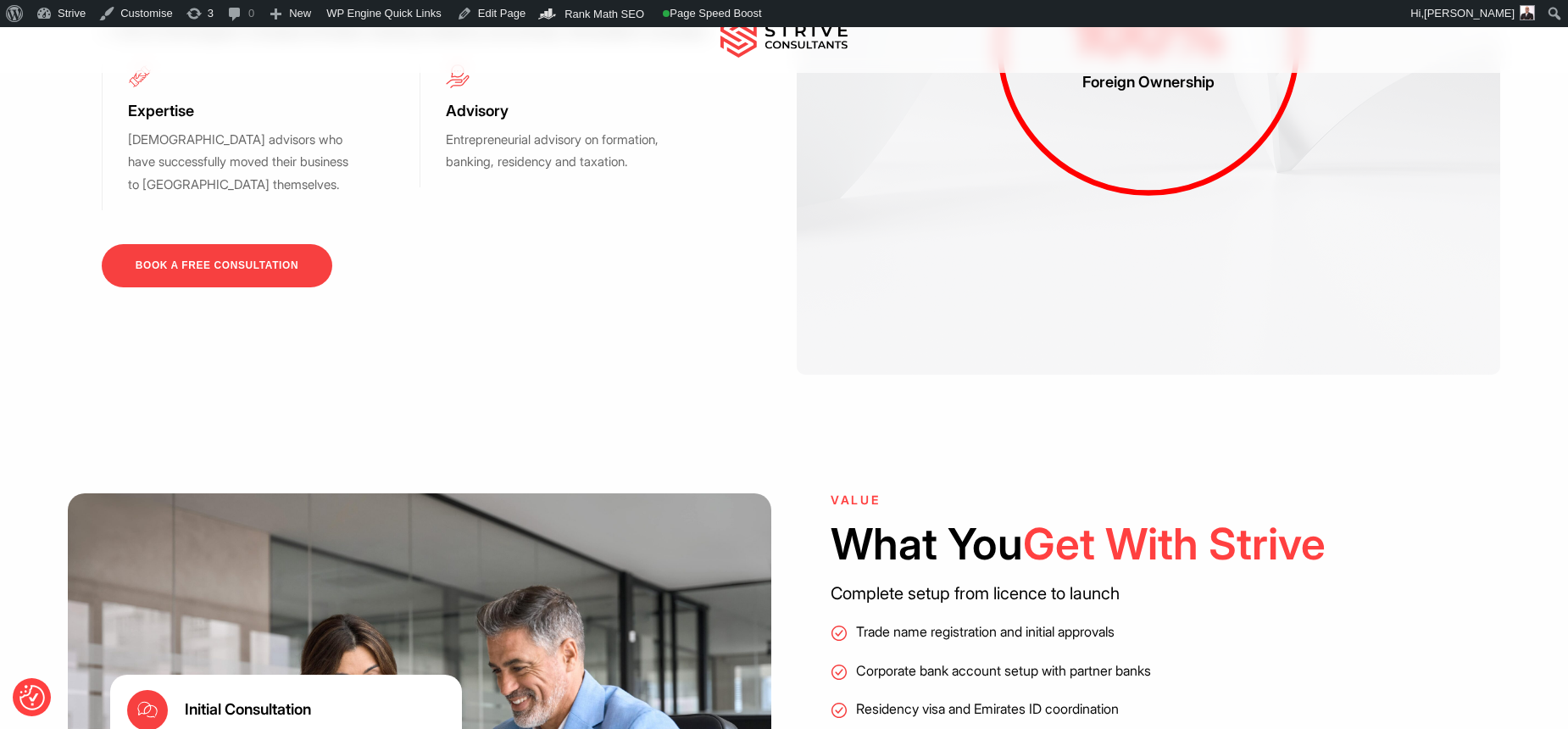
scroll to position [2075, 0]
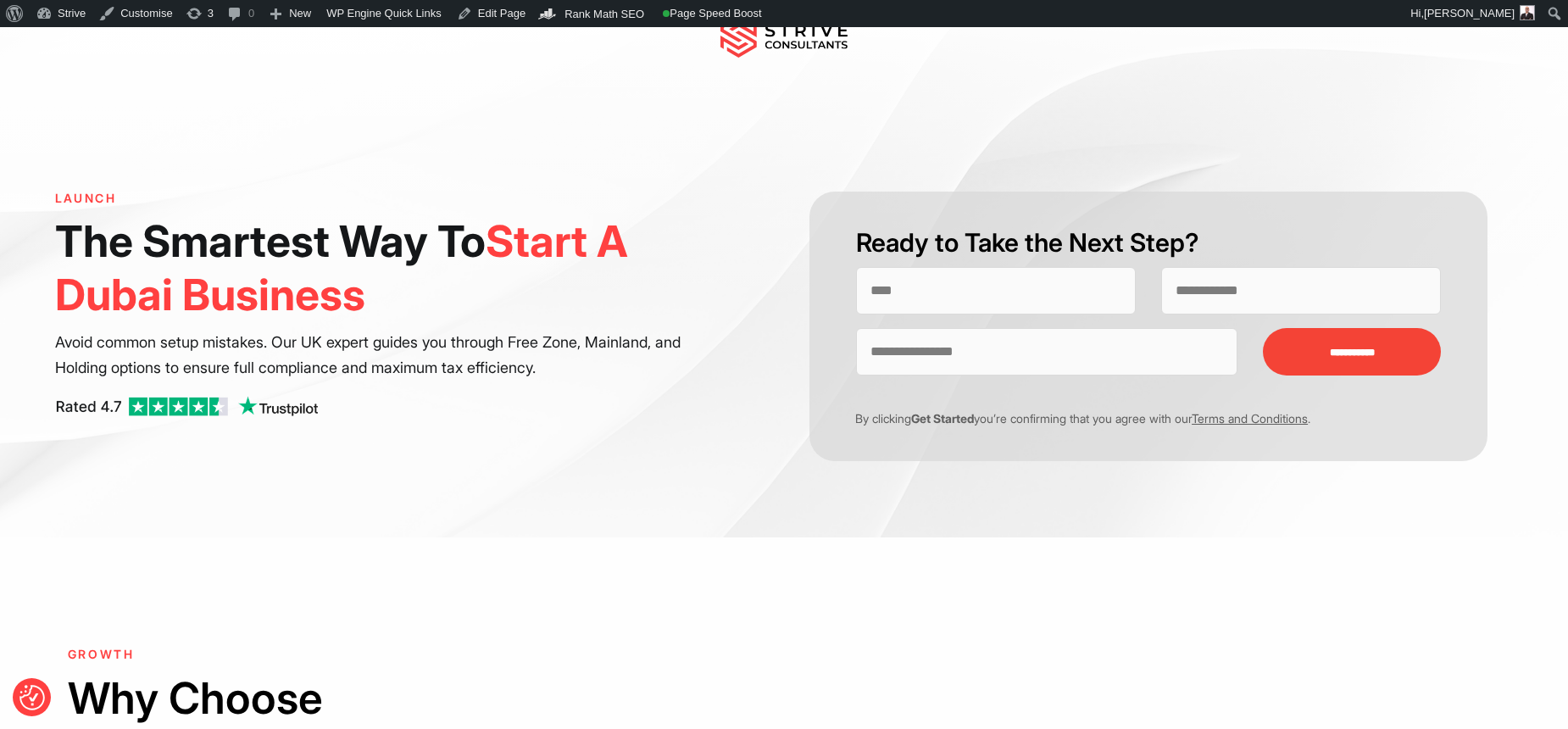
scroll to position [57, 0]
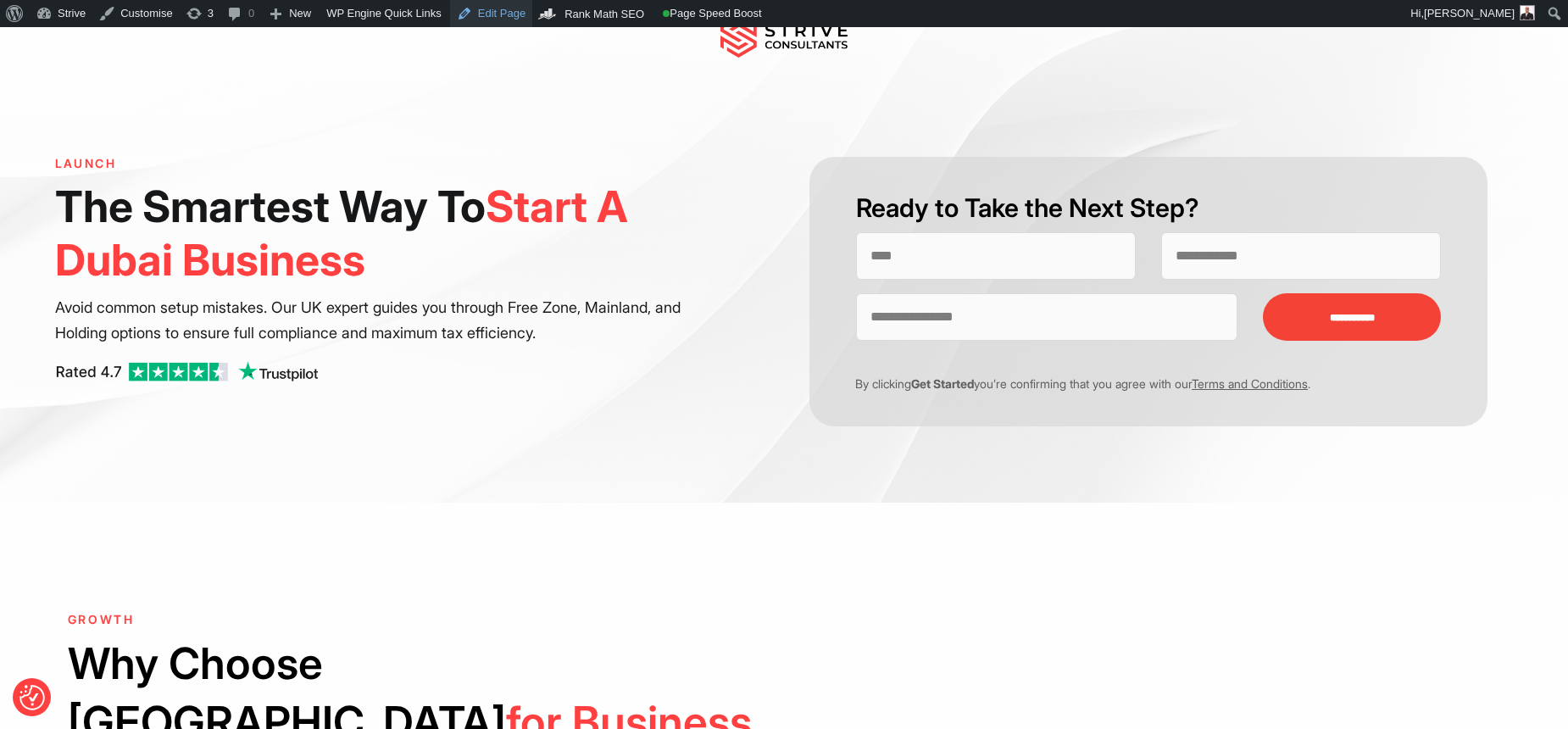
click at [497, 17] on link "Edit Page" at bounding box center [491, 14] width 82 height 28
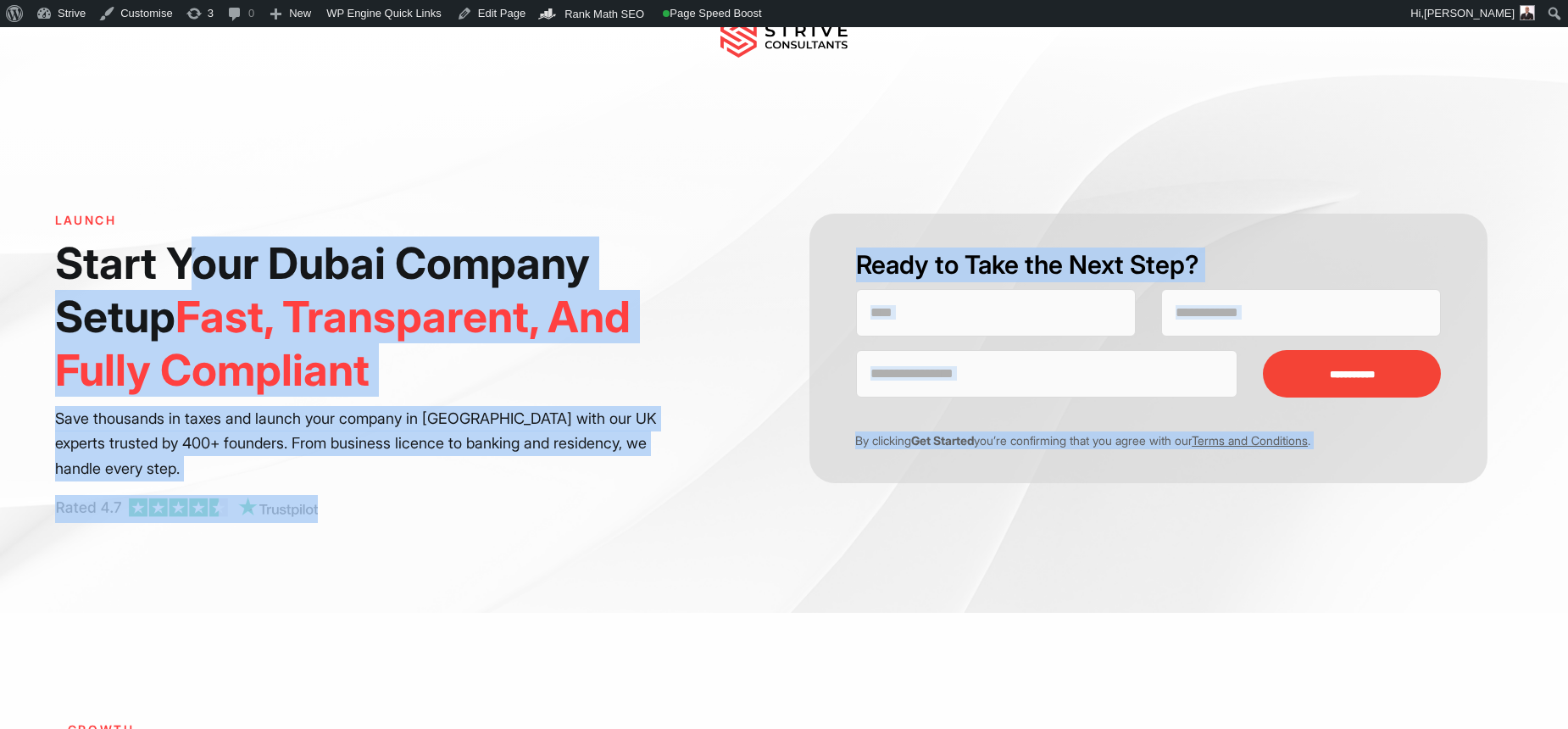
drag, startPoint x: 75, startPoint y: 264, endPoint x: 236, endPoint y: 296, distance: 164.1
click at [213, 282] on div "**********" at bounding box center [784, 321] width 1568 height 586
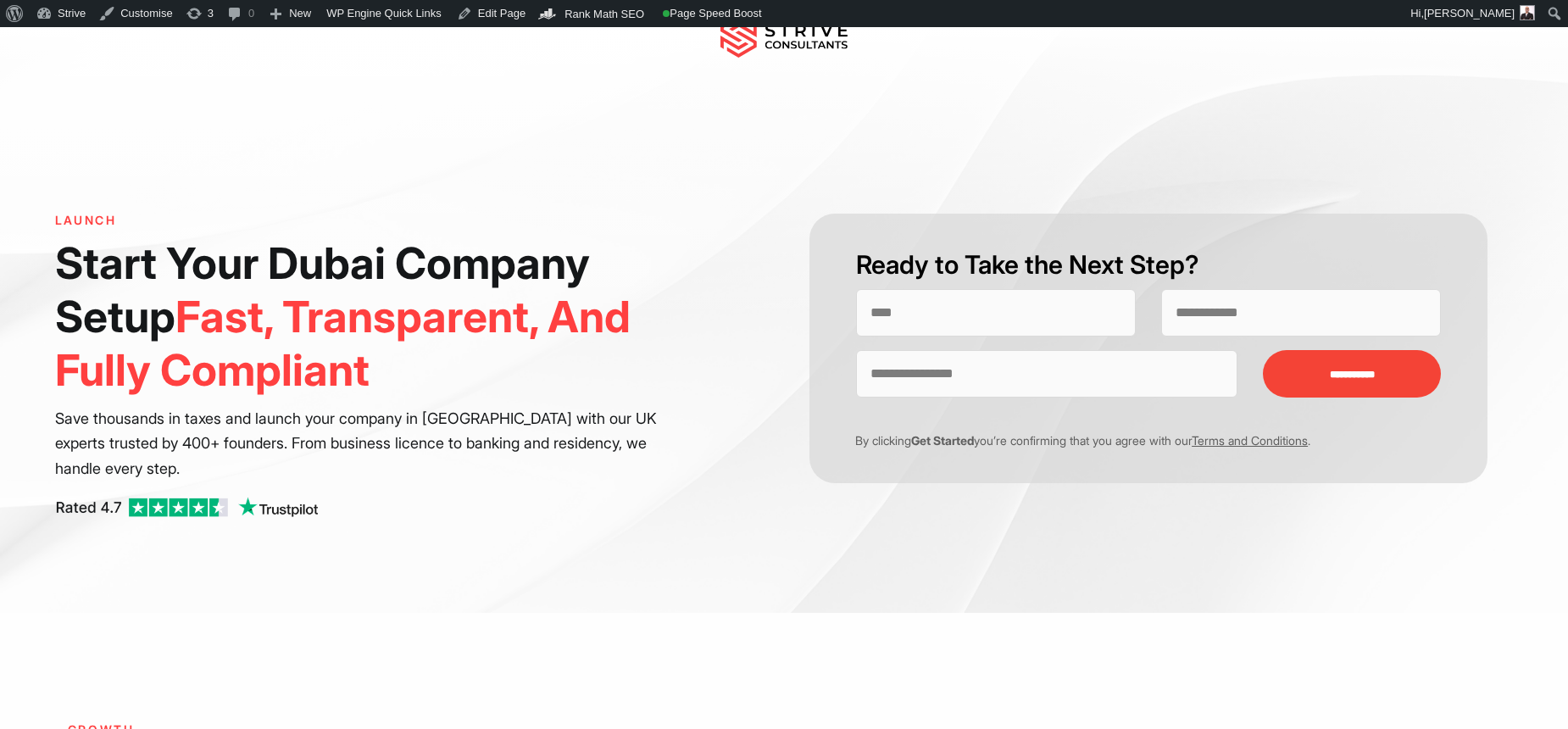
click at [263, 317] on span "Fast, Transparent, And Fully Compliant" at bounding box center [343, 343] width 576 height 105
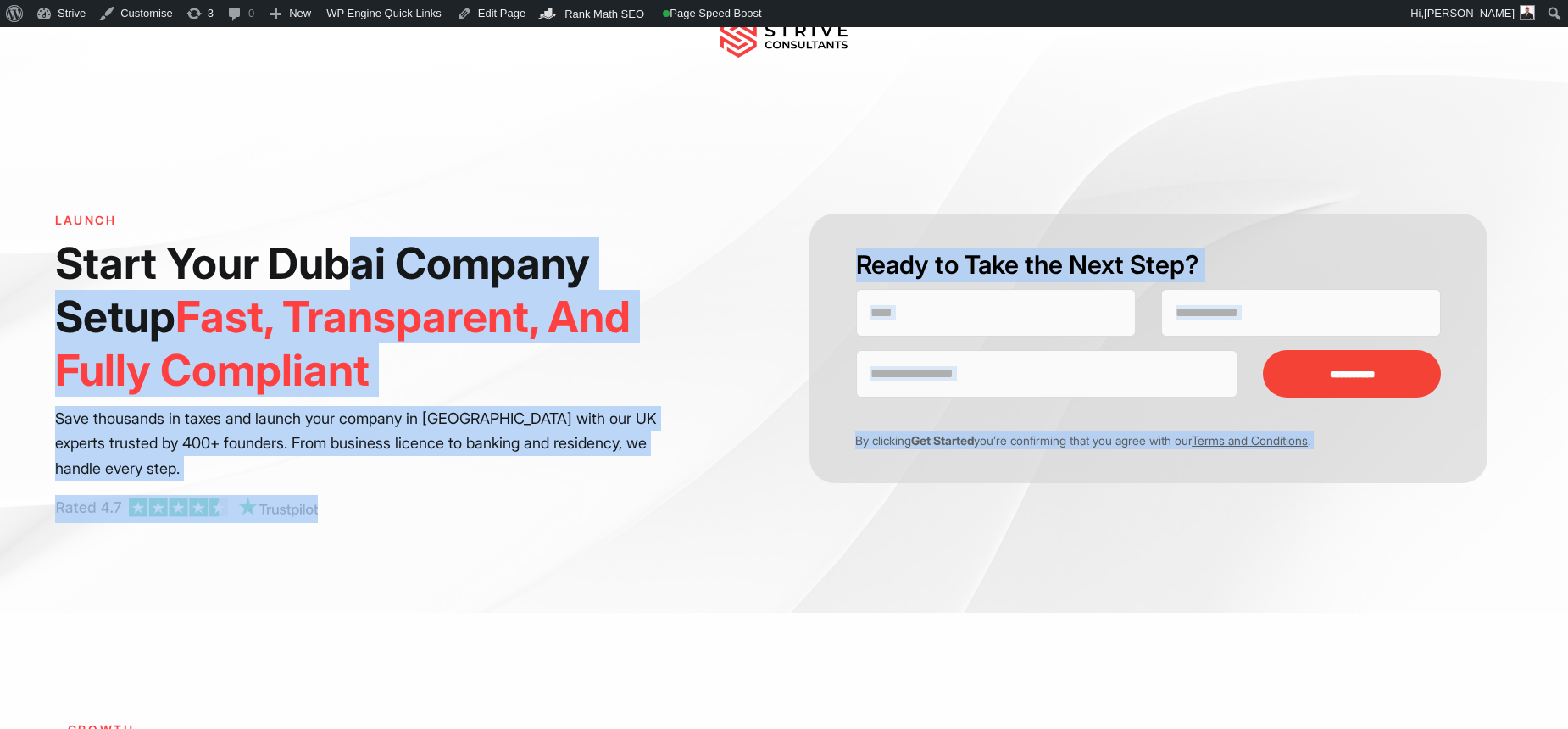
drag, startPoint x: 67, startPoint y: 261, endPoint x: 406, endPoint y: 315, distance: 343.3
click at [361, 271] on div "**********" at bounding box center [784, 321] width 1568 height 586
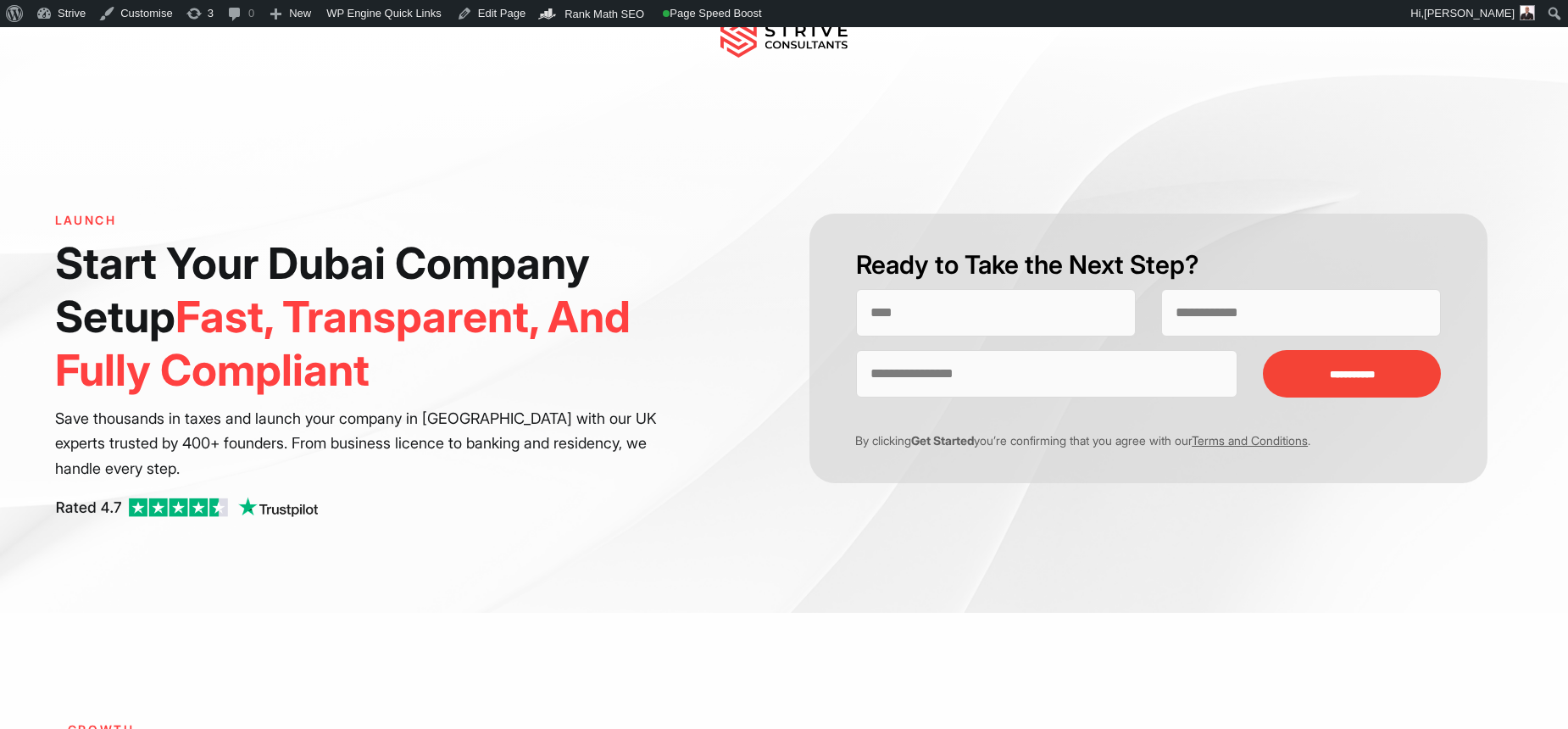
click at [413, 321] on span "Fast, Transparent, And Fully Compliant" at bounding box center [343, 343] width 576 height 105
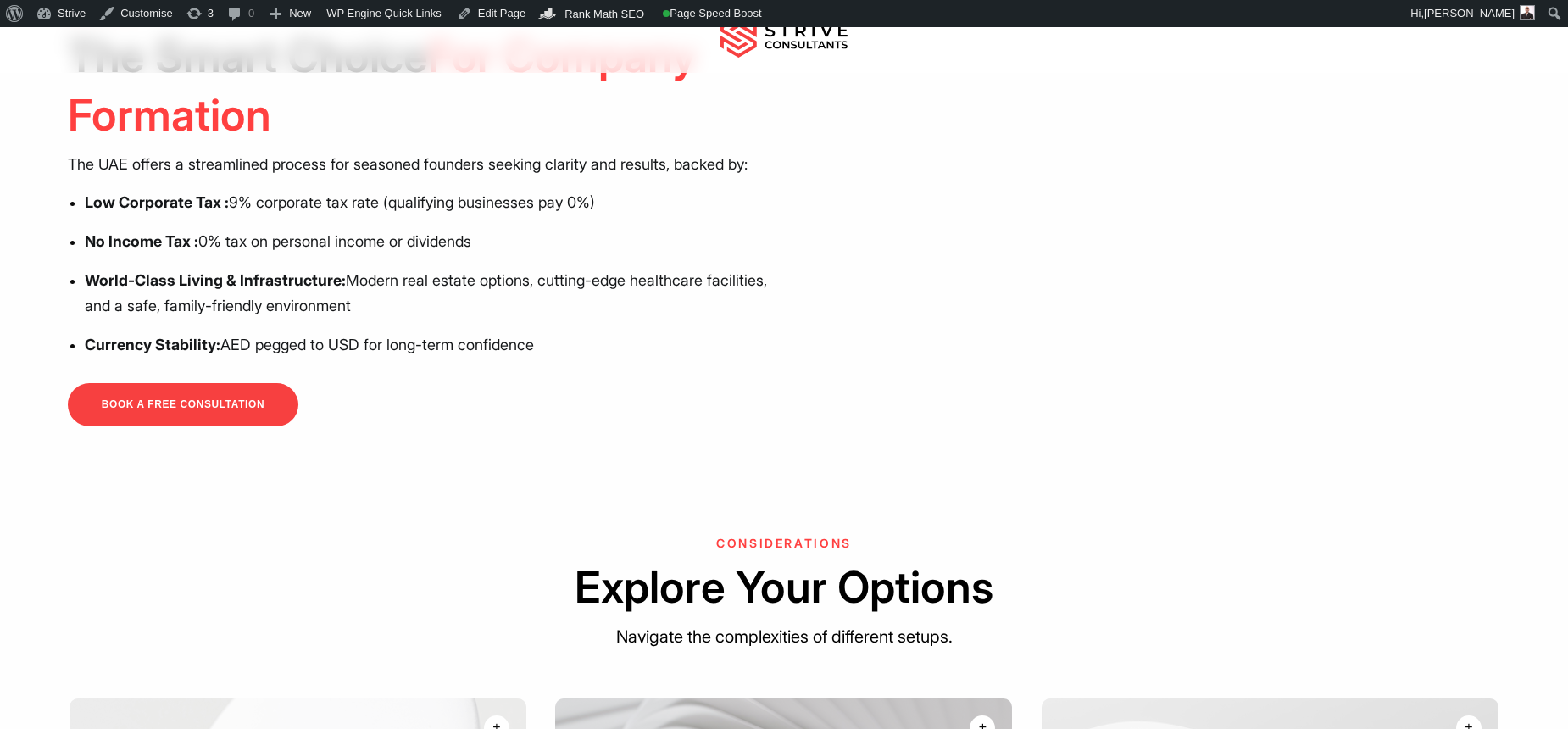
scroll to position [778, 0]
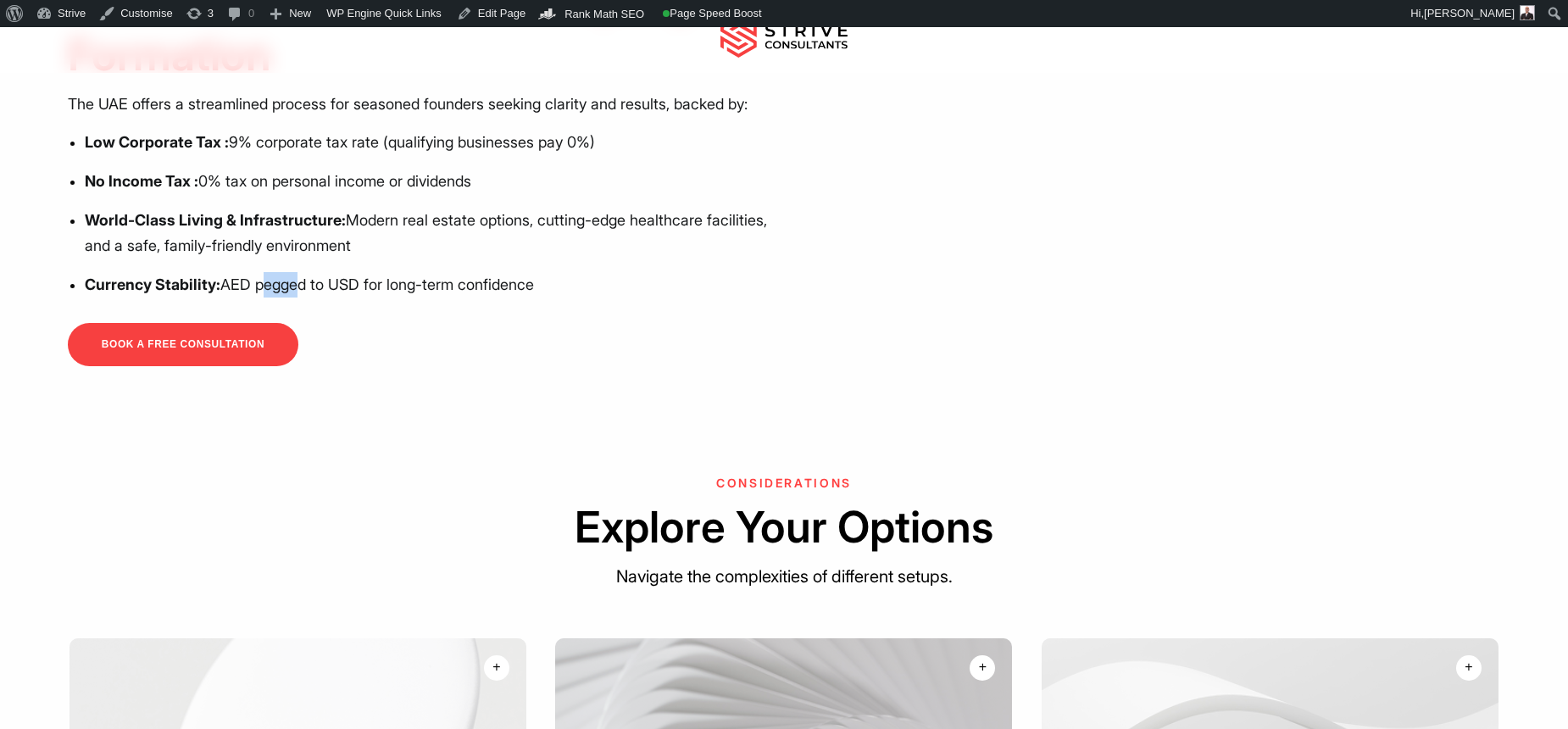
drag, startPoint x: 259, startPoint y: 310, endPoint x: 297, endPoint y: 313, distance: 38.1
click at [296, 297] on p "Currency Stability: AED pegged to USD for long-term confidence" at bounding box center [429, 285] width 687 height 26
click at [299, 297] on p "Currency Stability: AED pegged to USD for long-term confidence" at bounding box center [429, 285] width 687 height 26
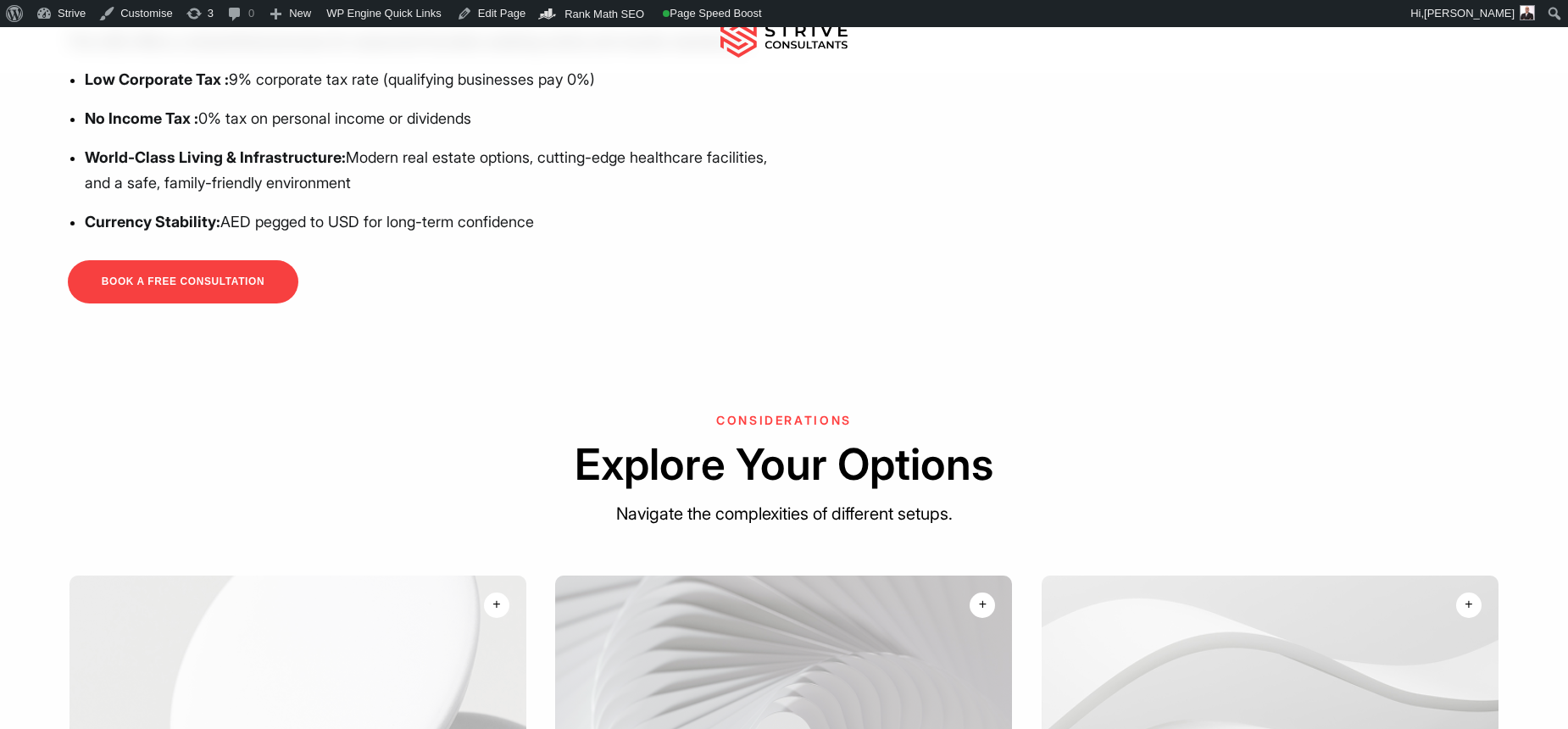
scroll to position [0, 0]
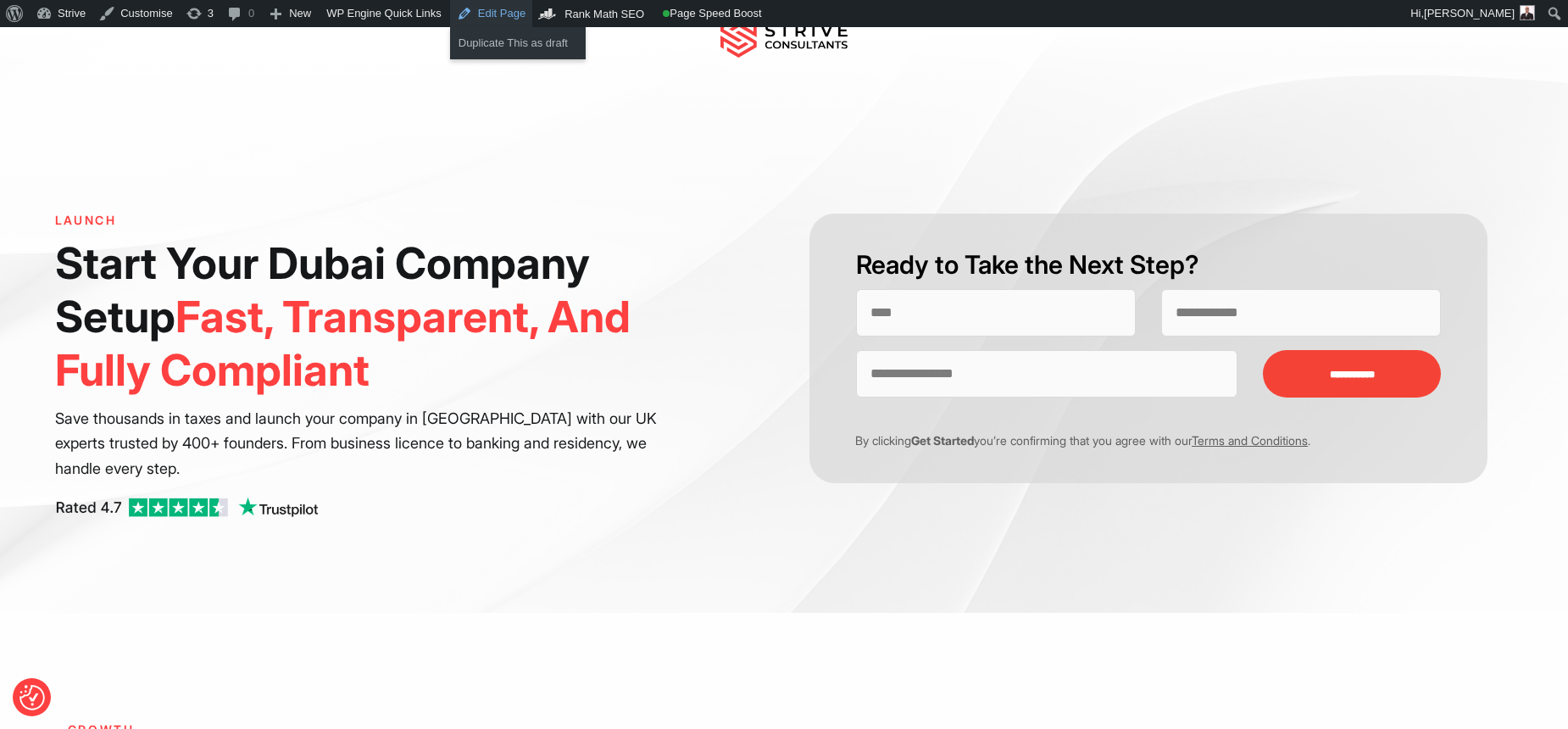
click at [509, 10] on link "Edit Page" at bounding box center [491, 14] width 82 height 28
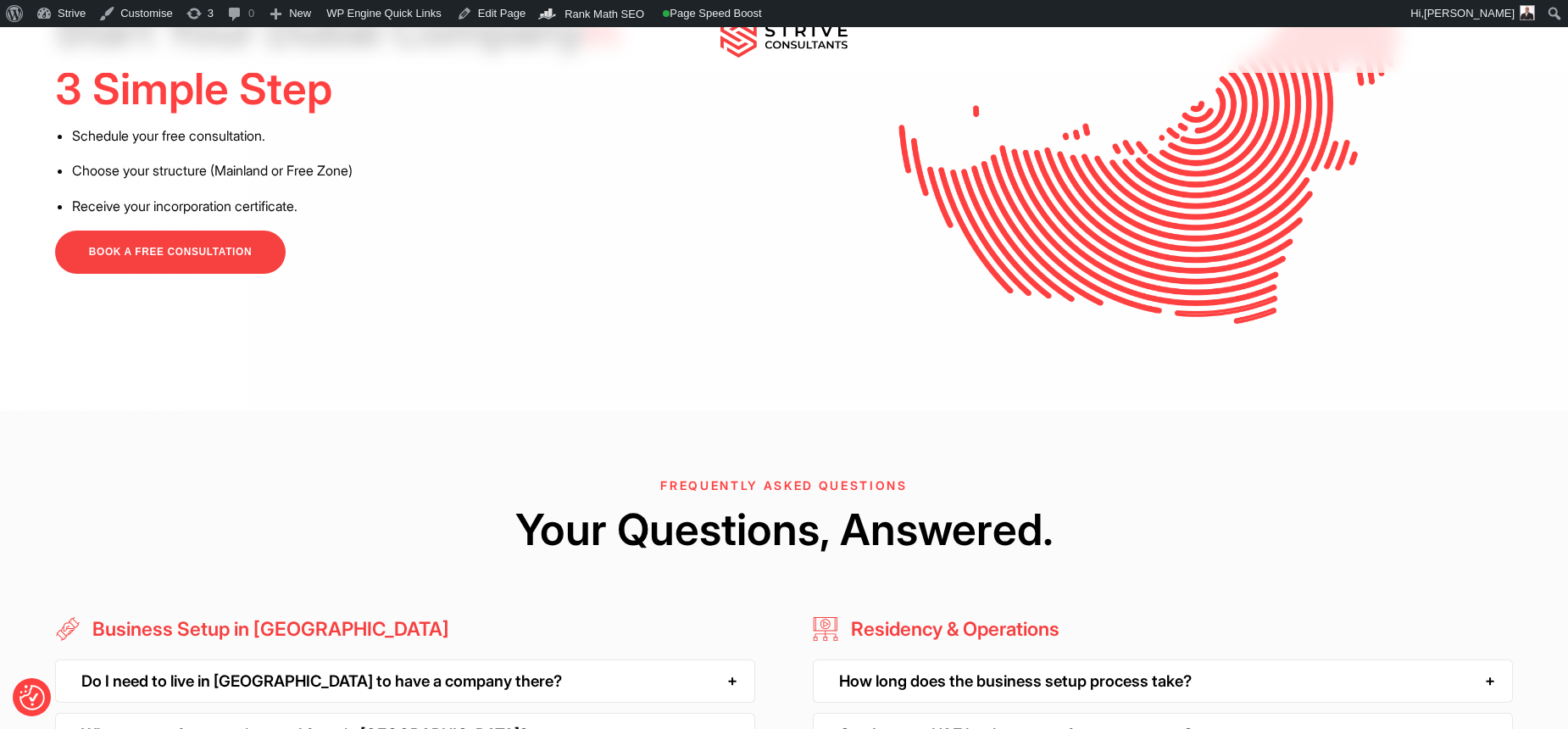
scroll to position [4246, 0]
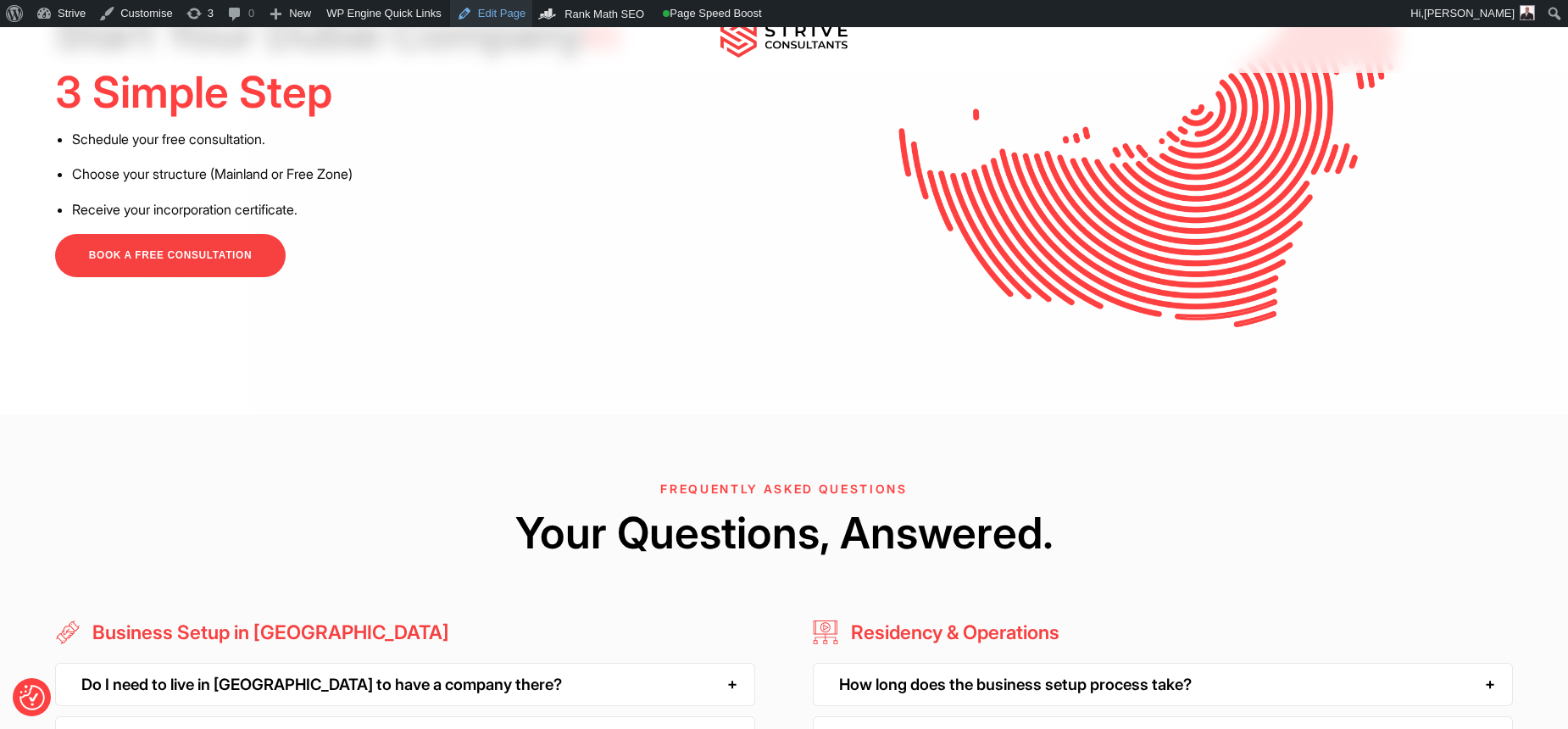
click at [486, 10] on link "Edit Page" at bounding box center [491, 14] width 82 height 28
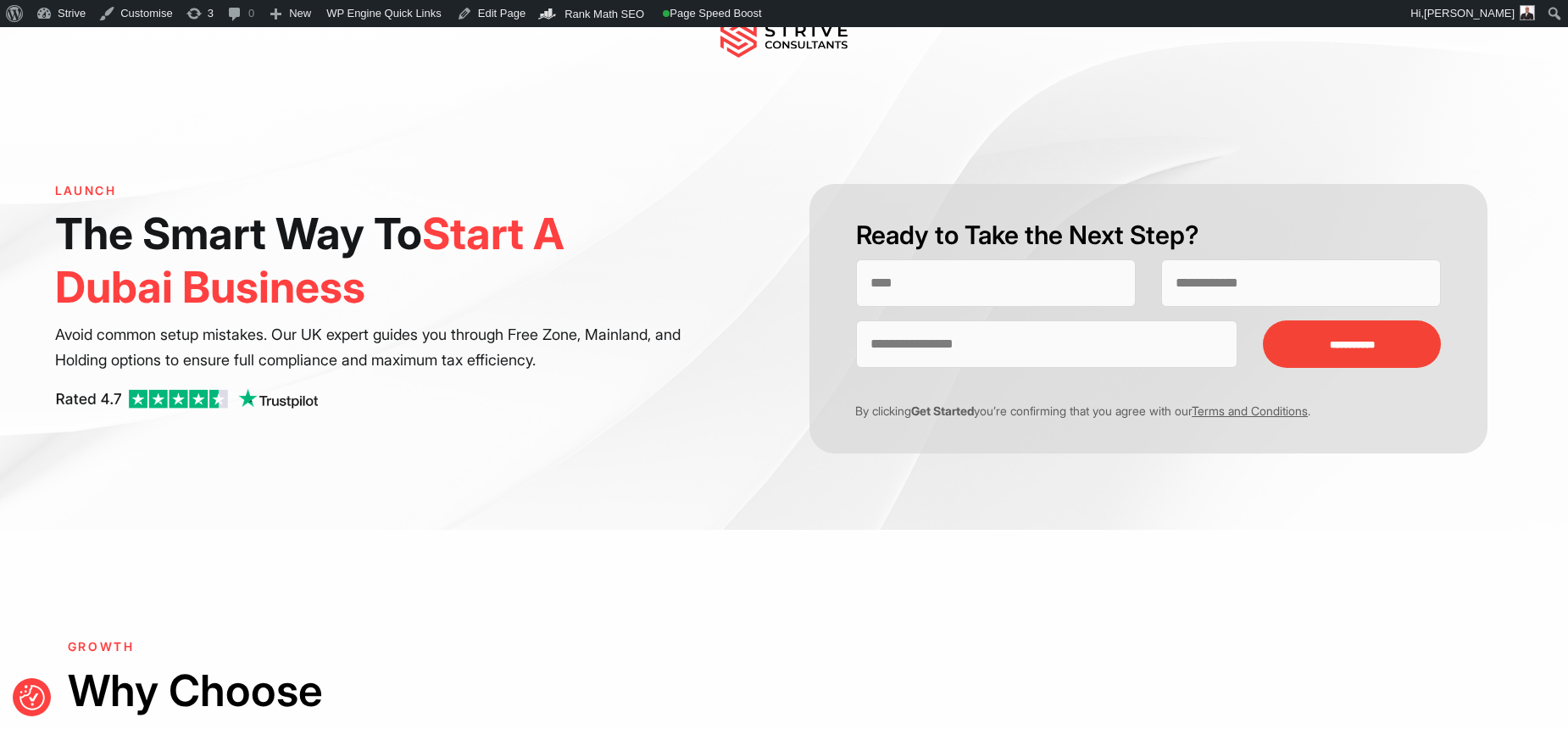
scroll to position [96, 0]
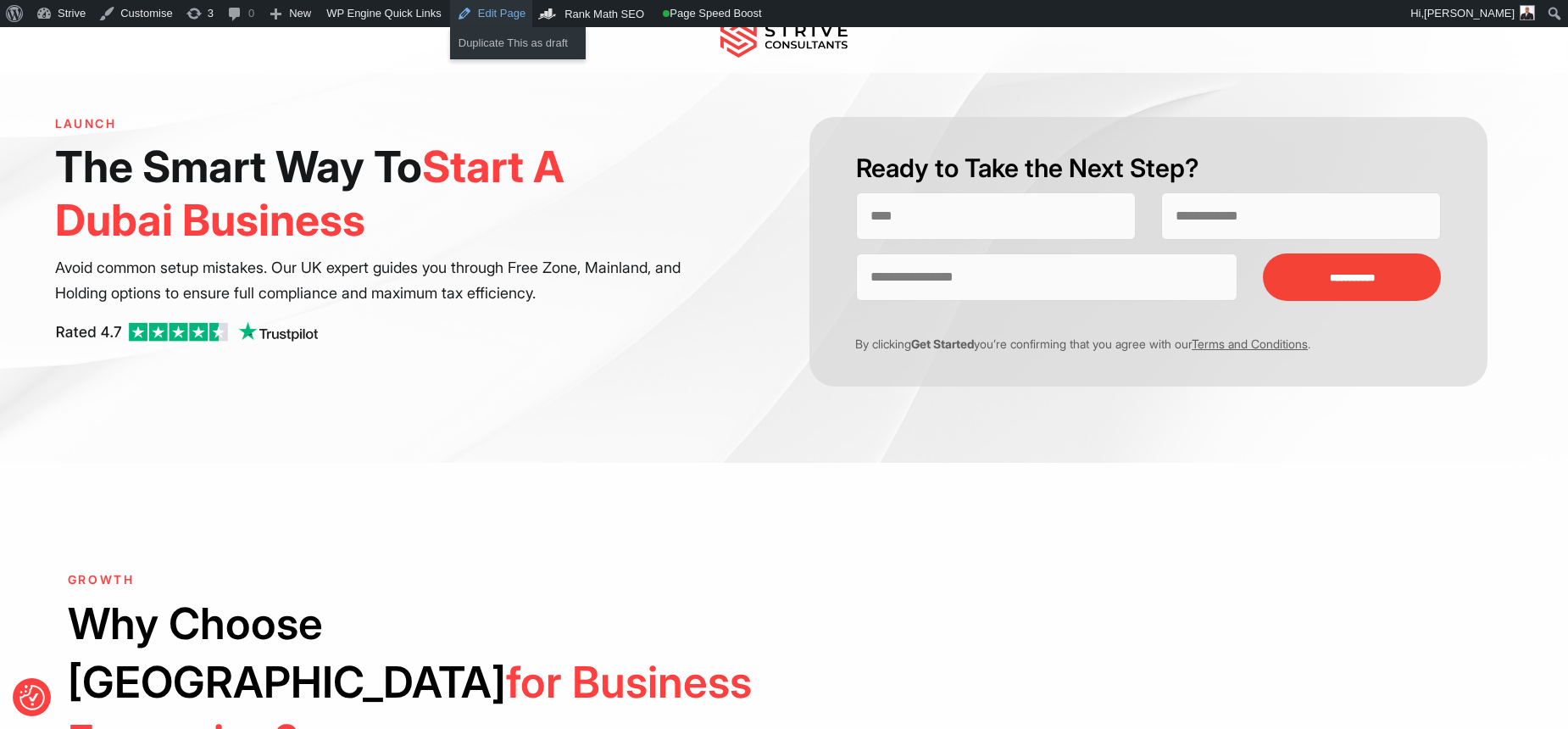
click at [503, 14] on link "Edit Page" at bounding box center [491, 14] width 82 height 28
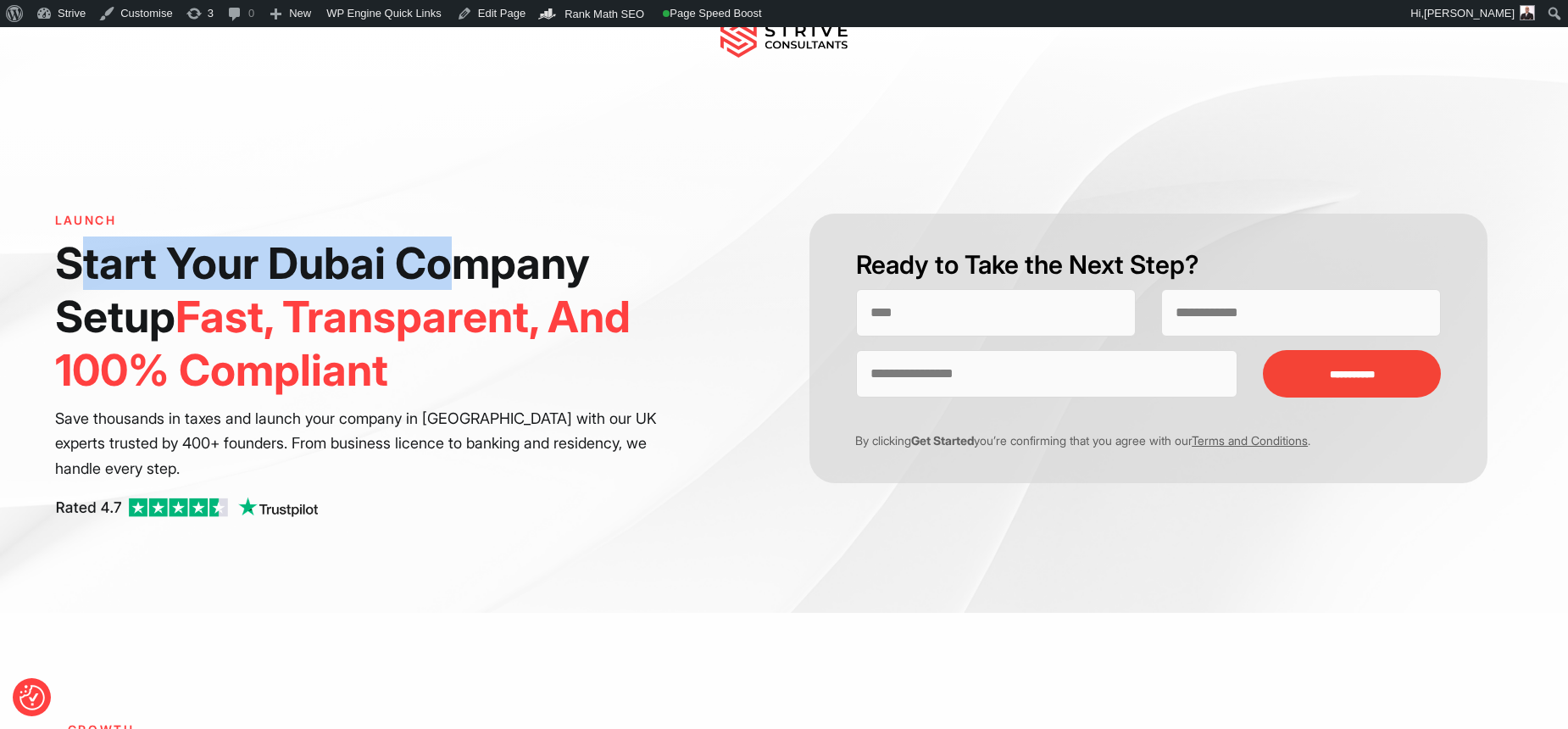
drag, startPoint x: 72, startPoint y: 259, endPoint x: 458, endPoint y: 287, distance: 387.0
click at [458, 287] on h1 "Start Your Dubai Company Setup Fast, Transparent, And 100% Compliant" at bounding box center [369, 316] width 627 height 161
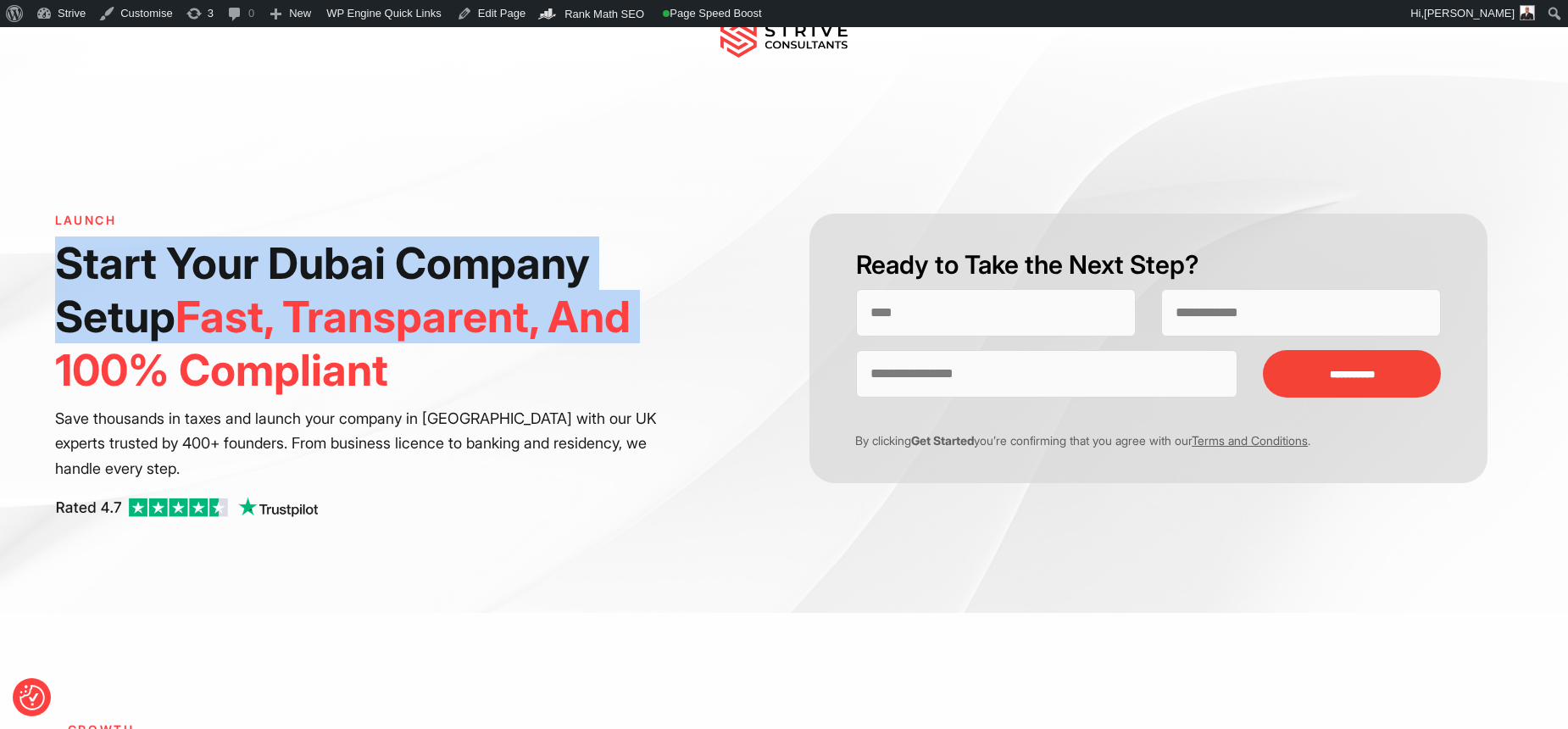
drag, startPoint x: 629, startPoint y: 318, endPoint x: 55, endPoint y: 260, distance: 576.9
click at [55, 260] on h1 "Start Your Dubai Company Setup Fast, Transparent, And 100% Compliant" at bounding box center [369, 316] width 627 height 161
drag, startPoint x: 55, startPoint y: 260, endPoint x: 623, endPoint y: 334, distance: 572.8
click at [623, 334] on h1 "Start Your Dubai Company Setup Fast, Transparent, And 100% Compliant" at bounding box center [369, 316] width 627 height 161
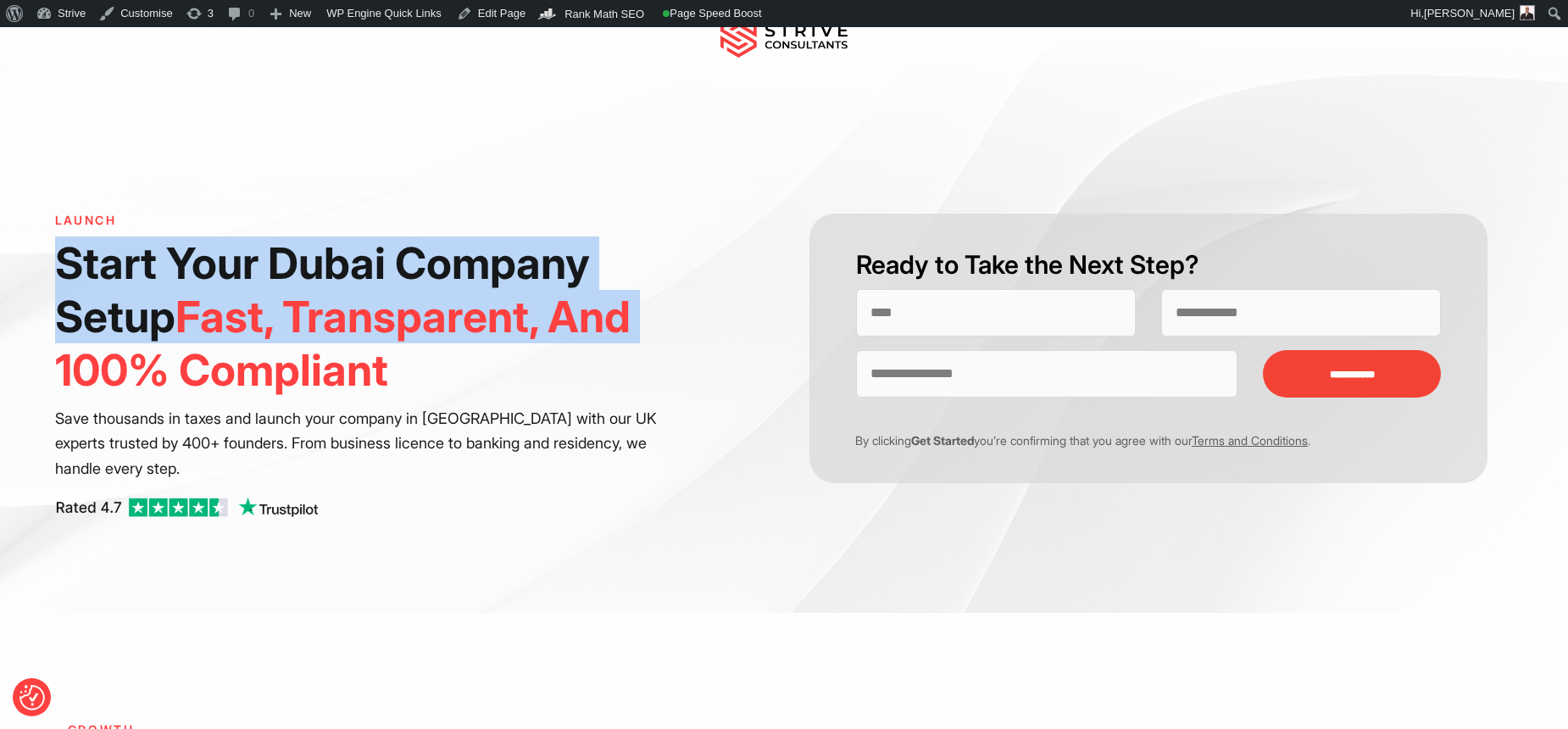
click at [623, 334] on span "Fast, Transparent, And 100% Compliant" at bounding box center [343, 343] width 576 height 105
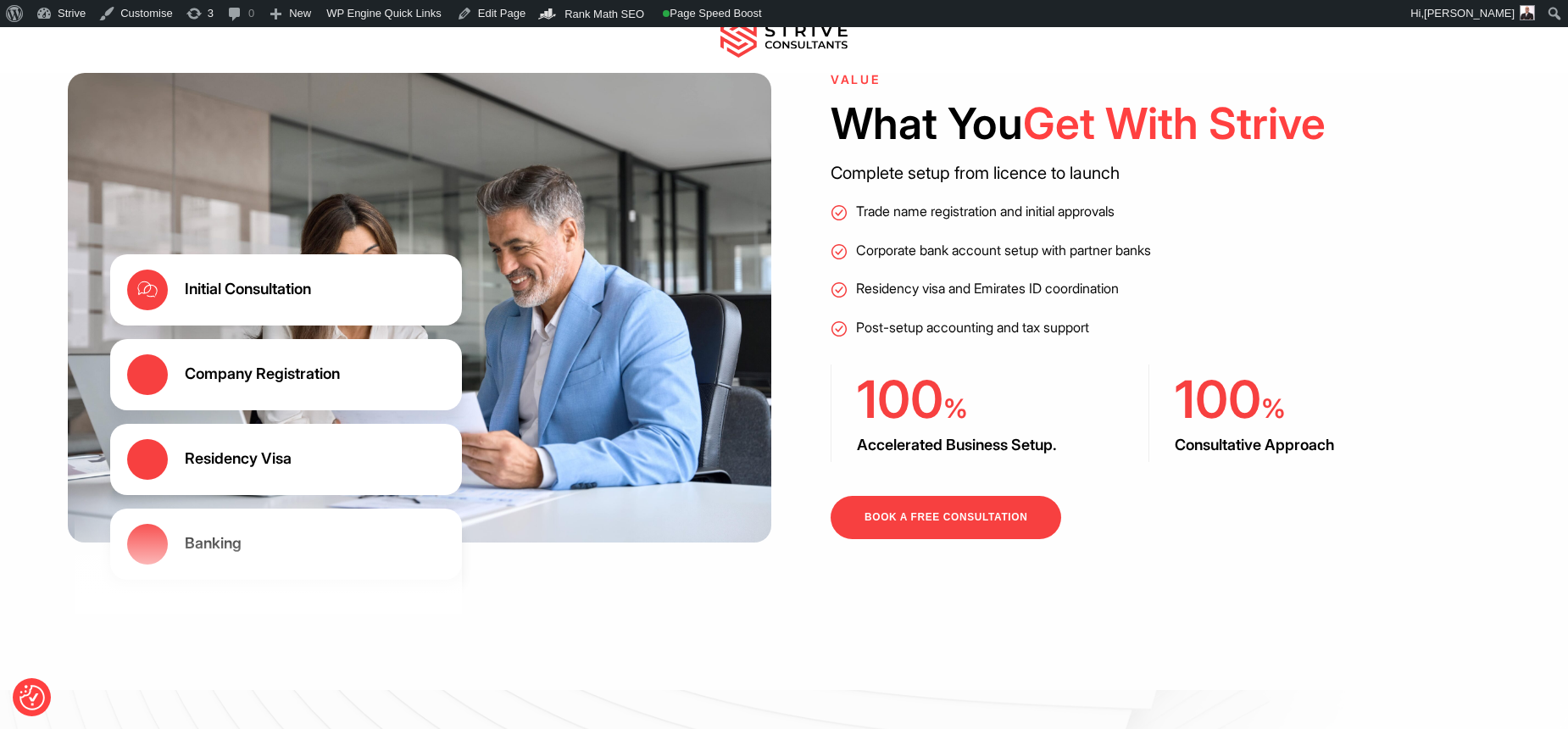
scroll to position [2693, 0]
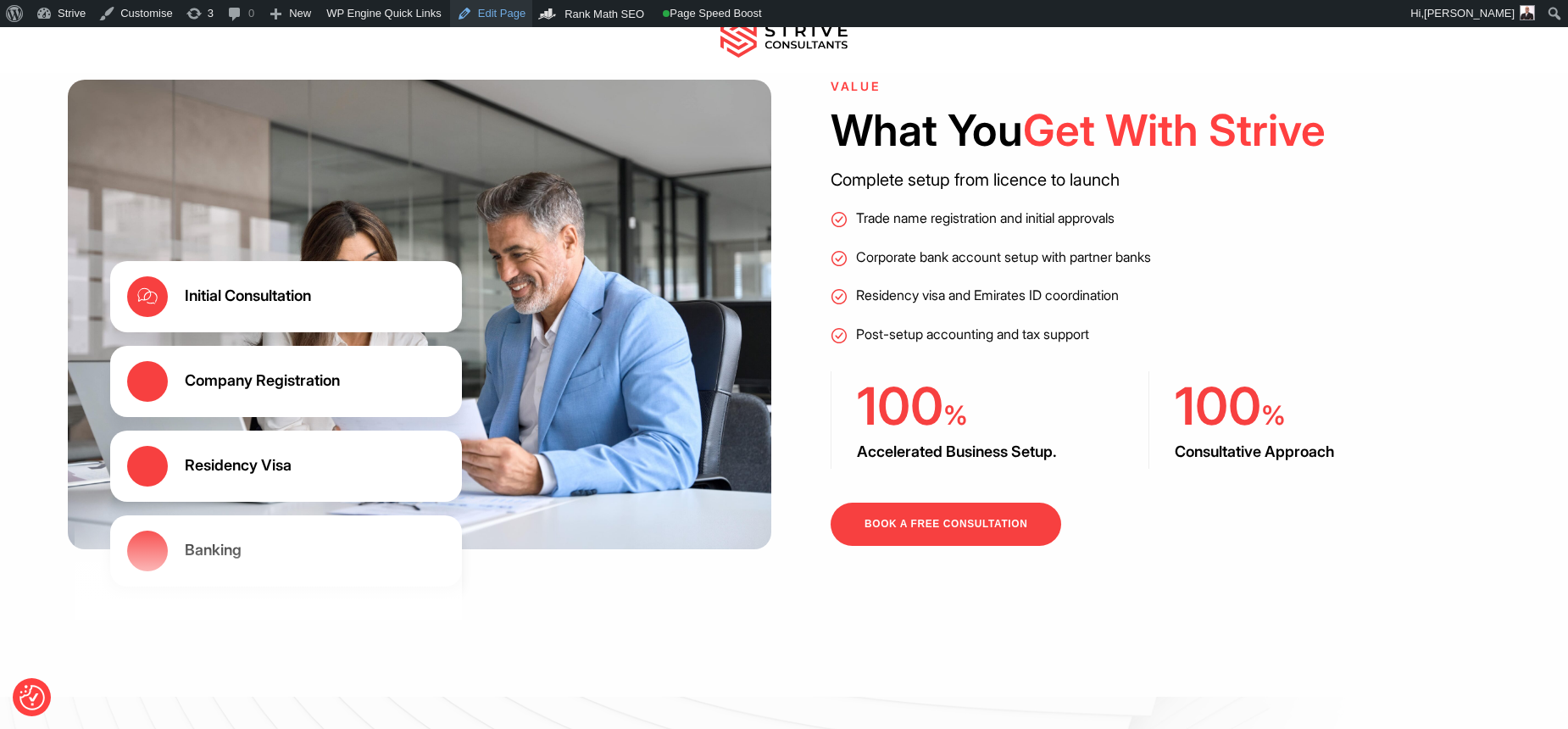
click at [487, 14] on link "Edit Page" at bounding box center [491, 14] width 82 height 28
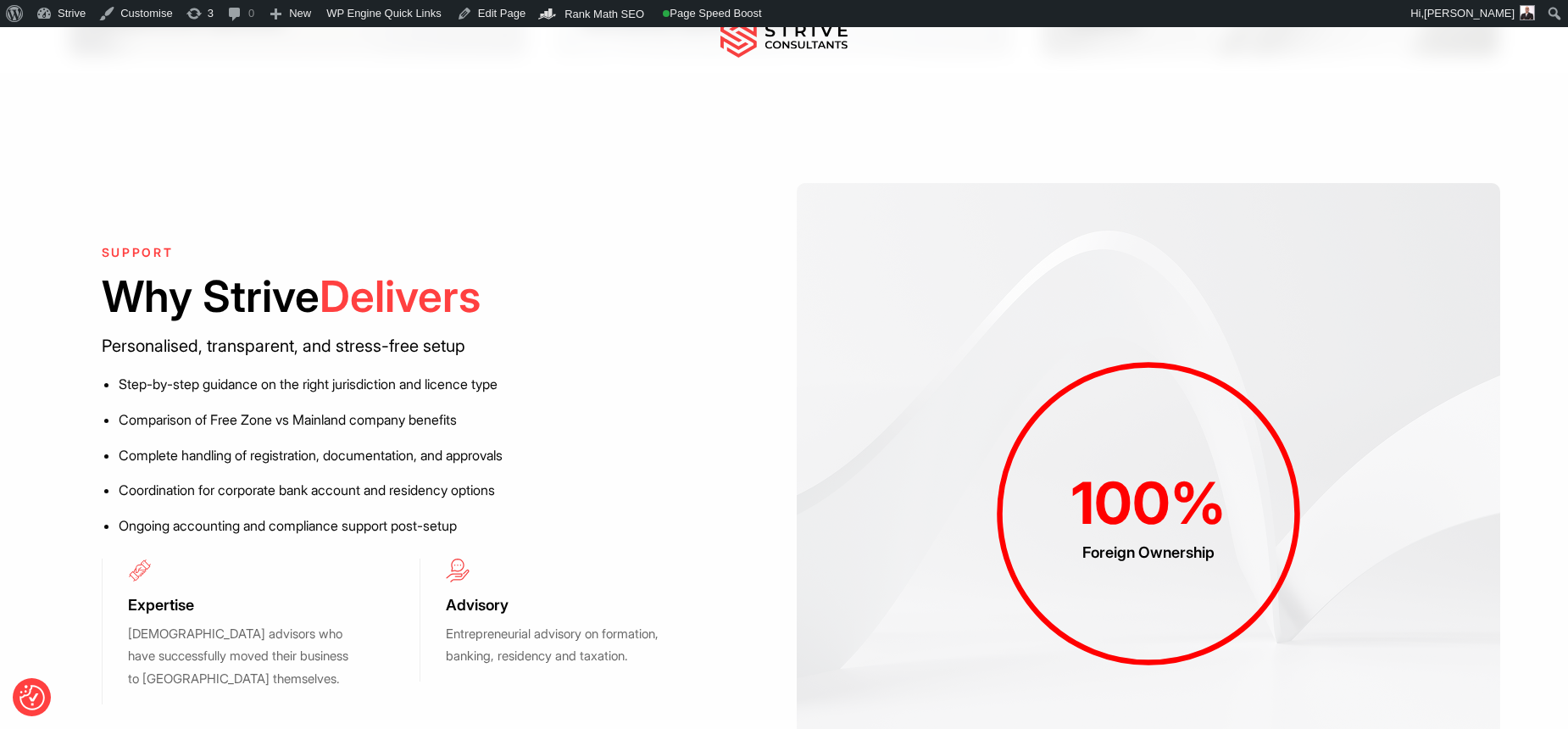
scroll to position [1872, 0]
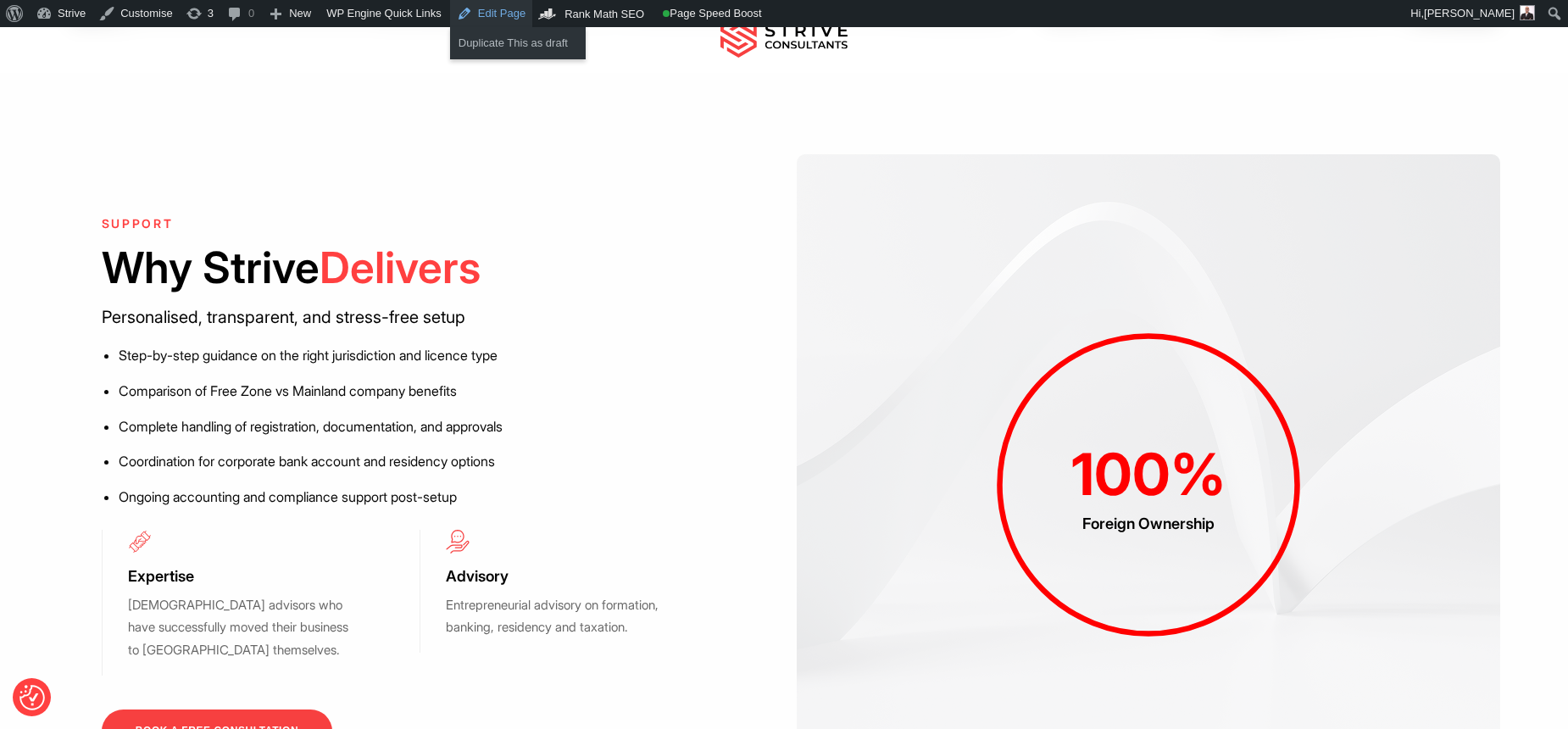
click at [505, 18] on link "Edit Page" at bounding box center [491, 14] width 82 height 28
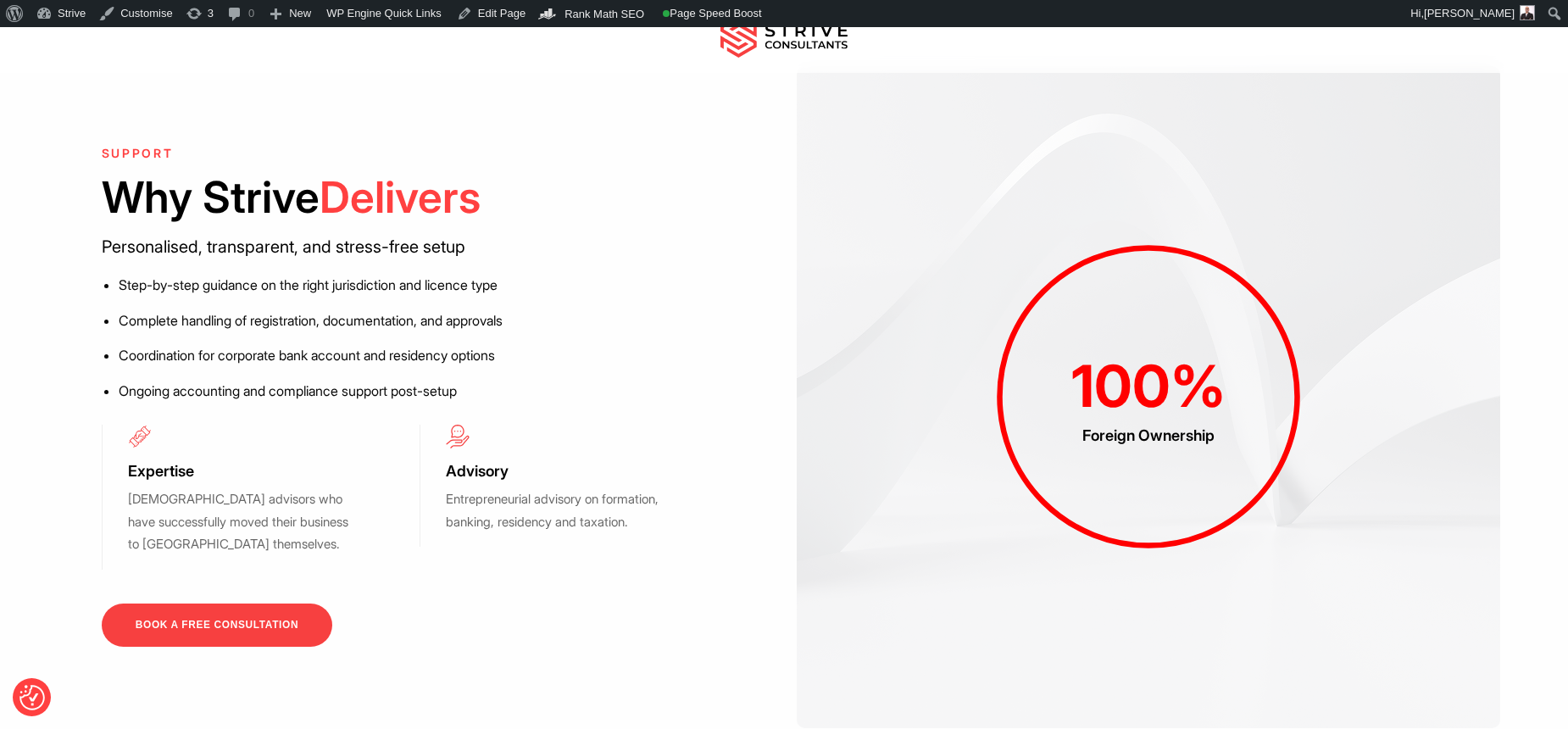
scroll to position [1982, 0]
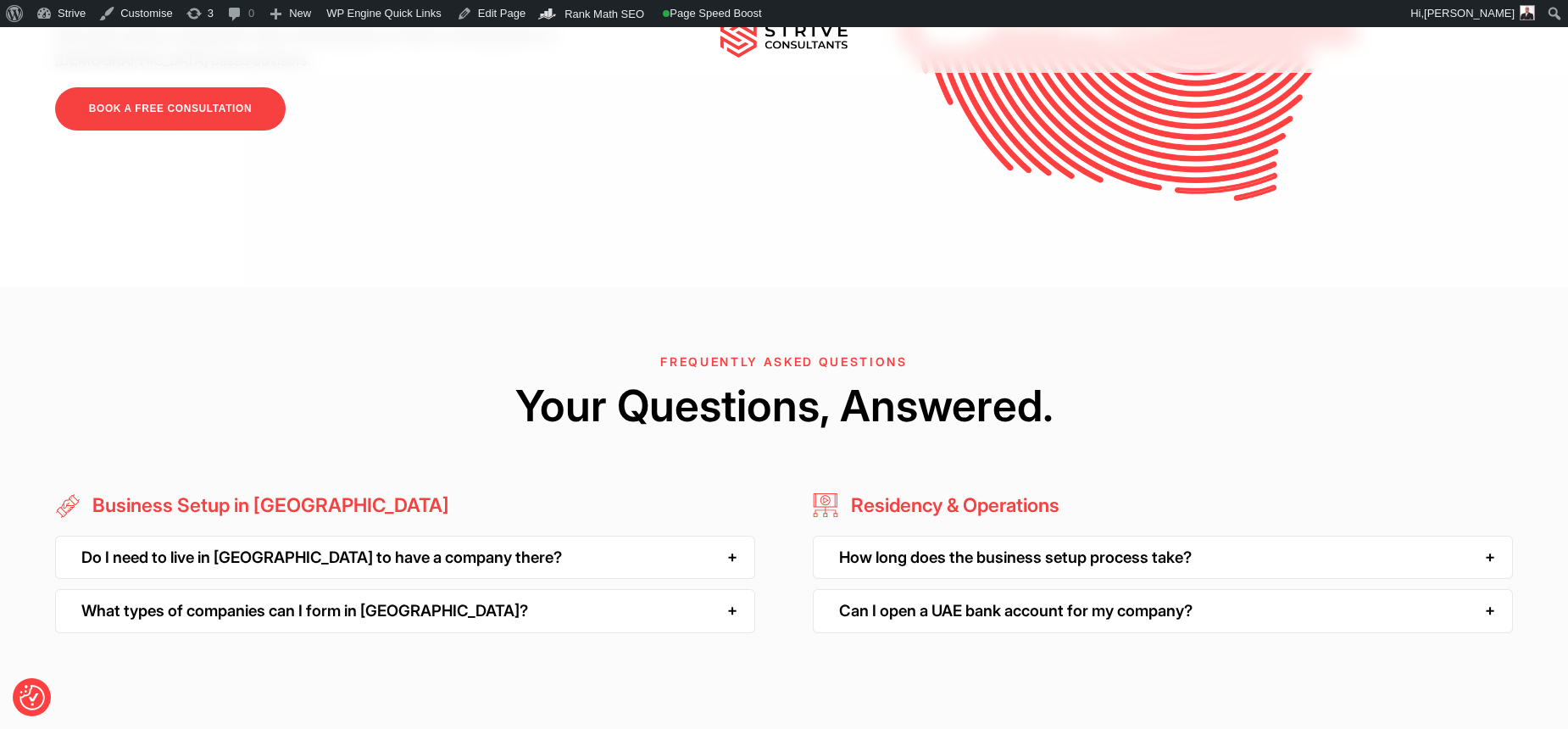
scroll to position [4051, 0]
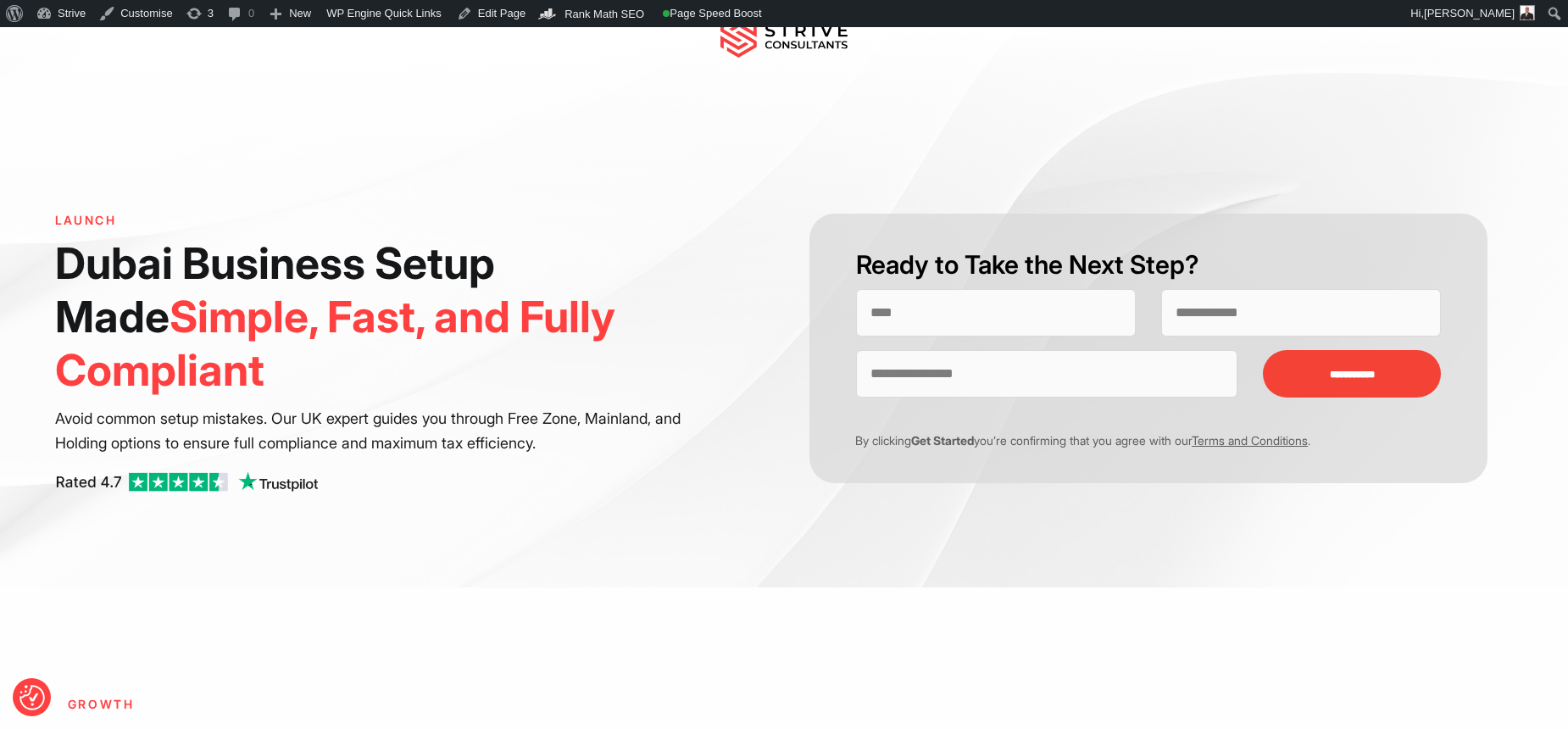
click at [60, 218] on h6 "LAUNCH" at bounding box center [369, 221] width 627 height 15
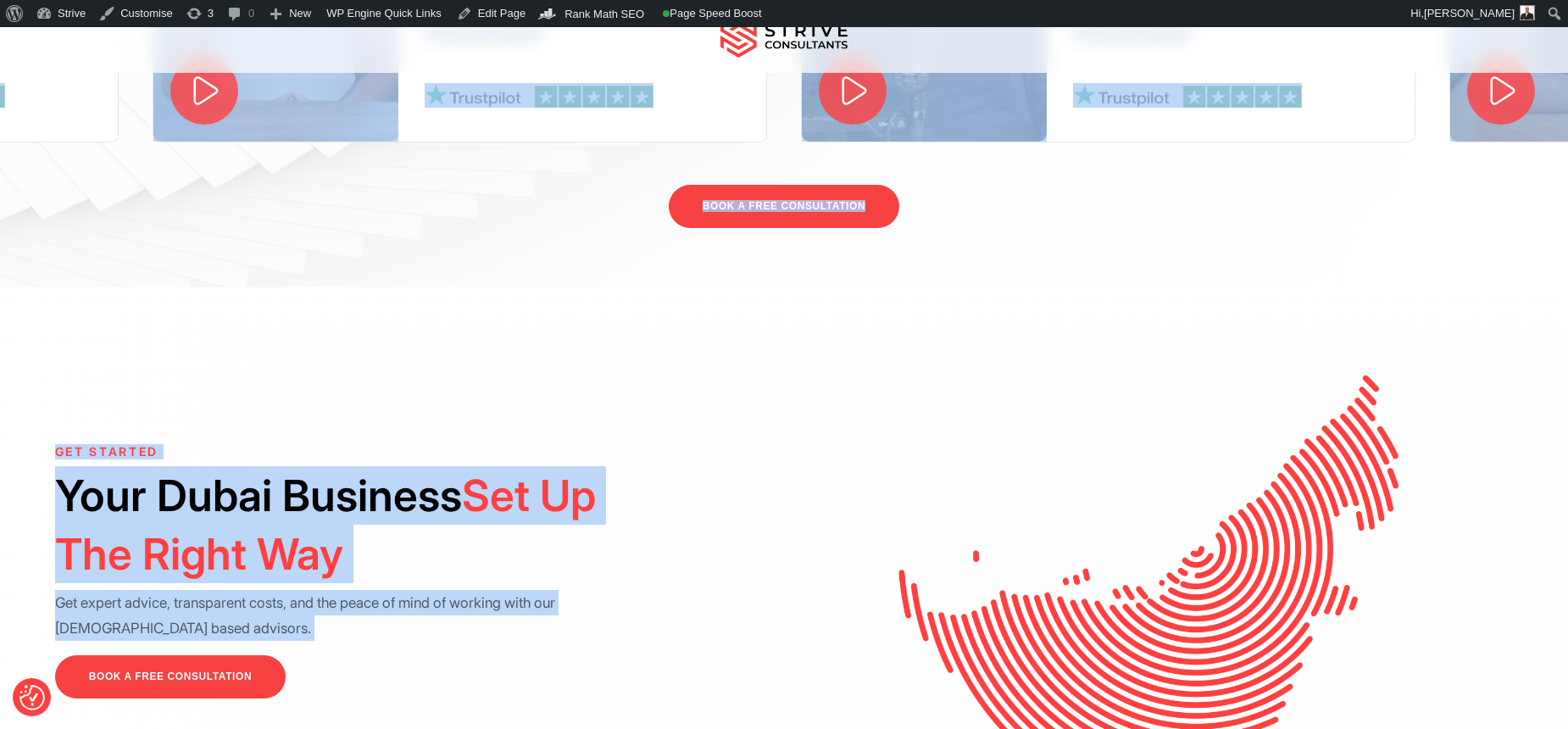
scroll to position [4576, 0]
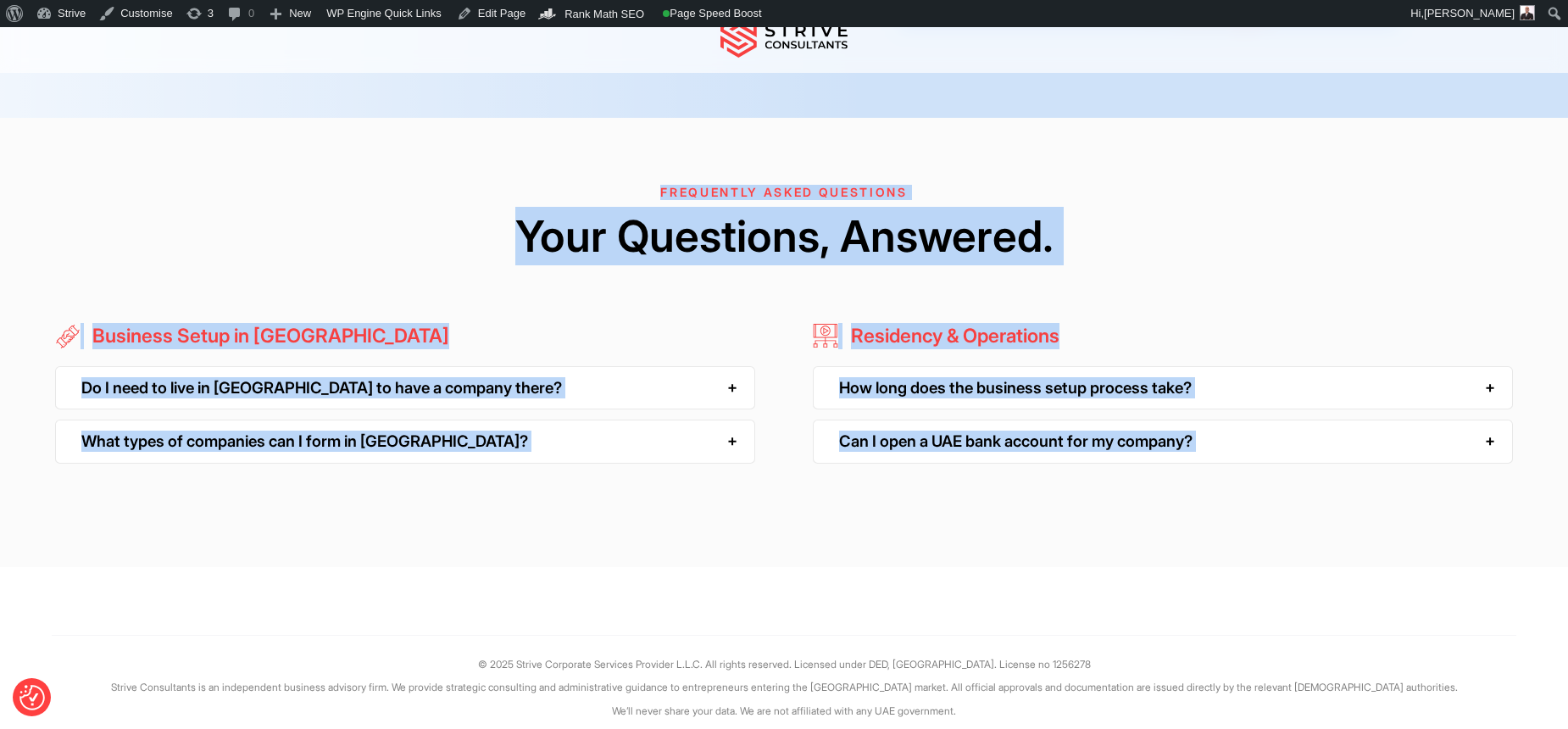
drag, startPoint x: 57, startPoint y: 216, endPoint x: 726, endPoint y: 572, distance: 757.8
copy div "LAUNCH Dubai Business Setup Made Simple, Fast, and Fully Compliant Avoid common…"
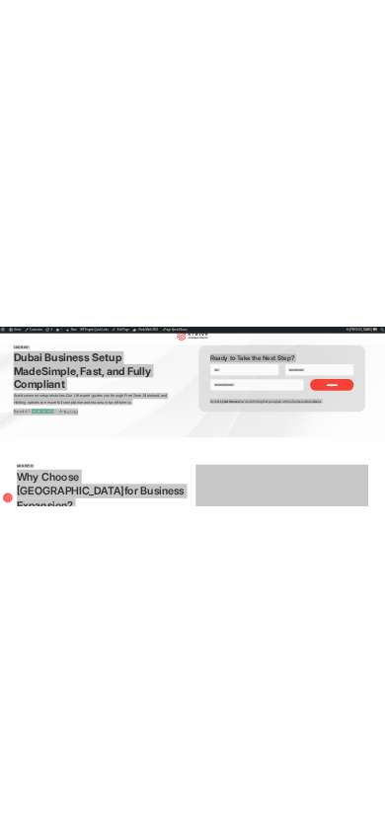
scroll to position [79, 0]
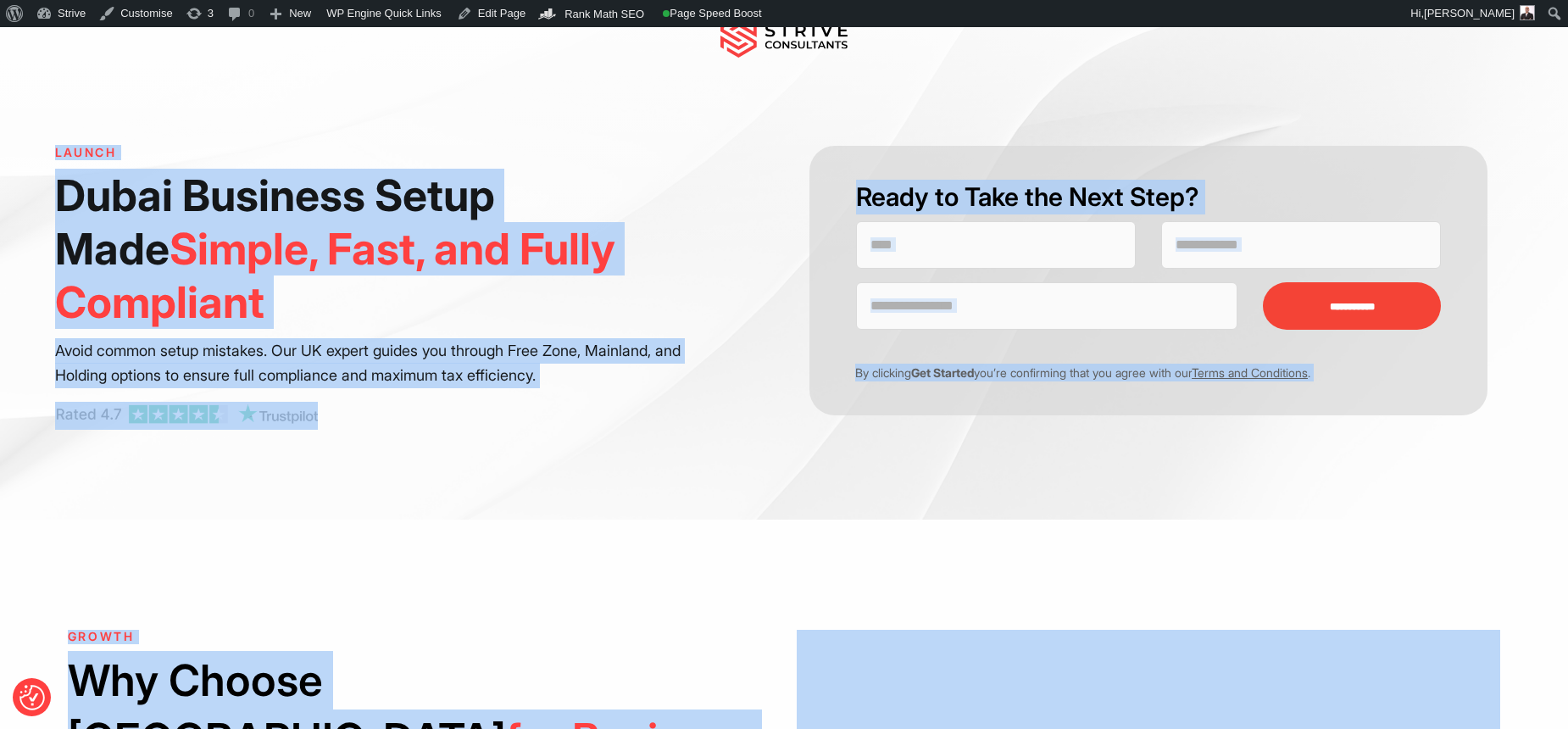
click at [540, 380] on p "Avoid common setup mistakes. Our UK expert guides you through Free Zone, Mainla…" at bounding box center [369, 364] width 627 height 51
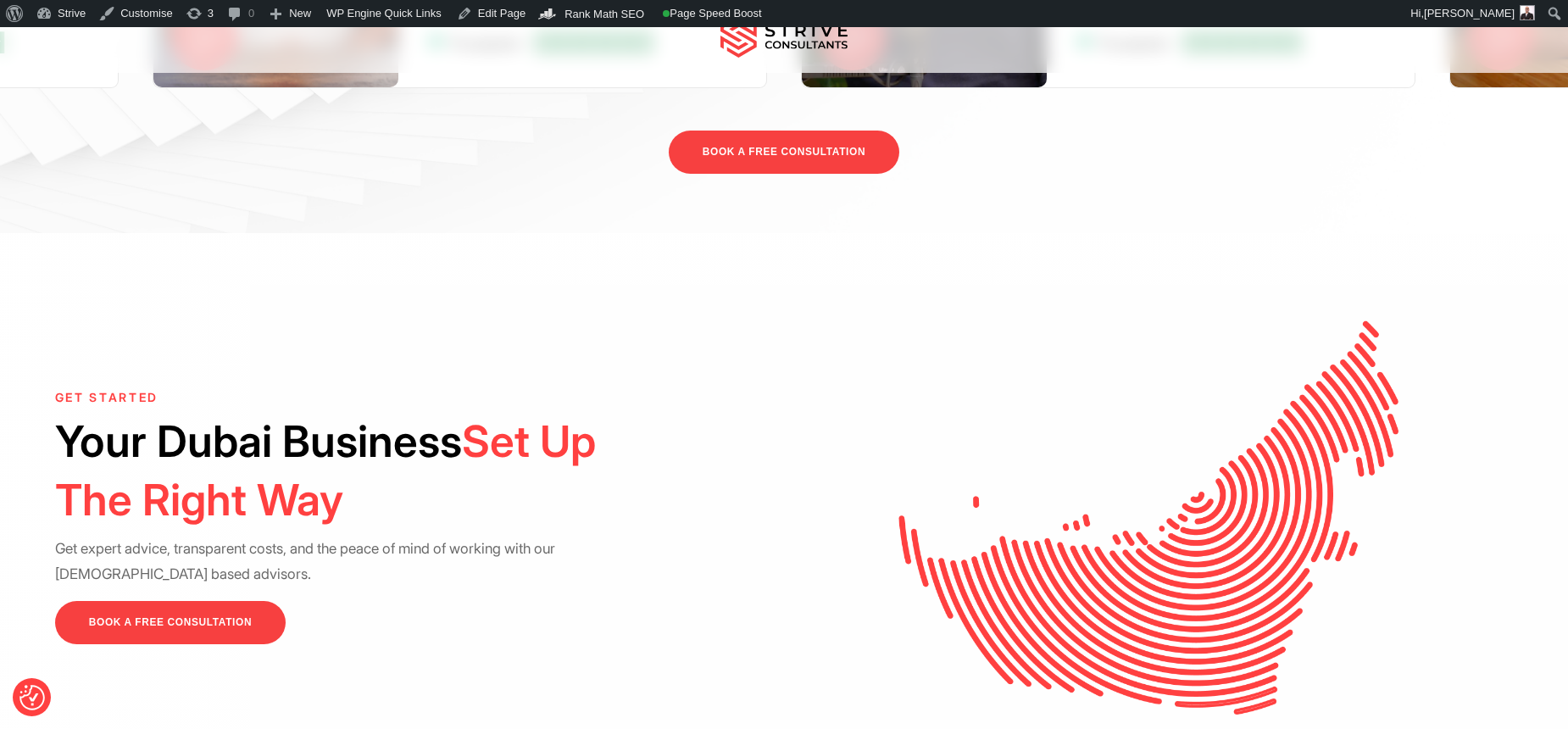
scroll to position [4080, 0]
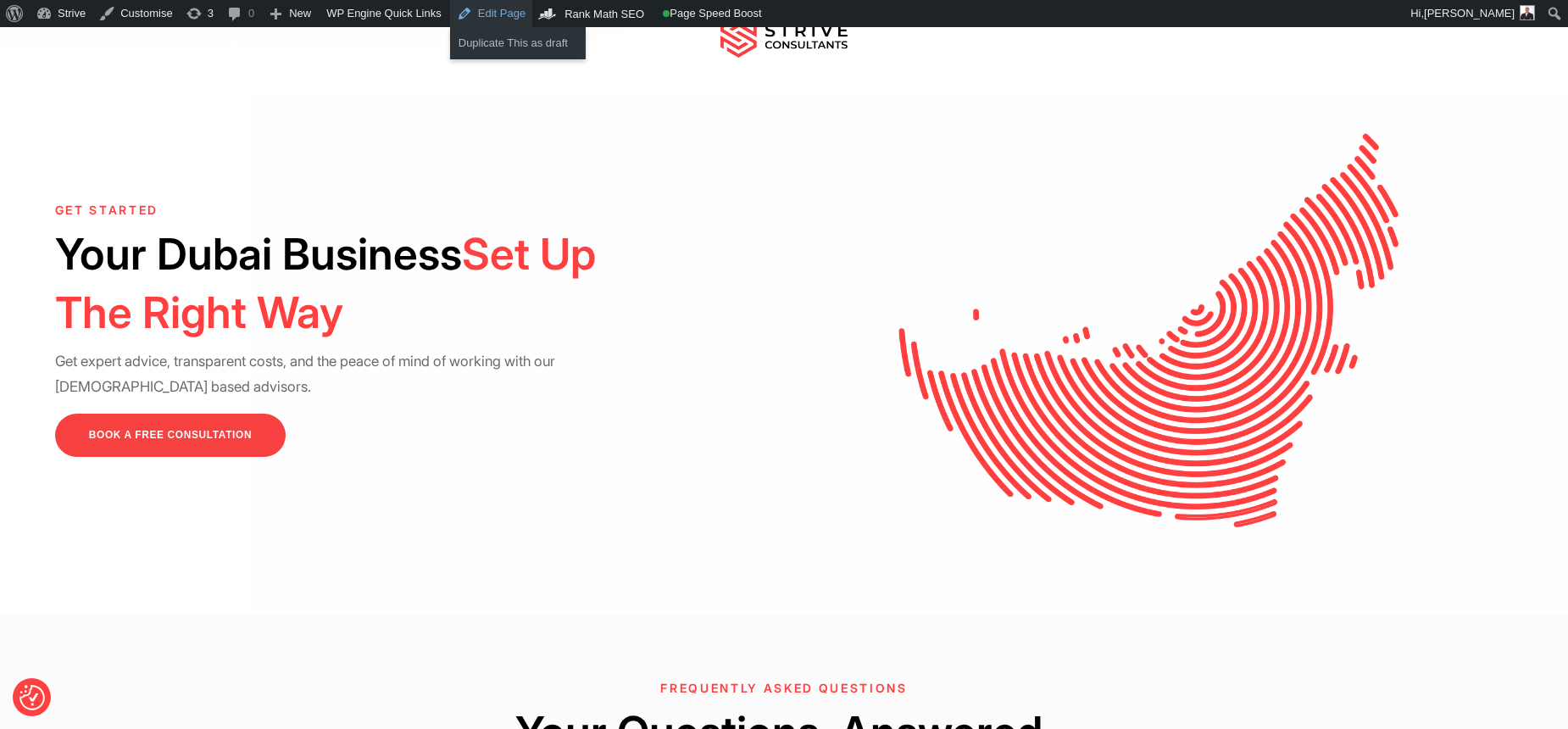
click at [521, 14] on link "Edit Page" at bounding box center [491, 14] width 82 height 28
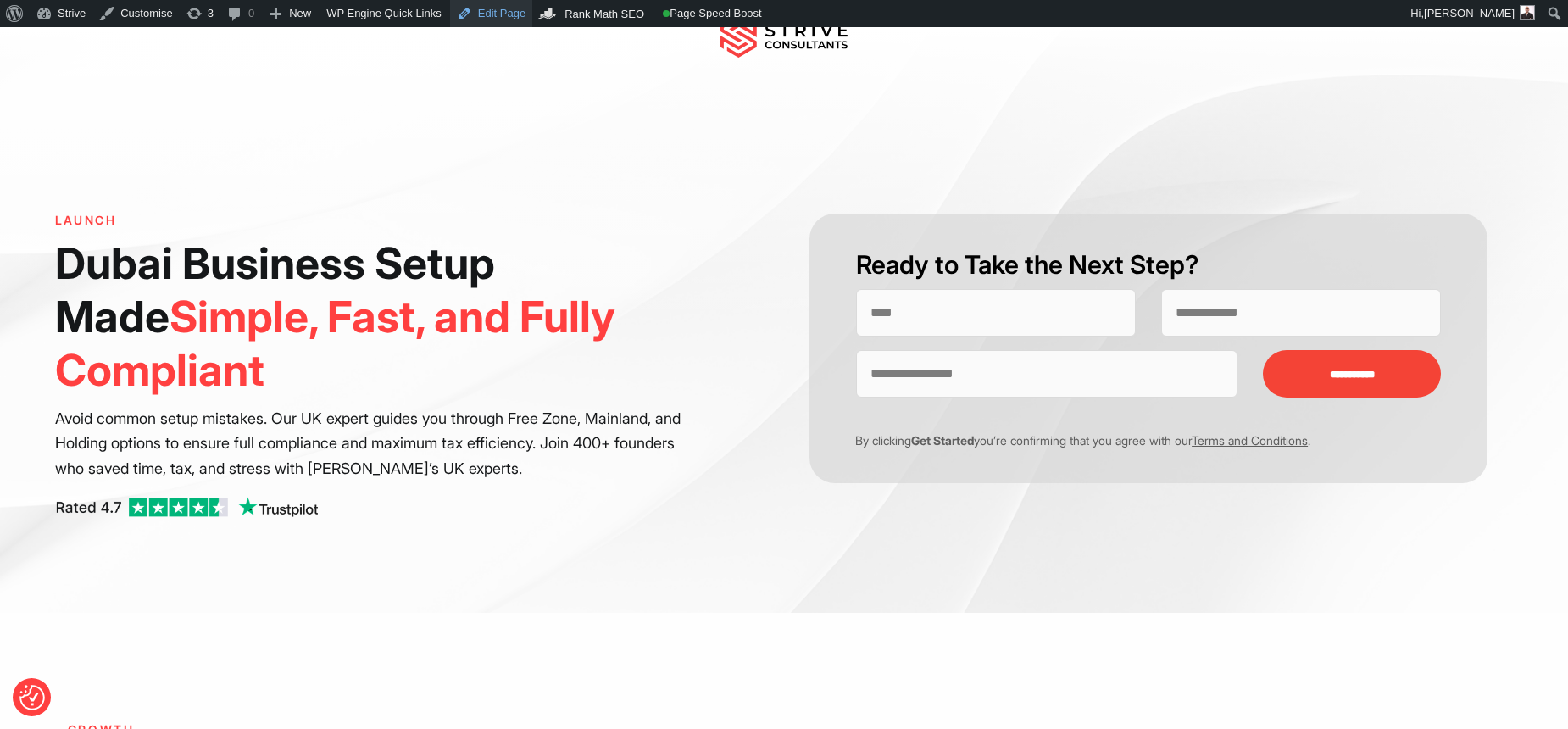
click at [516, 15] on link "Edit Page" at bounding box center [491, 14] width 82 height 28
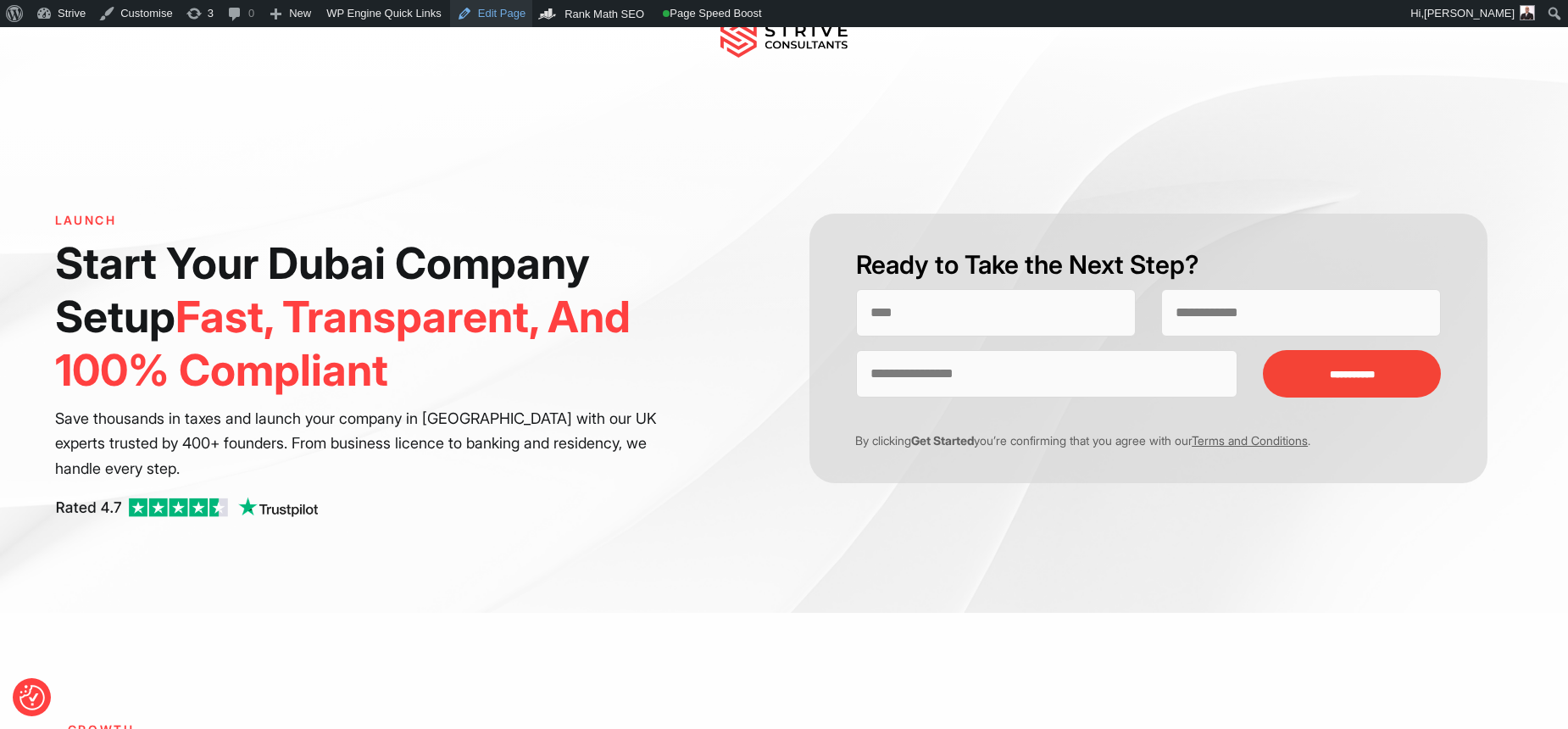
click at [524, 8] on link "Edit Page" at bounding box center [491, 14] width 82 height 28
